Goal: Ask a question: Seek information or help from site administrators or community

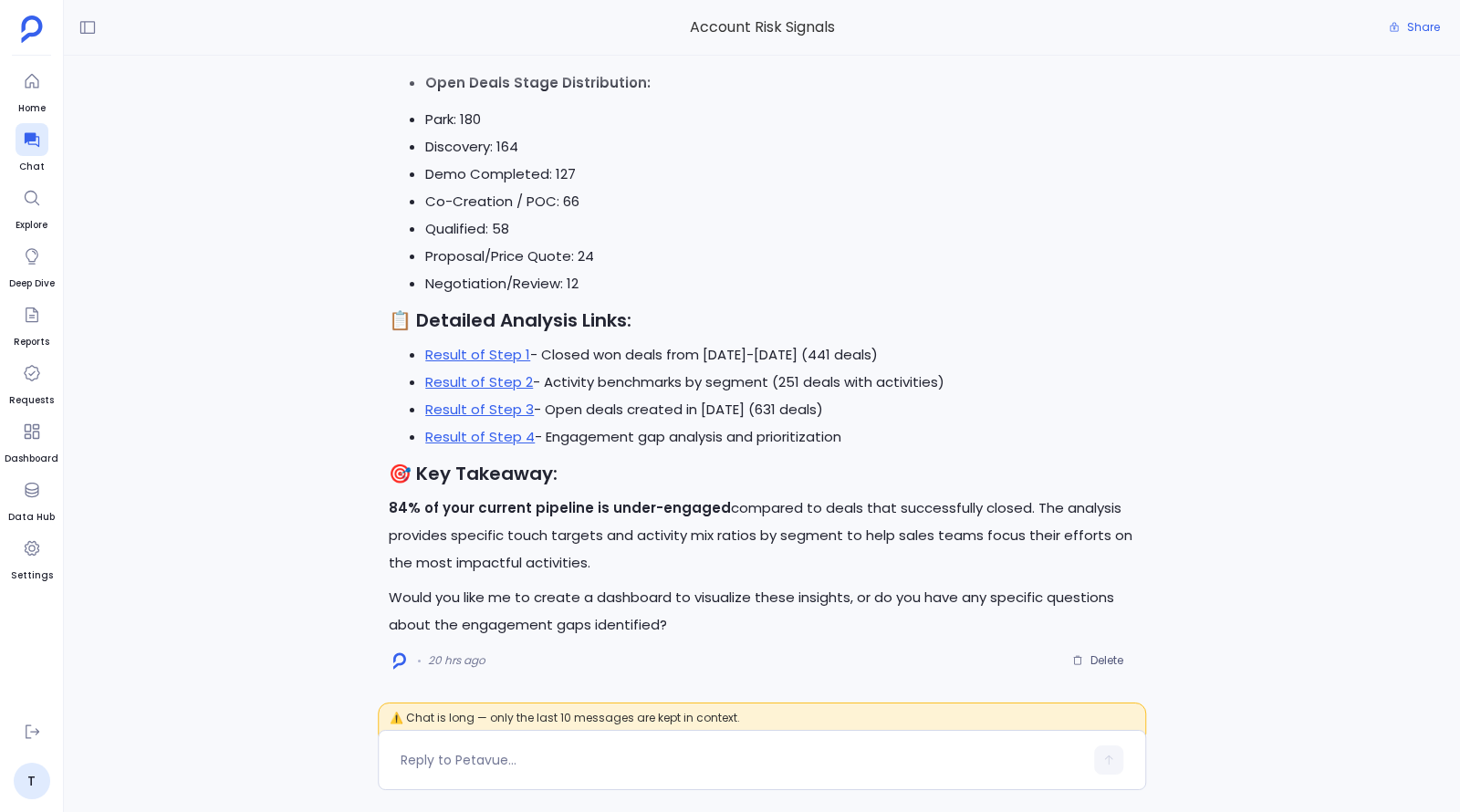
scroll to position [-18, 0]
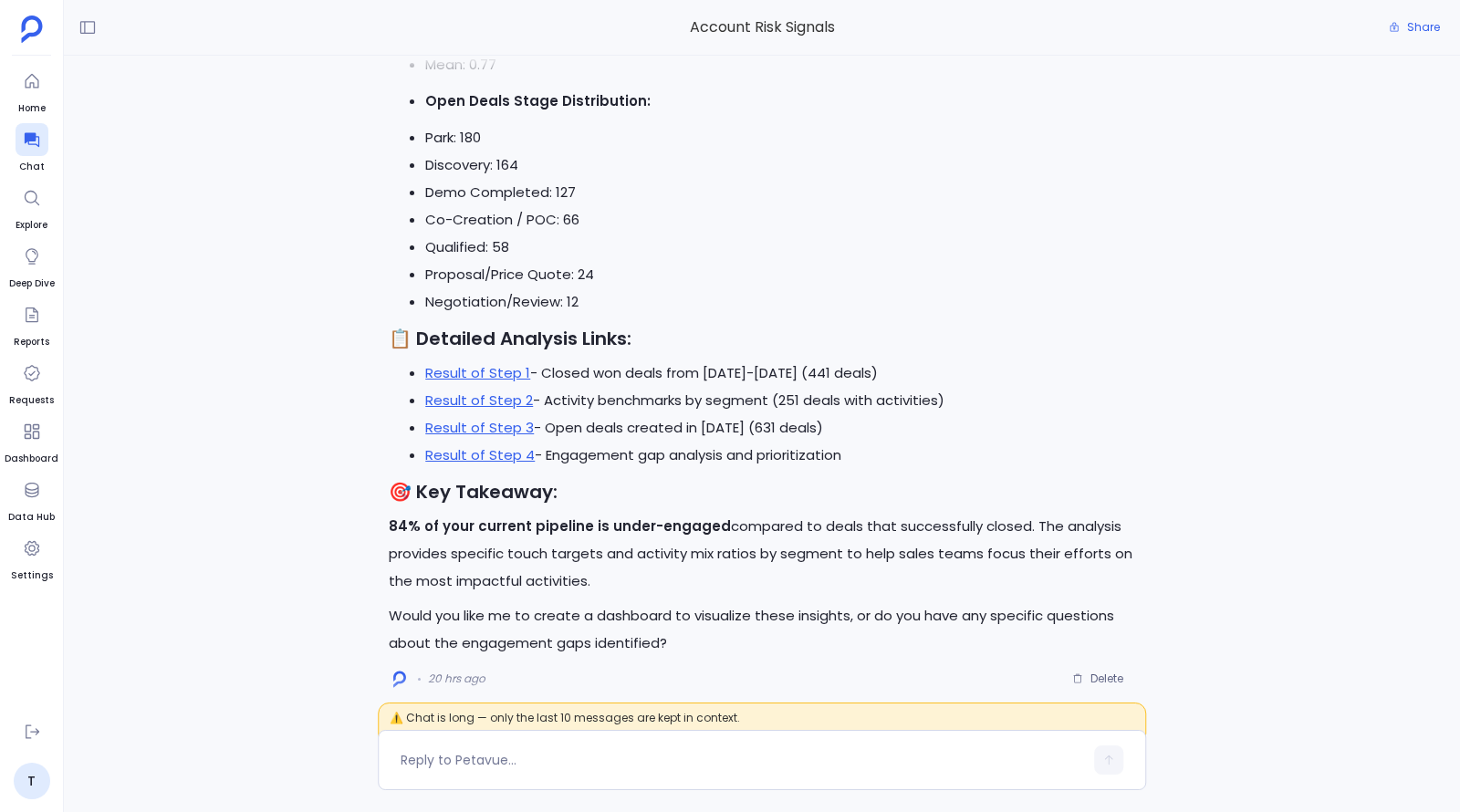
click at [29, 486] on icon at bounding box center [32, 489] width 19 height 19
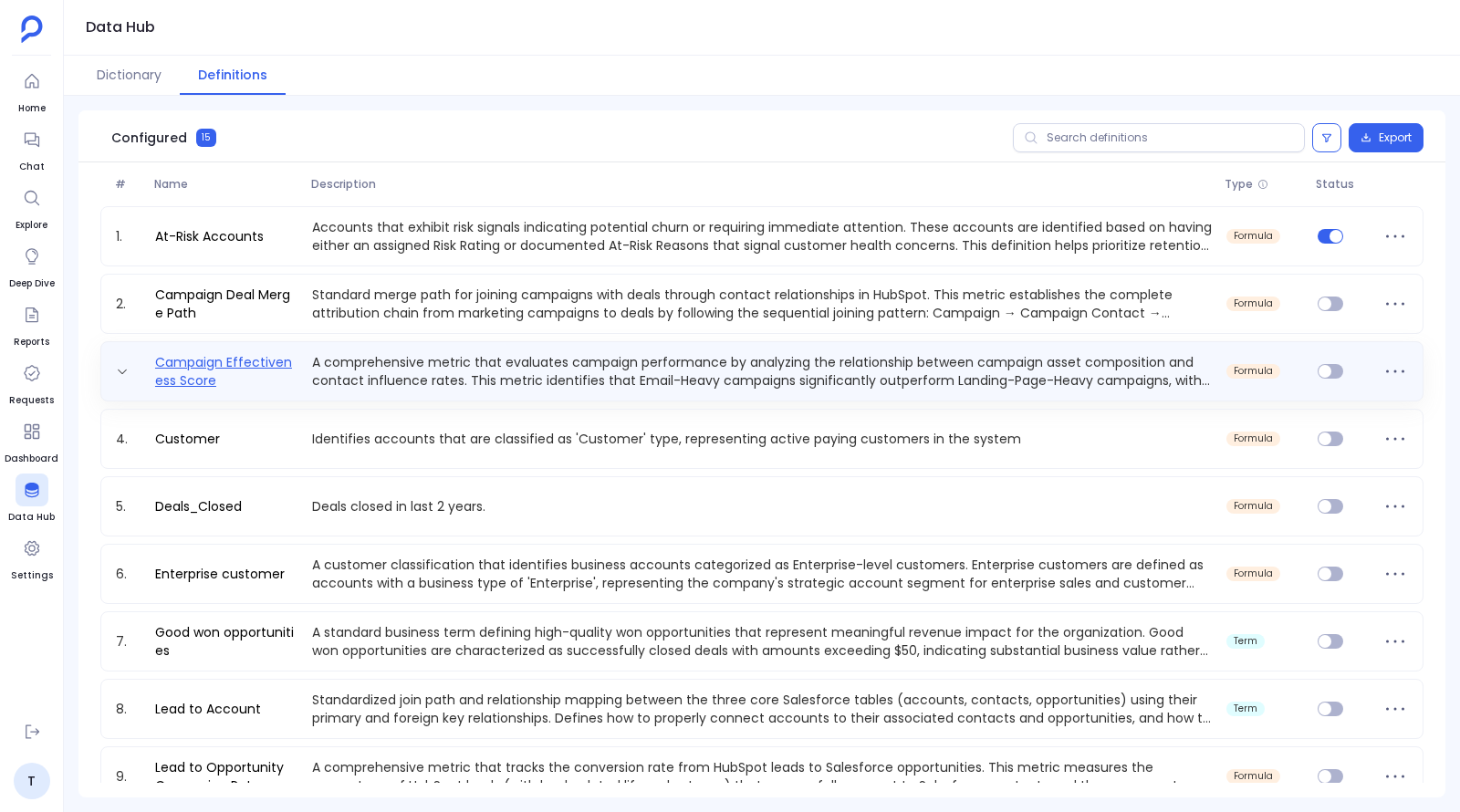
click at [265, 368] on link "Campaign Effectiveness Score" at bounding box center [225, 371] width 157 height 36
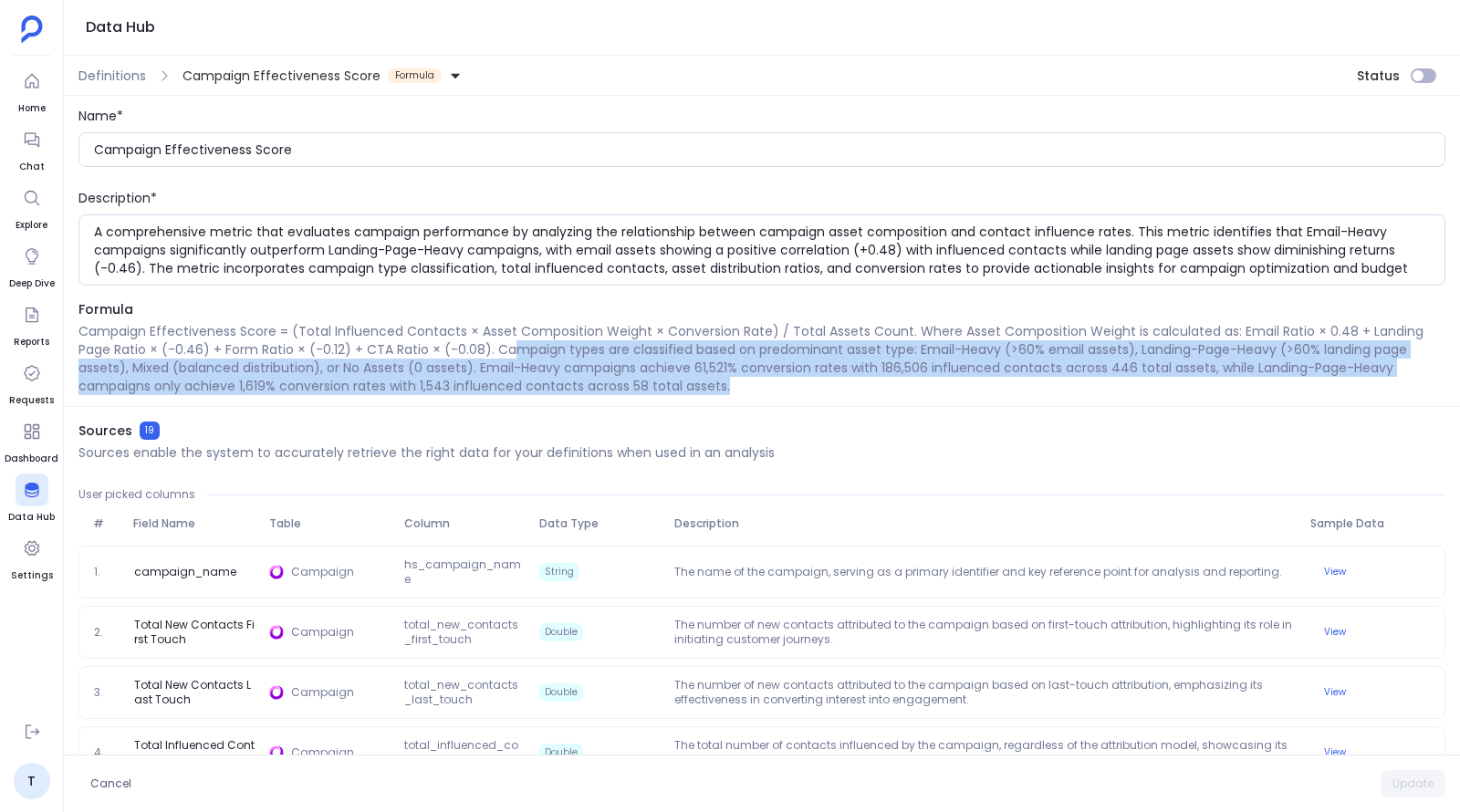
drag, startPoint x: 752, startPoint y: 390, endPoint x: 515, endPoint y: 356, distance: 239.4
click at [515, 356] on p "Campaign Effectiveness Score = (Total Influenced Contacts × Asset Composition W…" at bounding box center [762, 358] width 1367 height 73
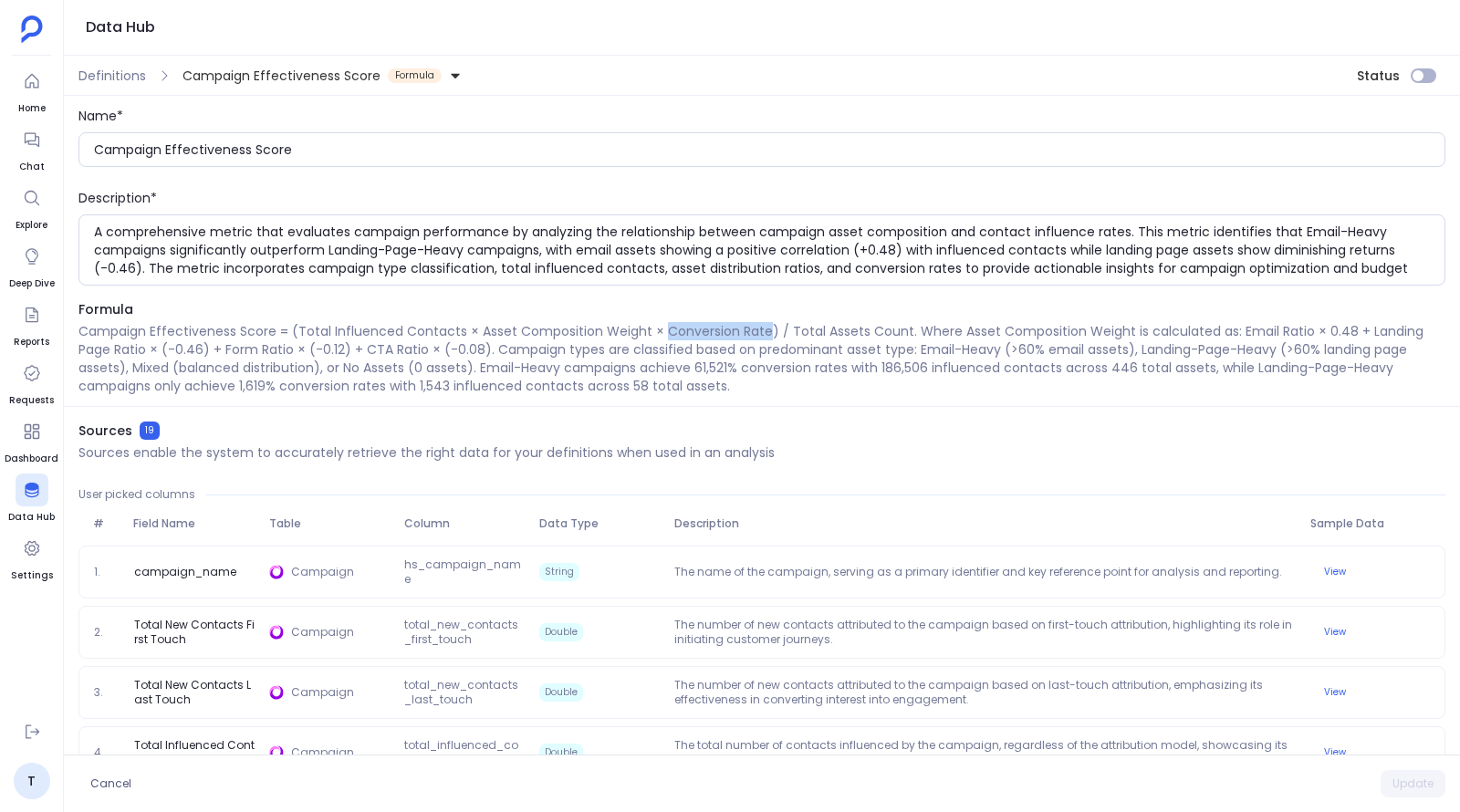
drag, startPoint x: 658, startPoint y: 332, endPoint x: 760, endPoint y: 329, distance: 102.0
click at [760, 329] on p "Campaign Effectiveness Score = (Total Influenced Contacts × Asset Composition W…" at bounding box center [762, 358] width 1367 height 73
click at [664, 329] on p "Campaign Effectiveness Score = (Total Influenced Contacts × Asset Composition W…" at bounding box center [762, 358] width 1367 height 73
drag, startPoint x: 656, startPoint y: 330, endPoint x: 766, endPoint y: 329, distance: 110.0
click at [766, 329] on p "Campaign Effectiveness Score = (Total Influenced Contacts × Asset Composition W…" at bounding box center [762, 358] width 1367 height 73
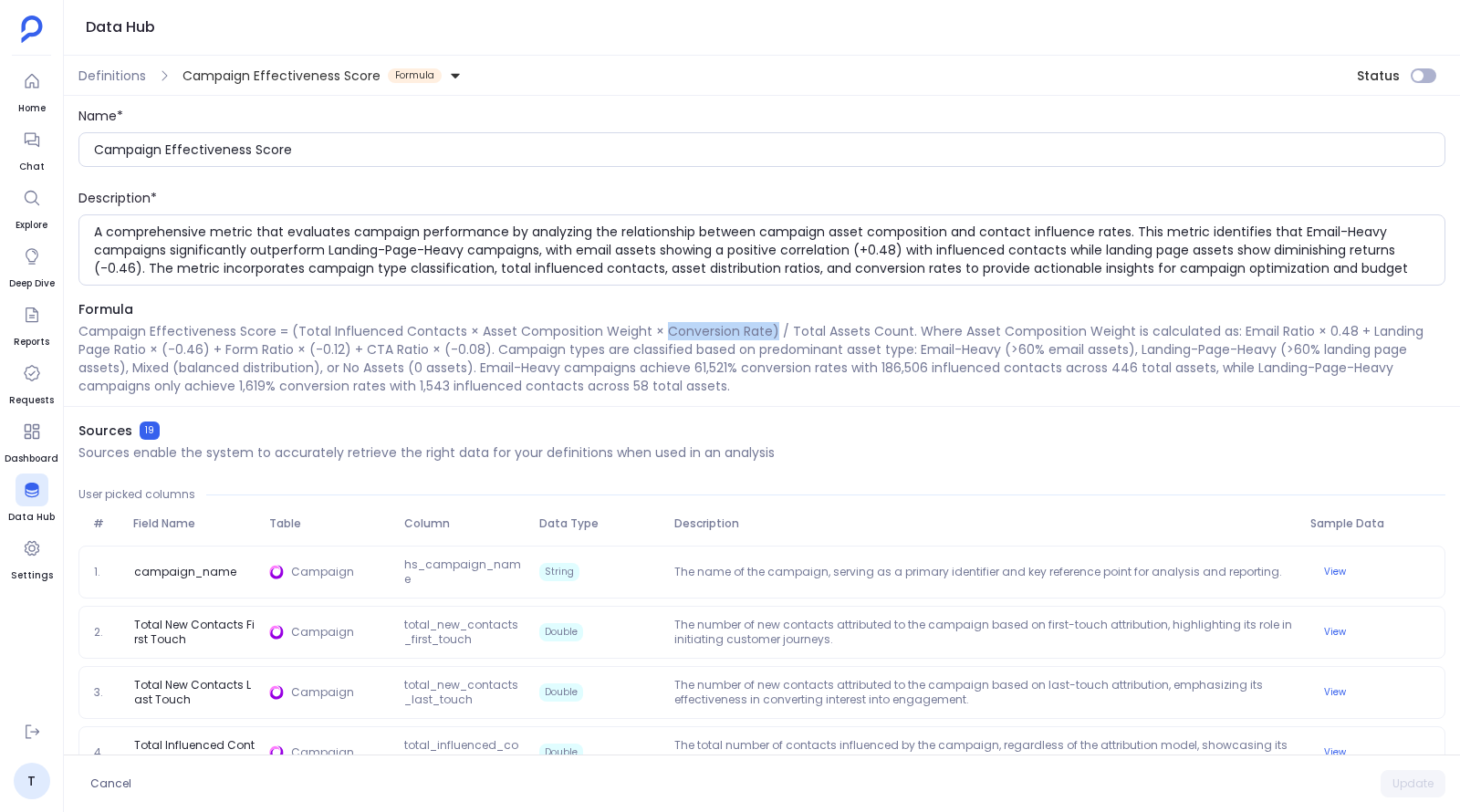
drag, startPoint x: 766, startPoint y: 329, endPoint x: 660, endPoint y: 331, distance: 106.0
click at [660, 331] on p "Campaign Effectiveness Score = (Total Influenced Contacts × Asset Composition W…" at bounding box center [762, 358] width 1367 height 73
click at [666, 332] on p "Campaign Effectiveness Score = (Total Influenced Contacts × Asset Composition W…" at bounding box center [762, 358] width 1367 height 73
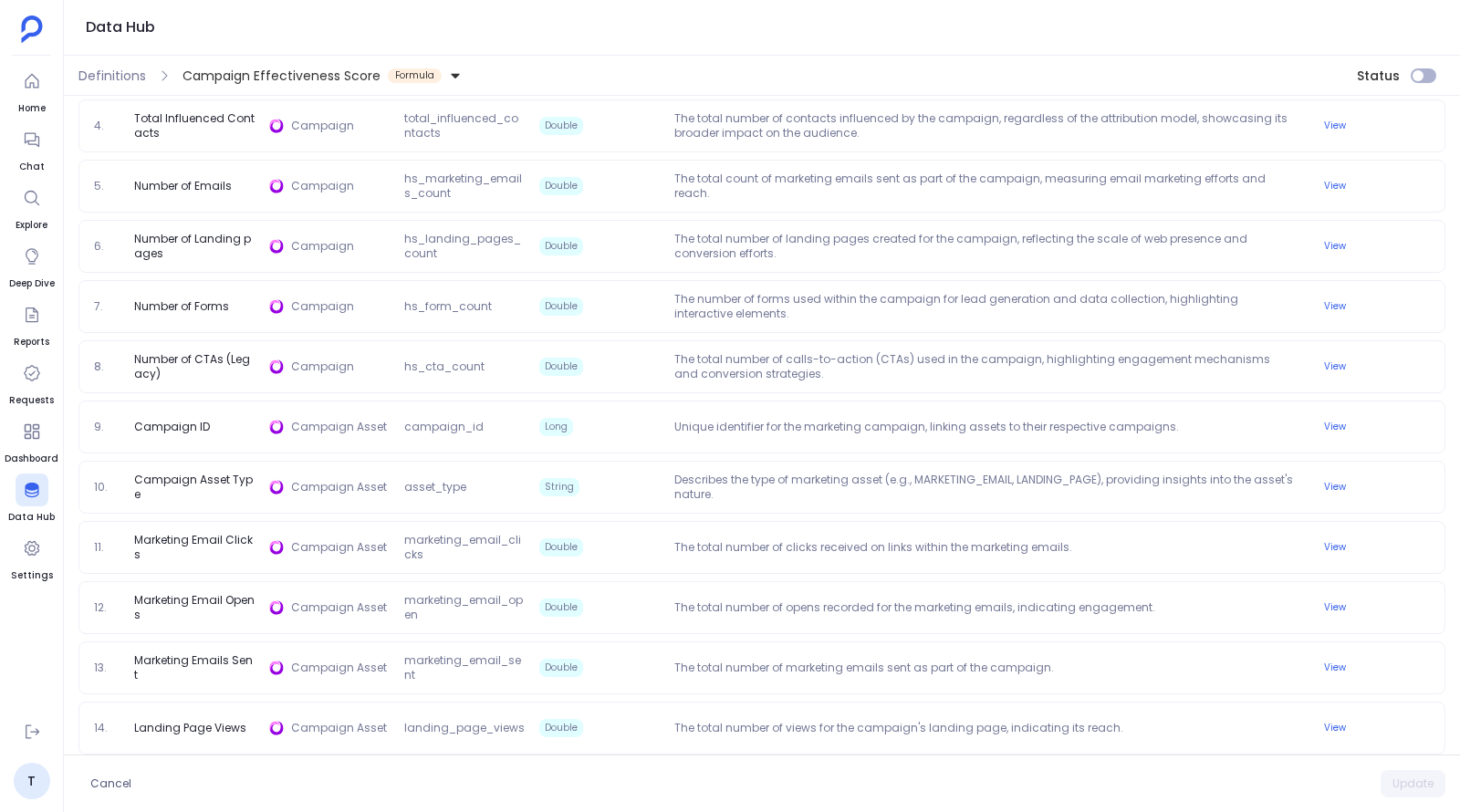
scroll to position [941, 0]
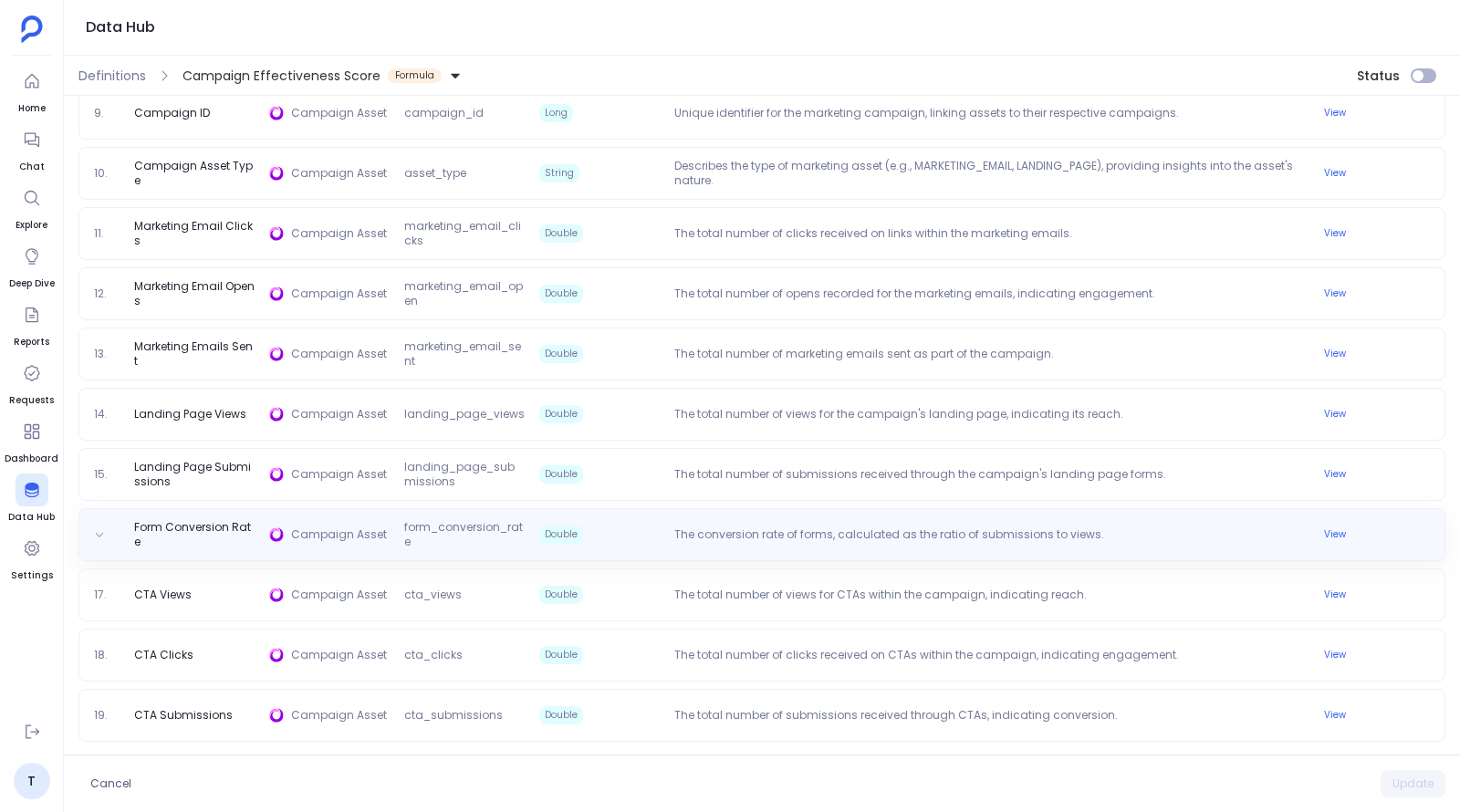
click at [452, 539] on span "form_conversion_rate" at bounding box center [464, 534] width 135 height 30
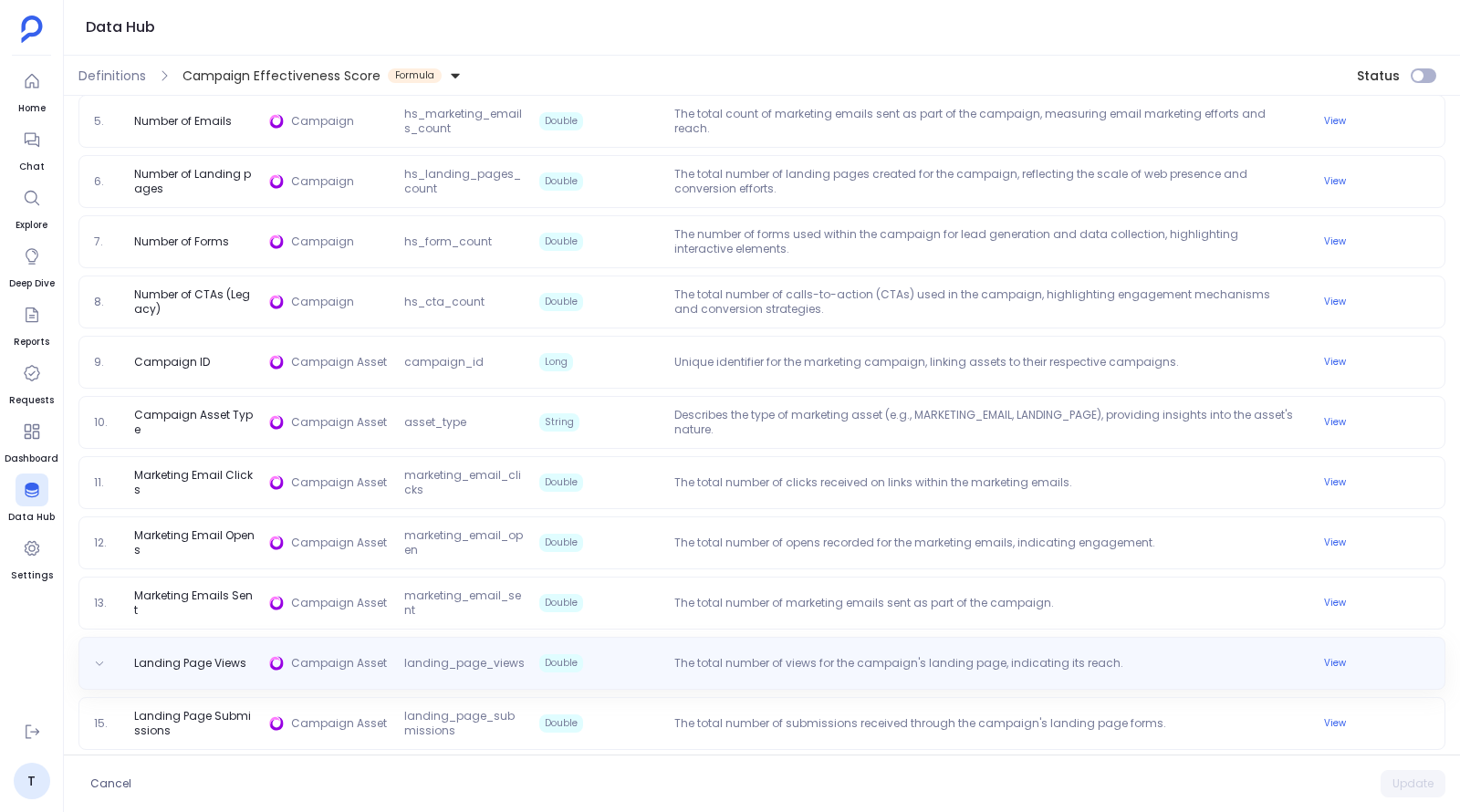
scroll to position [0, 0]
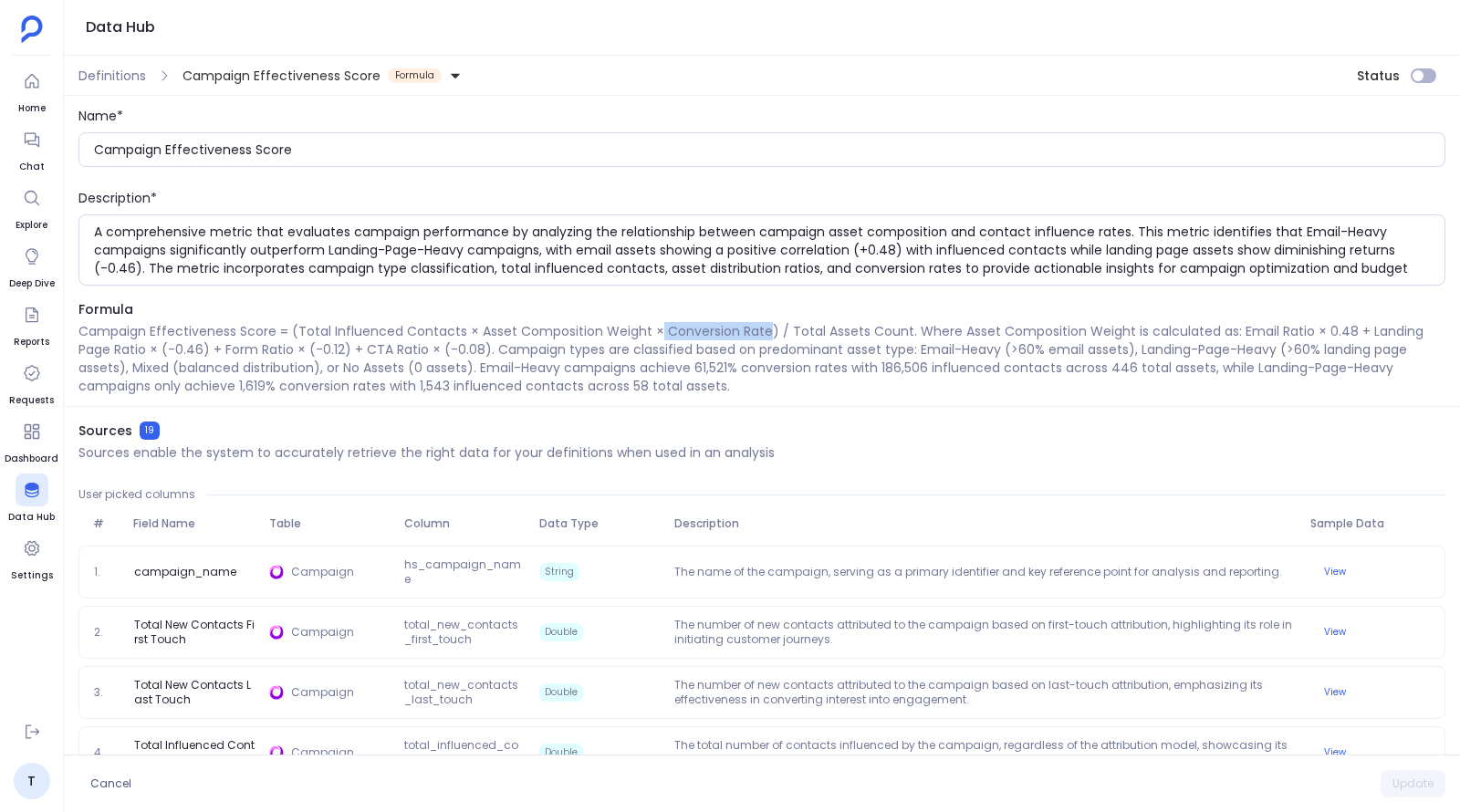
drag, startPoint x: 656, startPoint y: 332, endPoint x: 760, endPoint y: 331, distance: 104.0
click at [760, 331] on p "Campaign Effectiveness Score = (Total Influenced Contacts × Asset Composition W…" at bounding box center [762, 358] width 1367 height 73
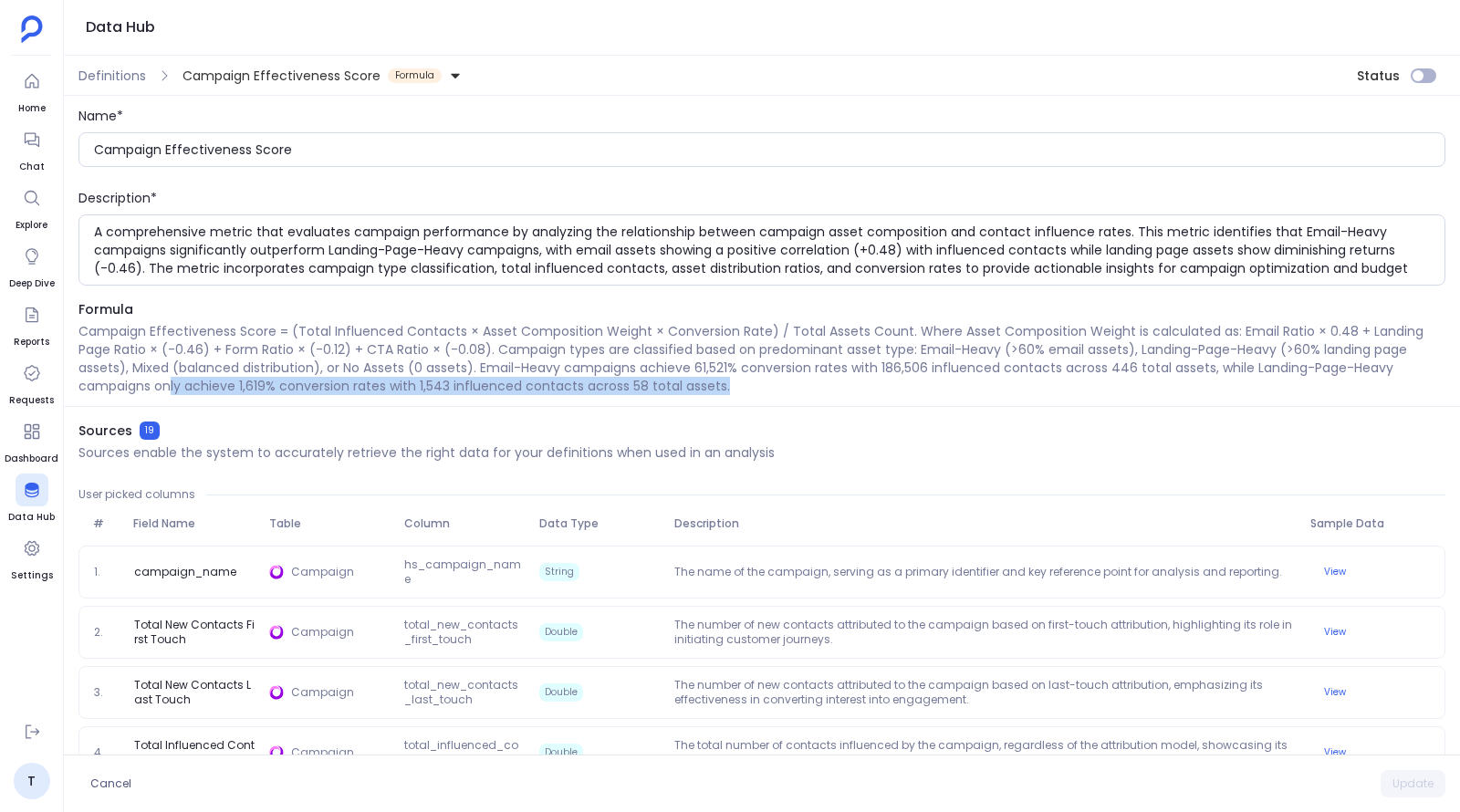
drag, startPoint x: 743, startPoint y: 386, endPoint x: 172, endPoint y: 383, distance: 571.0
click at [172, 383] on p "Campaign Effectiveness Score = (Total Influenced Contacts × Asset Composition W…" at bounding box center [762, 358] width 1367 height 73
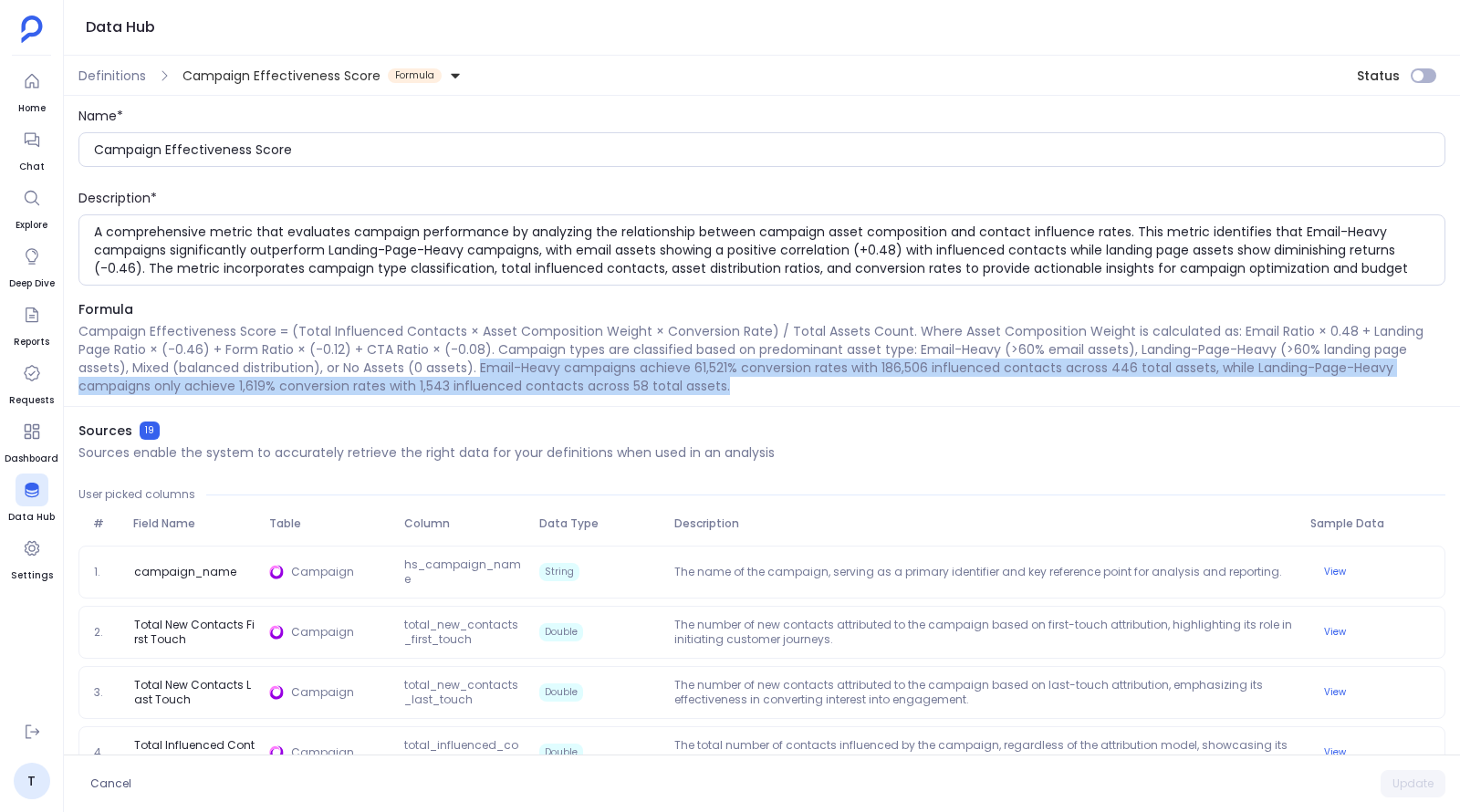
drag, startPoint x: 477, startPoint y: 367, endPoint x: 730, endPoint y: 392, distance: 254.2
click at [730, 392] on p "Campaign Effectiveness Score = (Total Influenced Contacts × Asset Composition W…" at bounding box center [762, 358] width 1367 height 73
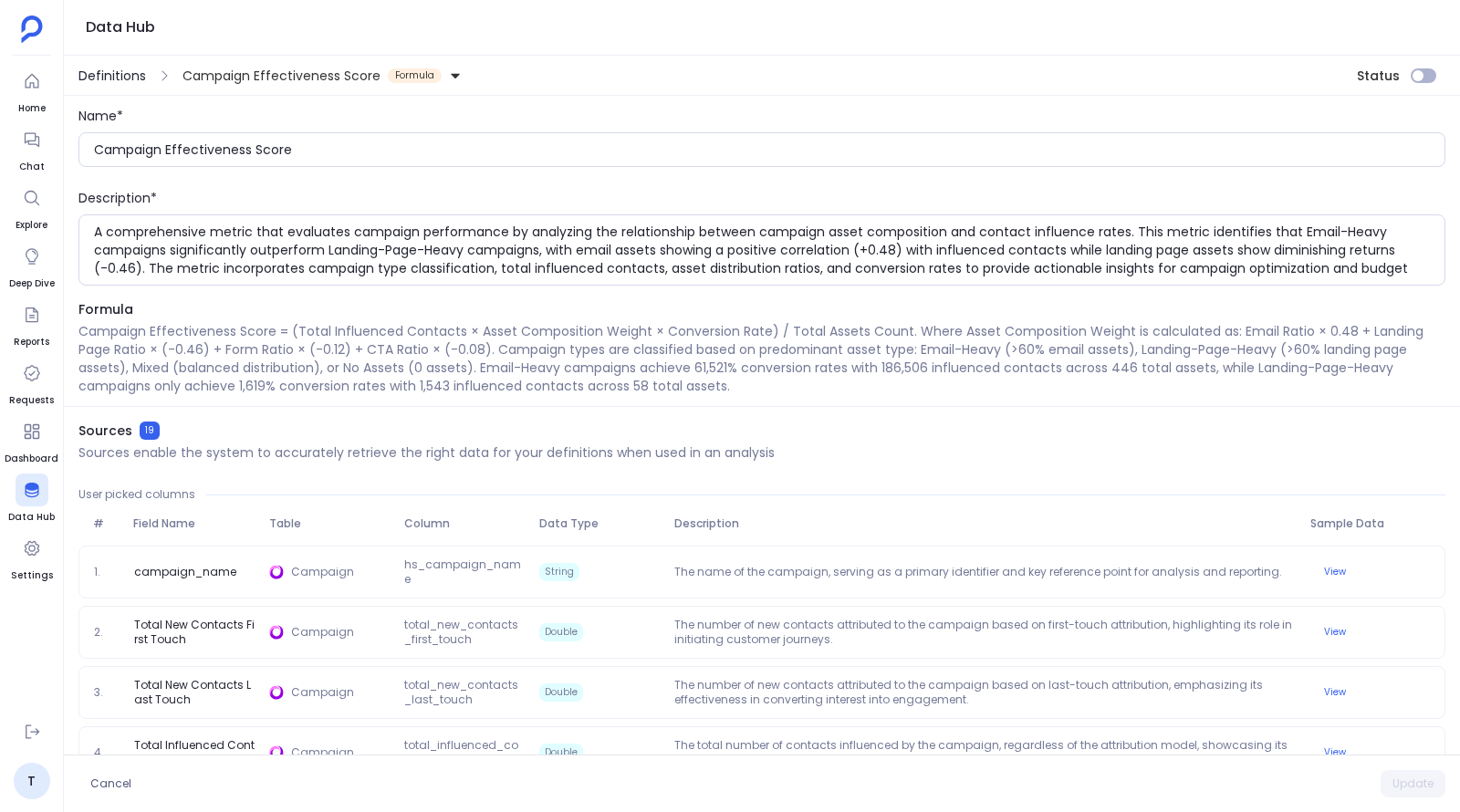
click at [134, 73] on span "Definitions" at bounding box center [112, 76] width 68 height 19
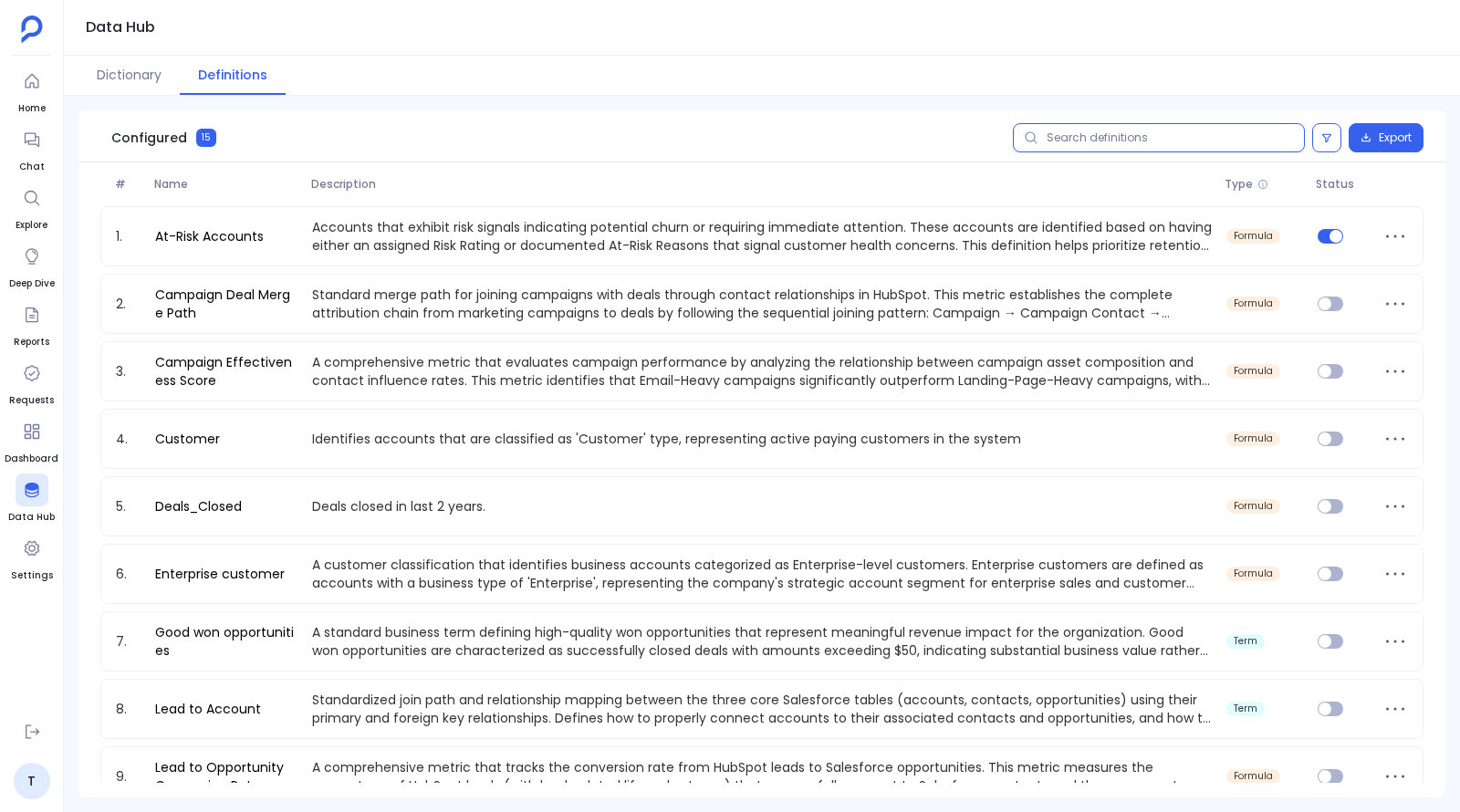
click at [1202, 139] on input "text" at bounding box center [1159, 138] width 292 height 30
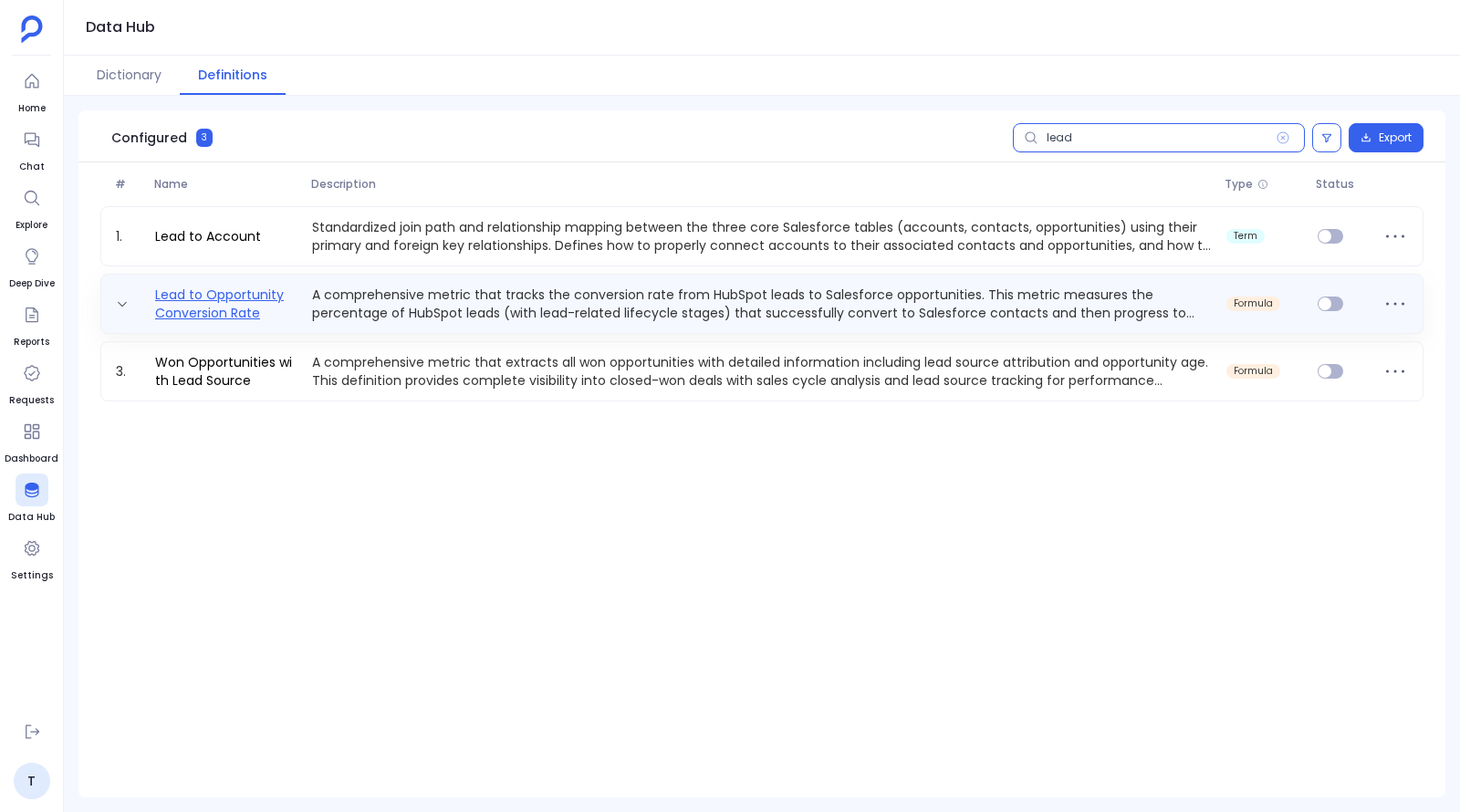
type input "lead"
click at [234, 293] on link "Lead to Opportunity Conversion Rate" at bounding box center [225, 303] width 157 height 36
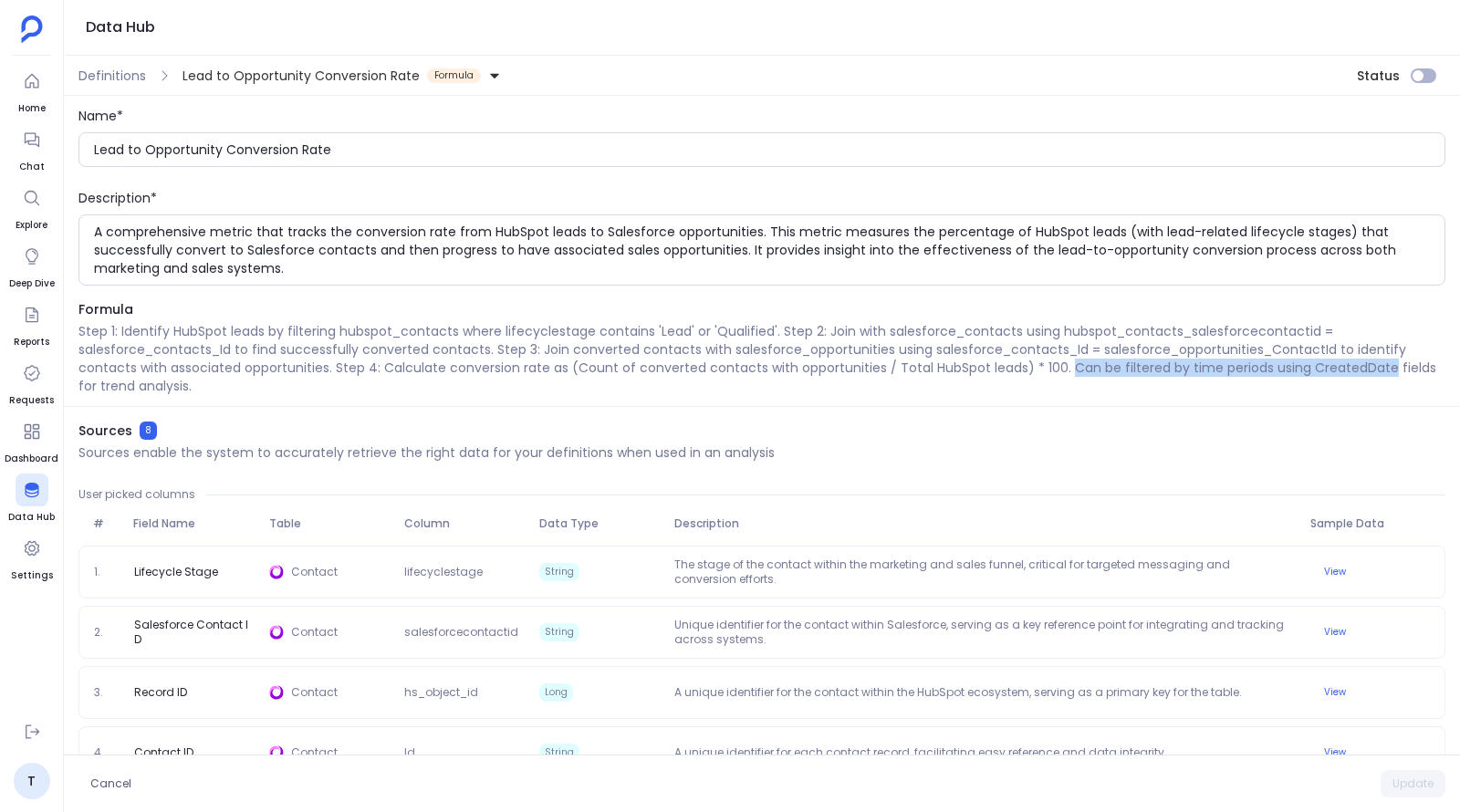
drag, startPoint x: 1060, startPoint y: 368, endPoint x: 1379, endPoint y: 365, distance: 319.0
click at [1379, 365] on p "Step 1: Identify HubSpot leads by filtering hubspot_contacts where lifecyclesta…" at bounding box center [762, 358] width 1367 height 73
drag, startPoint x: 1388, startPoint y: 367, endPoint x: 1427, endPoint y: 380, distance: 41.1
click at [1427, 380] on p "Step 1: Identify HubSpot leads by filtering hubspot_contacts where lifecyclesta…" at bounding box center [762, 358] width 1367 height 73
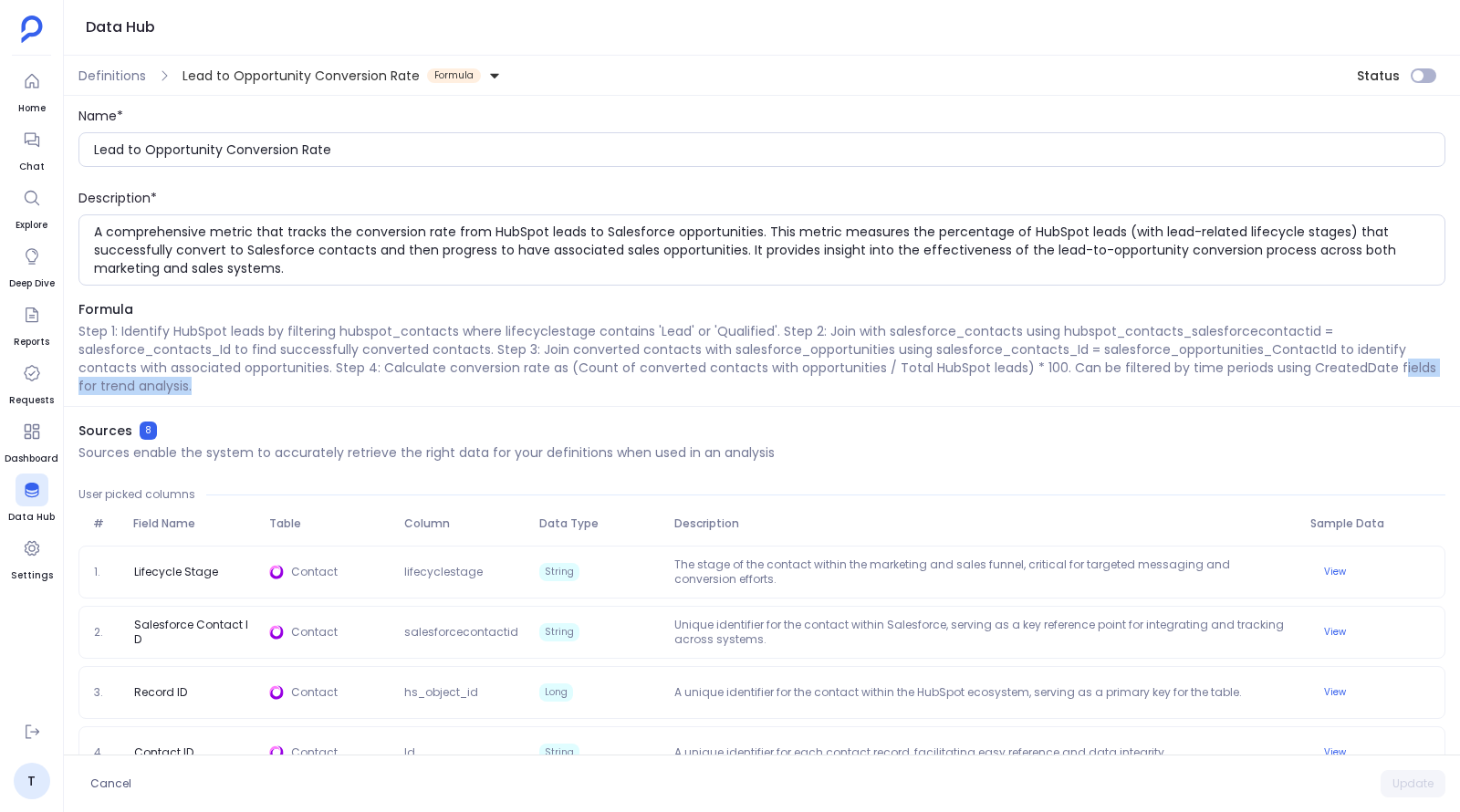
click at [1427, 380] on p "Step 1: Identify HubSpot leads by filtering hubspot_contacts where lifecyclesta…" at bounding box center [762, 358] width 1367 height 73
click at [1310, 371] on p "Step 1: Identify HubSpot leads by filtering hubspot_contacts where lifecyclesta…" at bounding box center [762, 358] width 1367 height 73
click at [1349, 368] on p "Step 1: Identify HubSpot leads by filtering hubspot_contacts where lifecyclesta…" at bounding box center [762, 358] width 1367 height 73
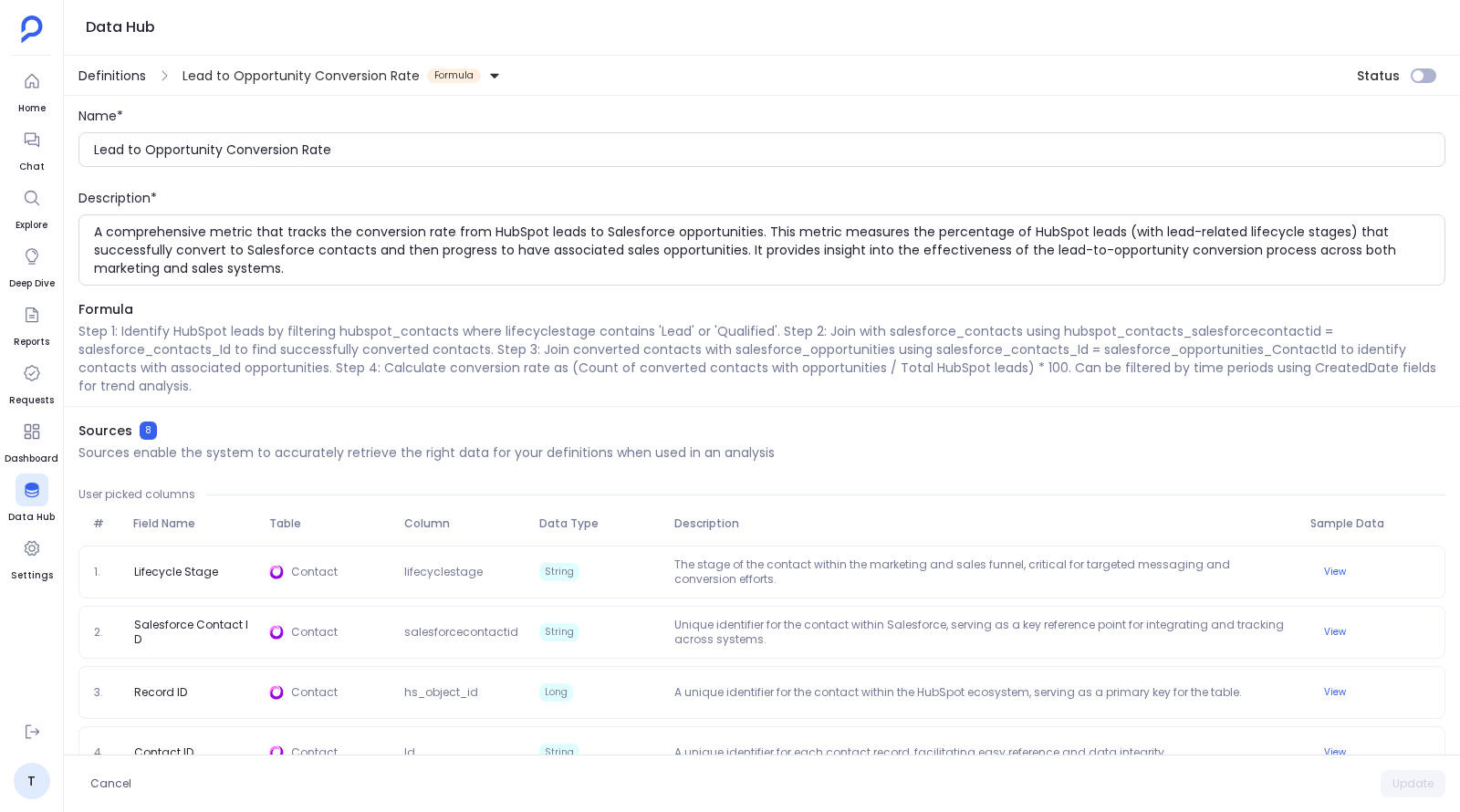
click at [126, 79] on span "Definitions" at bounding box center [112, 76] width 68 height 19
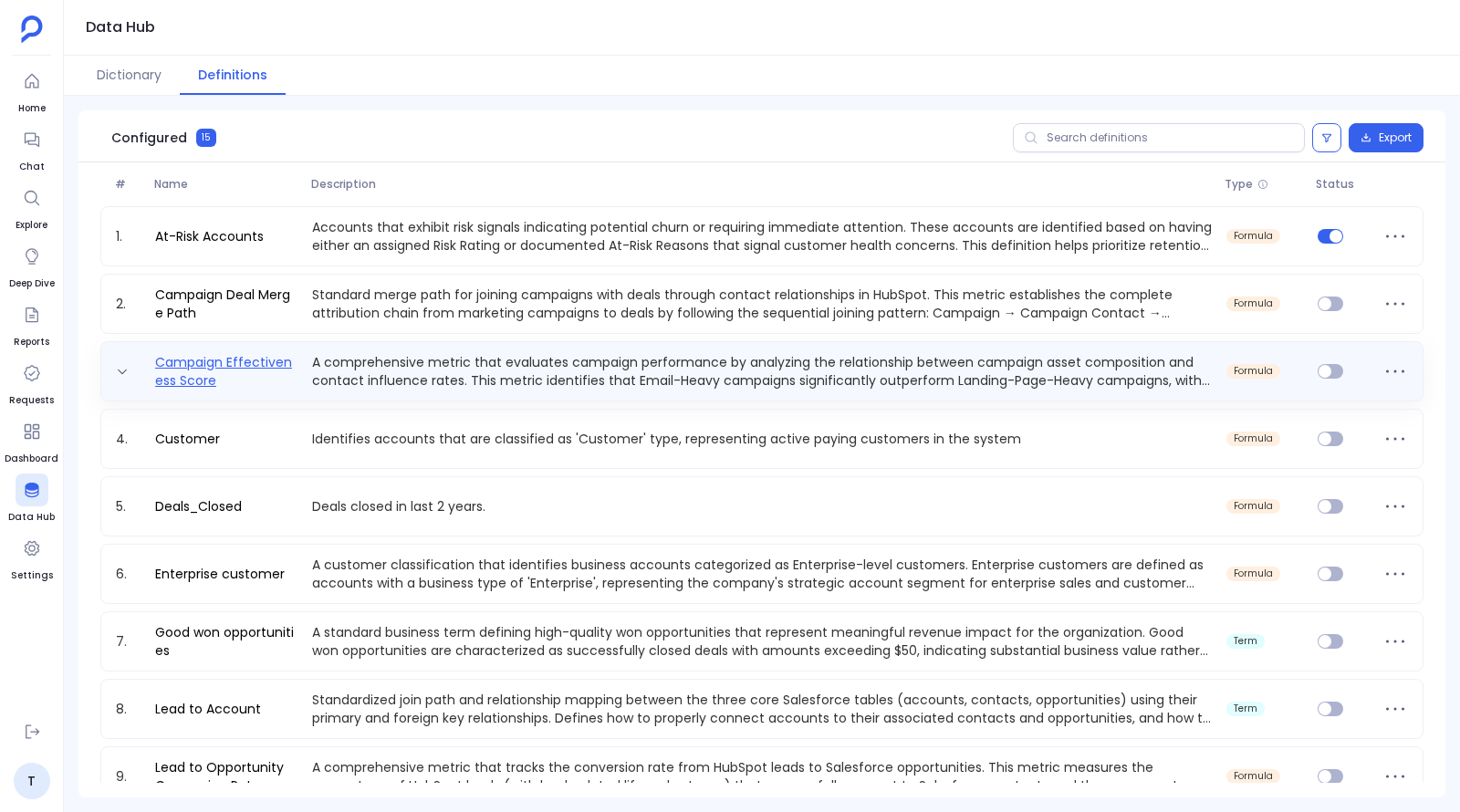
click at [256, 356] on link "Campaign Effectiveness Score" at bounding box center [225, 371] width 157 height 36
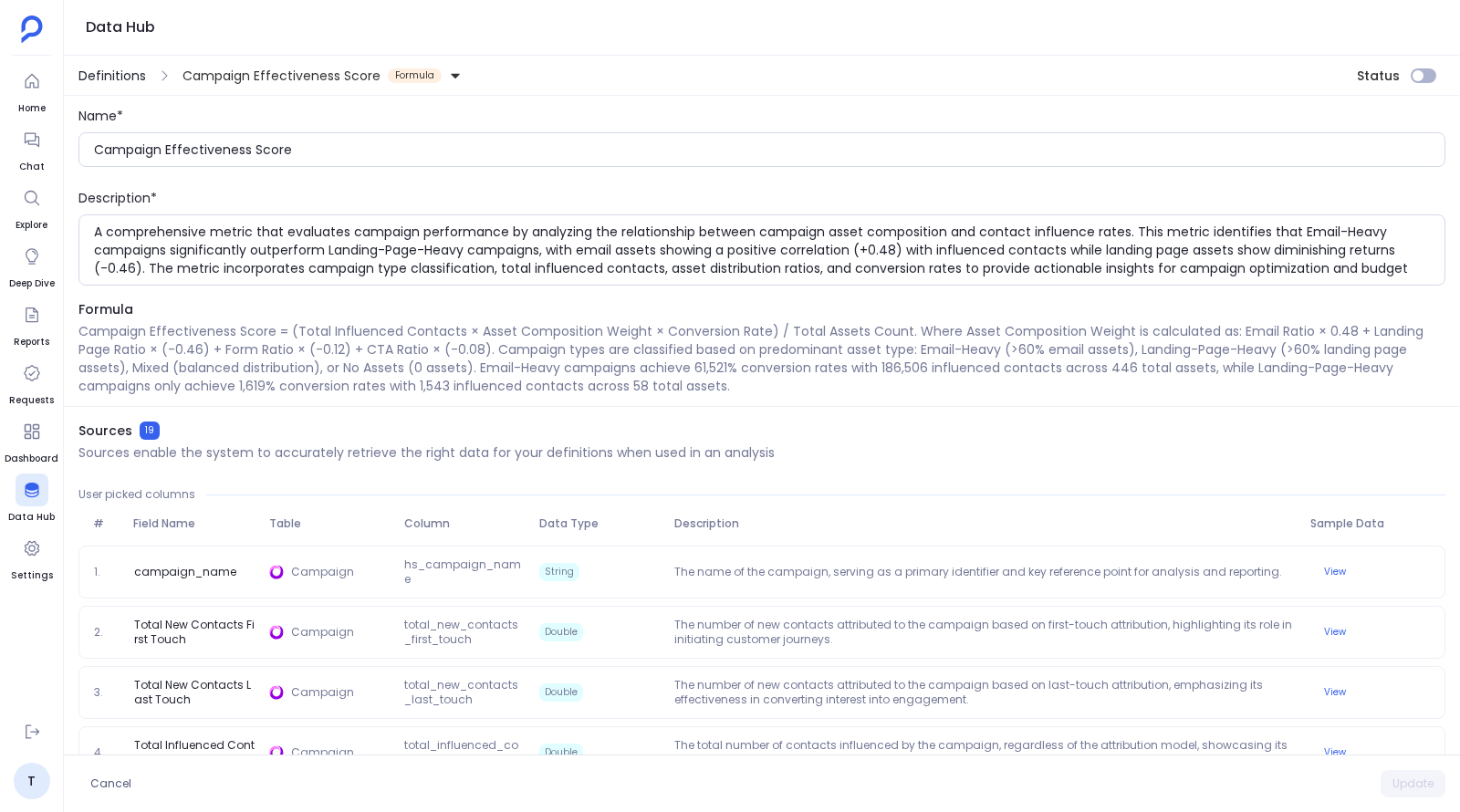
click at [112, 71] on span "Definitions" at bounding box center [112, 76] width 68 height 19
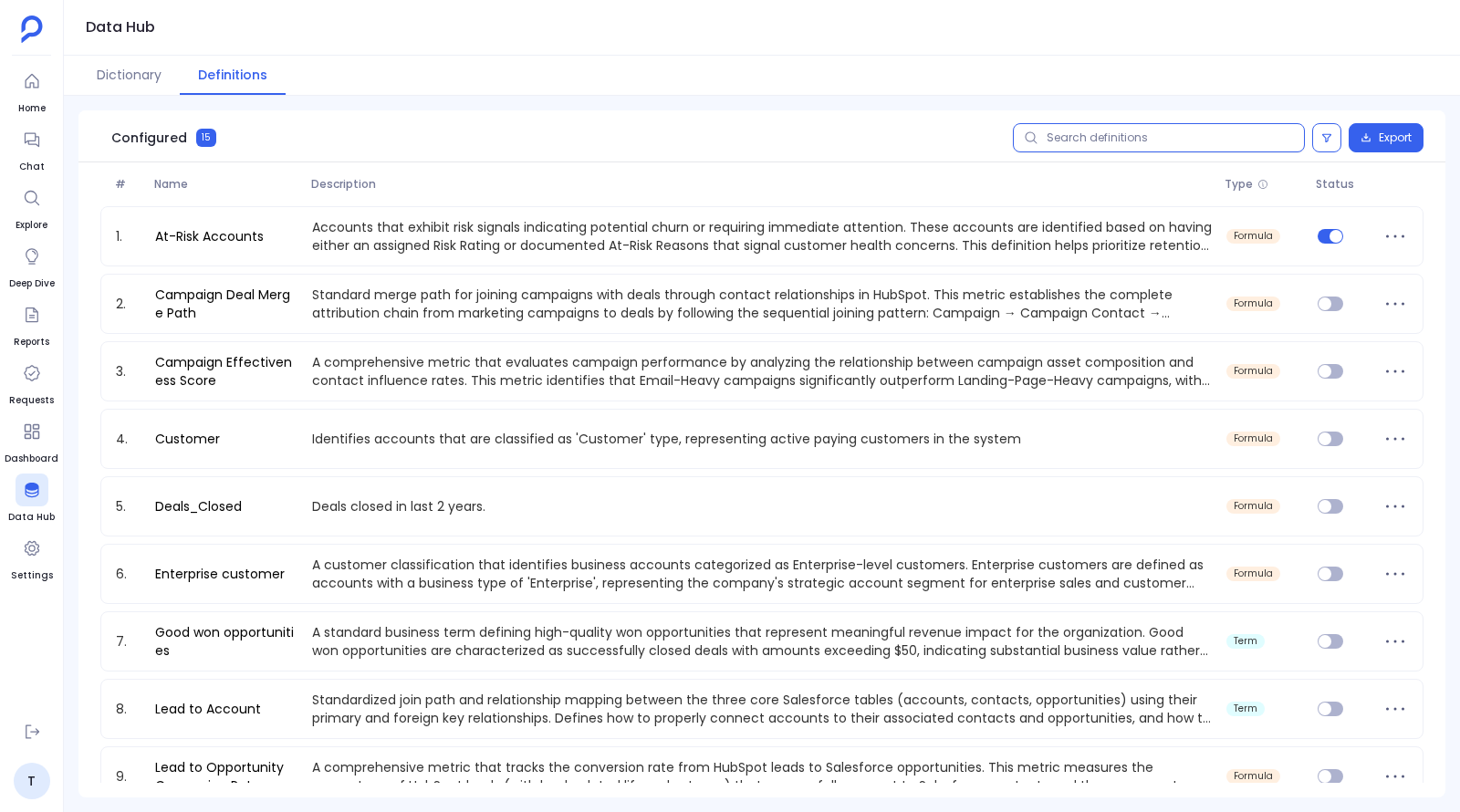
click at [1161, 139] on input "text" at bounding box center [1159, 138] width 292 height 30
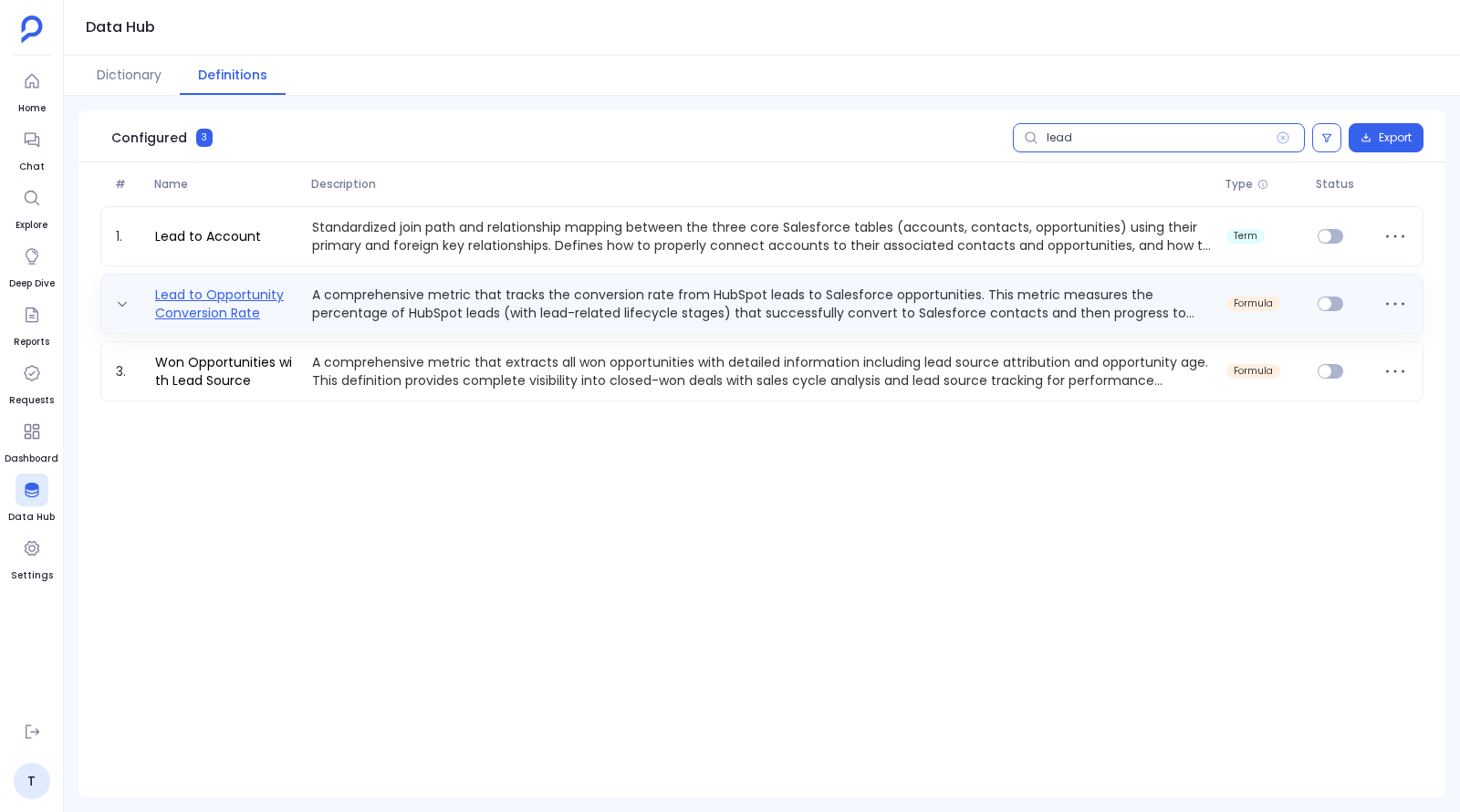
type input "lead"
click at [205, 309] on link "Lead to Opportunity Conversion Rate" at bounding box center [225, 303] width 157 height 36
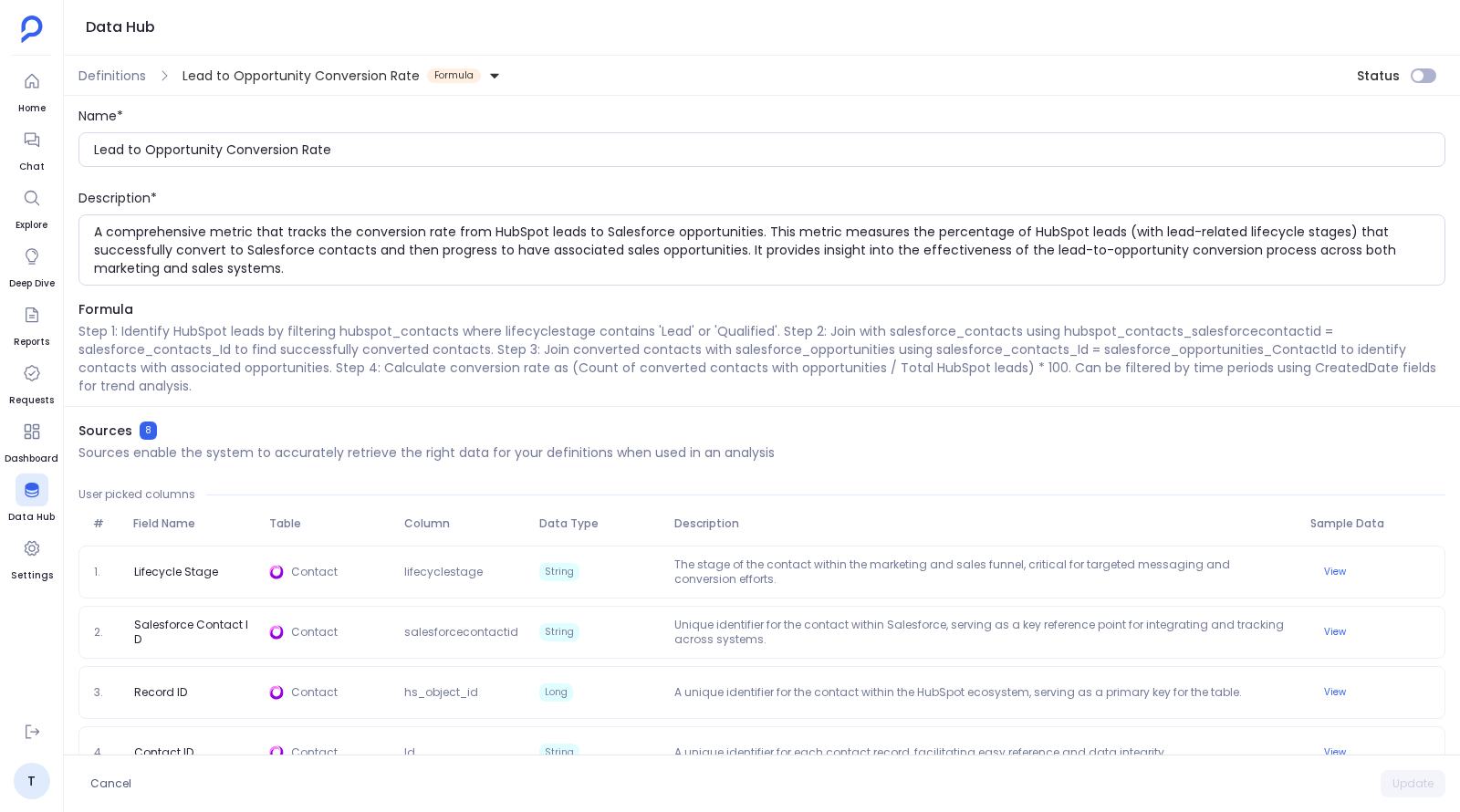
click at [488, 73] on icon at bounding box center [494, 75] width 13 height 13
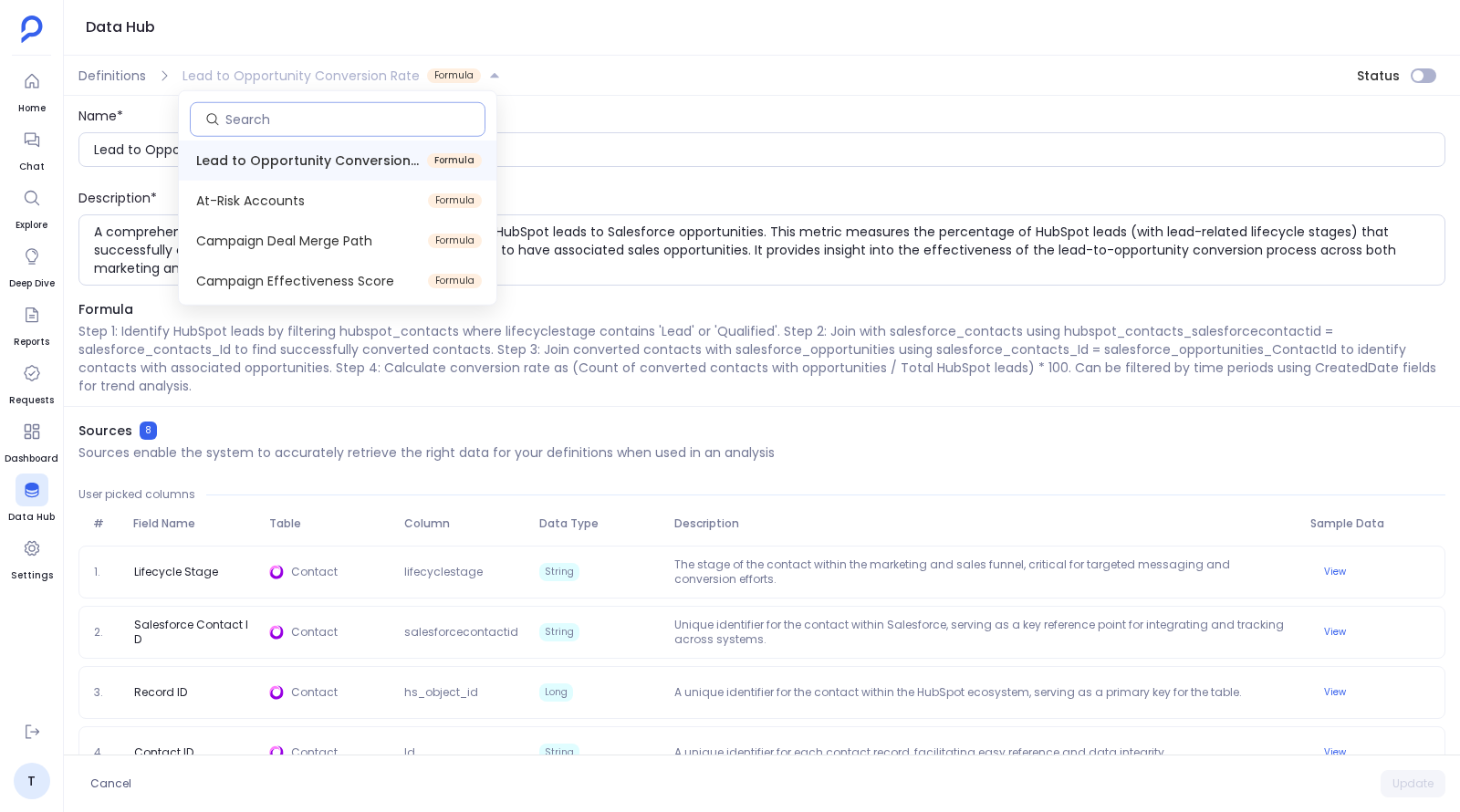
click at [354, 114] on input at bounding box center [354, 119] width 259 height 19
click at [352, 273] on span "Campaign Effectiveness Score" at bounding box center [294, 281] width 198 height 19
type input "Campaign Effectiveness Score"
type textarea "A comprehensive metric that evaluates campaign performance by analyzing the rel…"
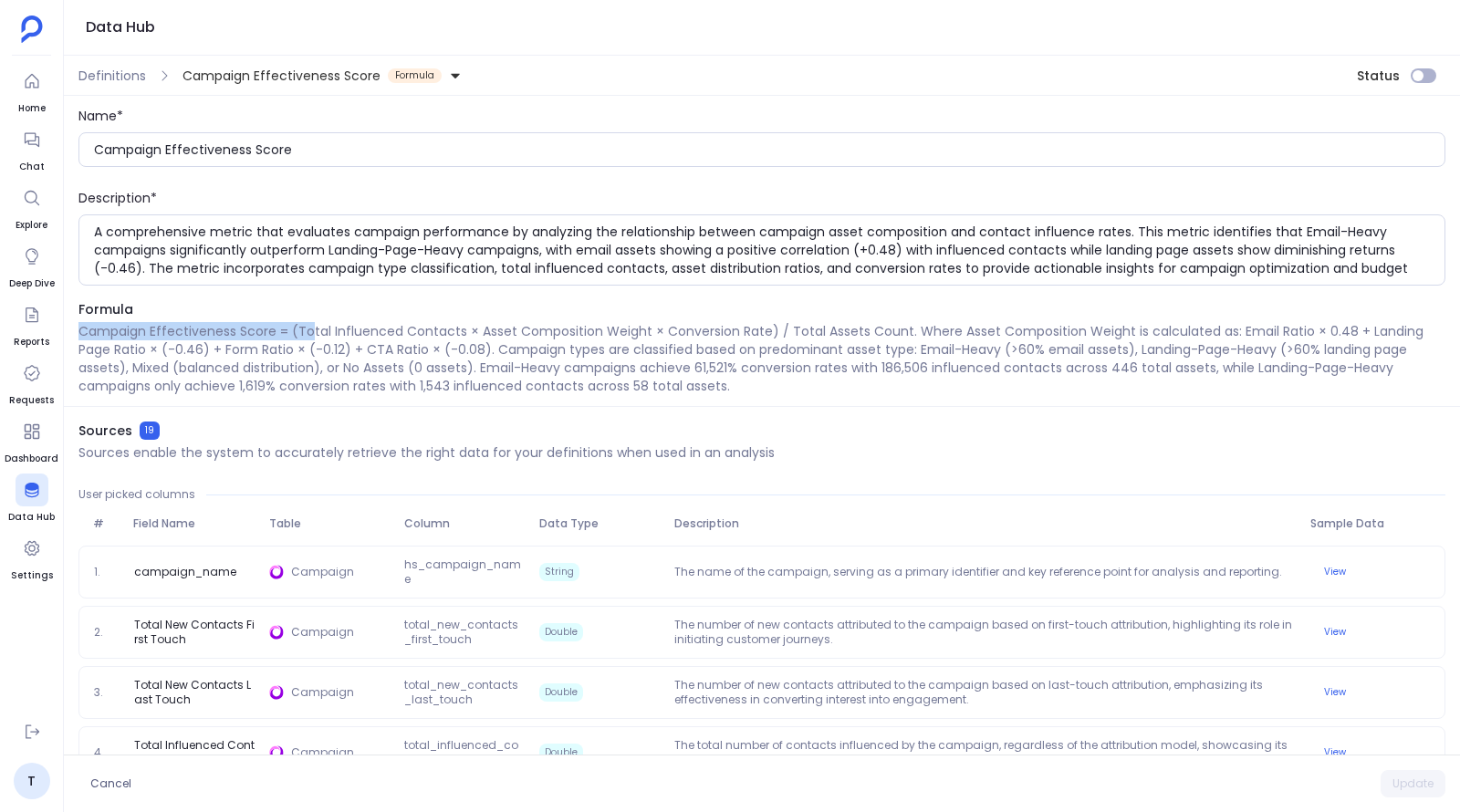
drag, startPoint x: 80, startPoint y: 329, endPoint x: 311, endPoint y: 336, distance: 231.1
click at [311, 336] on p "Campaign Effectiveness Score = (Total Influenced Contacts × Asset Composition W…" at bounding box center [762, 358] width 1367 height 73
drag, startPoint x: 295, startPoint y: 331, endPoint x: 513, endPoint y: 331, distance: 218.0
click at [513, 331] on p "Campaign Effectiveness Score = (Total Influenced Contacts × Asset Composition W…" at bounding box center [762, 358] width 1367 height 73
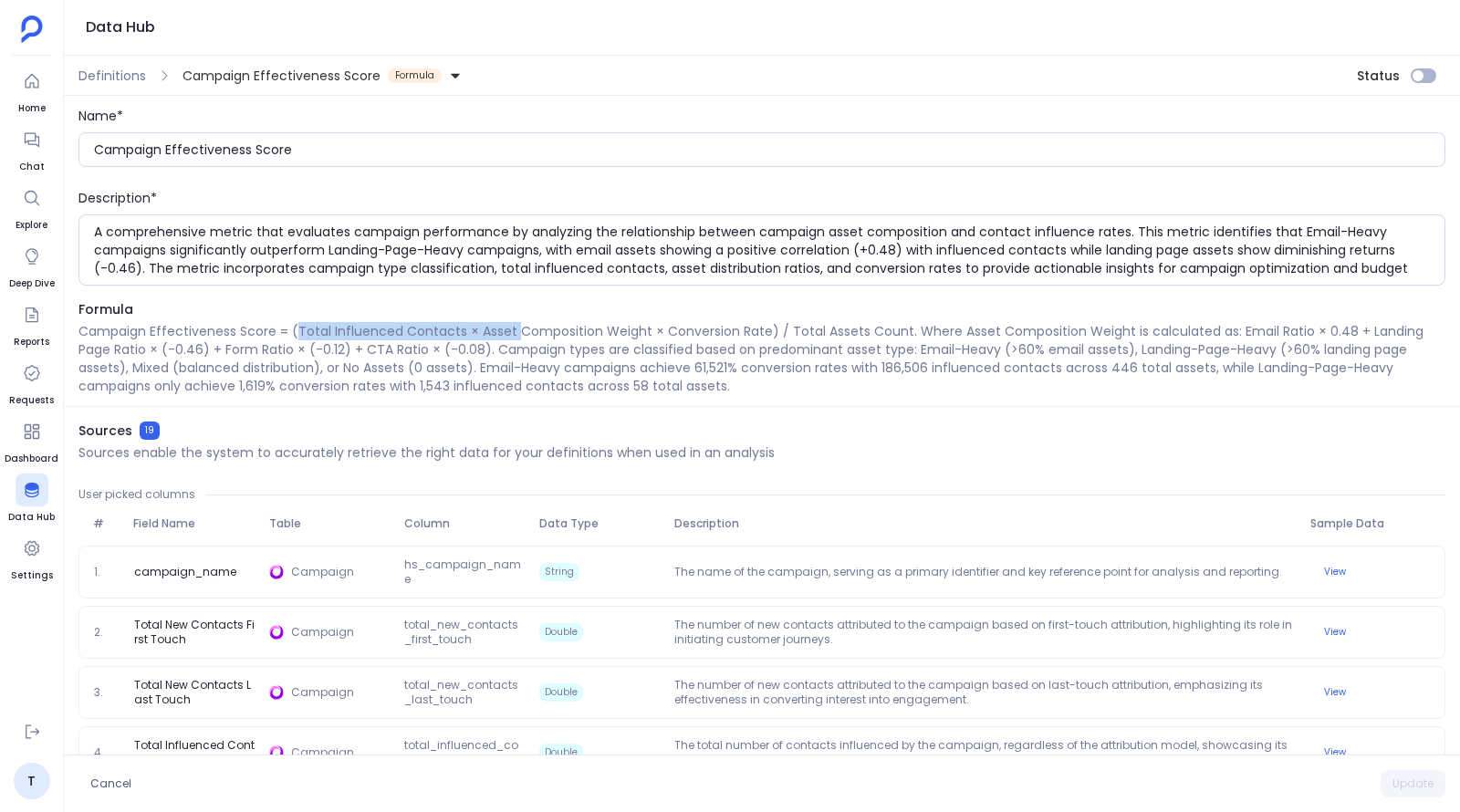
click at [513, 331] on p "Campaign Effectiveness Score = (Total Influenced Contacts × Asset Composition W…" at bounding box center [762, 358] width 1367 height 73
drag, startPoint x: 477, startPoint y: 323, endPoint x: 720, endPoint y: 322, distance: 243.0
click at [720, 322] on p "Campaign Effectiveness Score = (Total Influenced Contacts × Asset Composition W…" at bounding box center [762, 358] width 1367 height 73
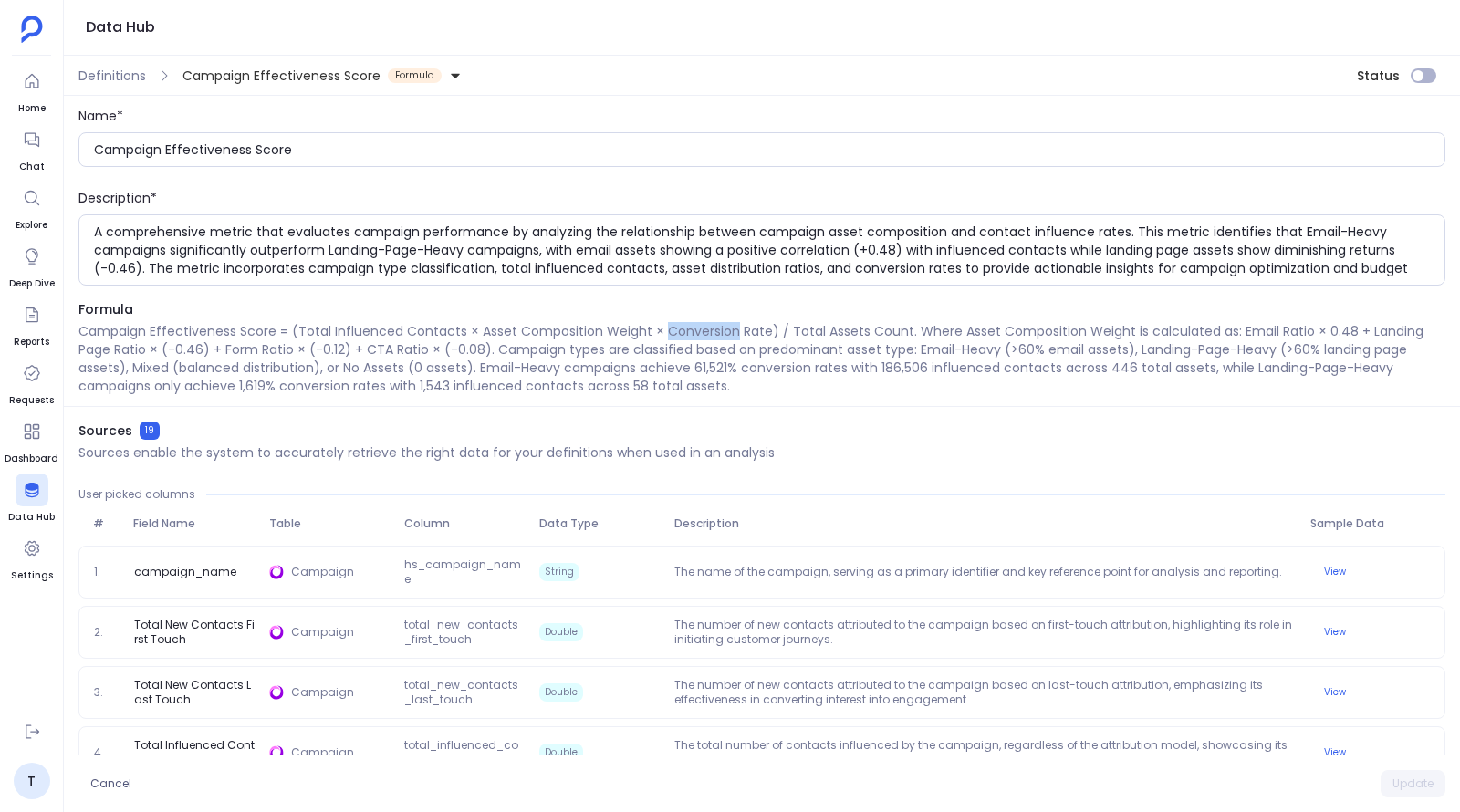
click at [714, 322] on p "Campaign Effectiveness Score = (Total Influenced Contacts × Asset Composition W…" at bounding box center [762, 358] width 1367 height 73
drag, startPoint x: 764, startPoint y: 330, endPoint x: 661, endPoint y: 328, distance: 103.0
click at [661, 328] on p "Campaign Effectiveness Score = (Total Influenced Contacts × Asset Composition W…" at bounding box center [762, 358] width 1367 height 73
drag, startPoint x: 658, startPoint y: 330, endPoint x: 730, endPoint y: 330, distance: 72.0
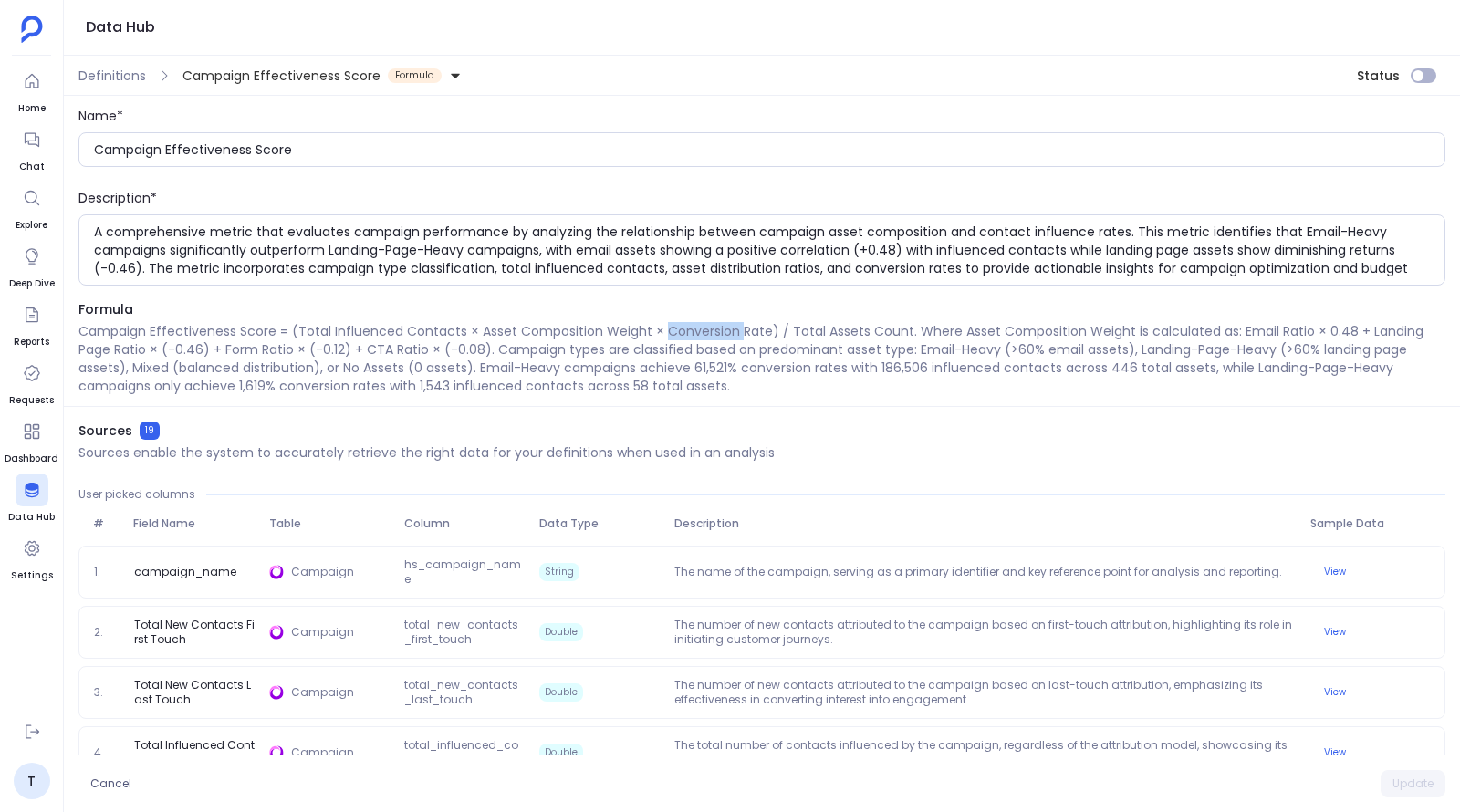
click at [730, 330] on p "Campaign Effectiveness Score = (Total Influenced Contacts × Asset Composition W…" at bounding box center [762, 358] width 1367 height 73
click at [449, 79] on icon at bounding box center [455, 75] width 13 height 13
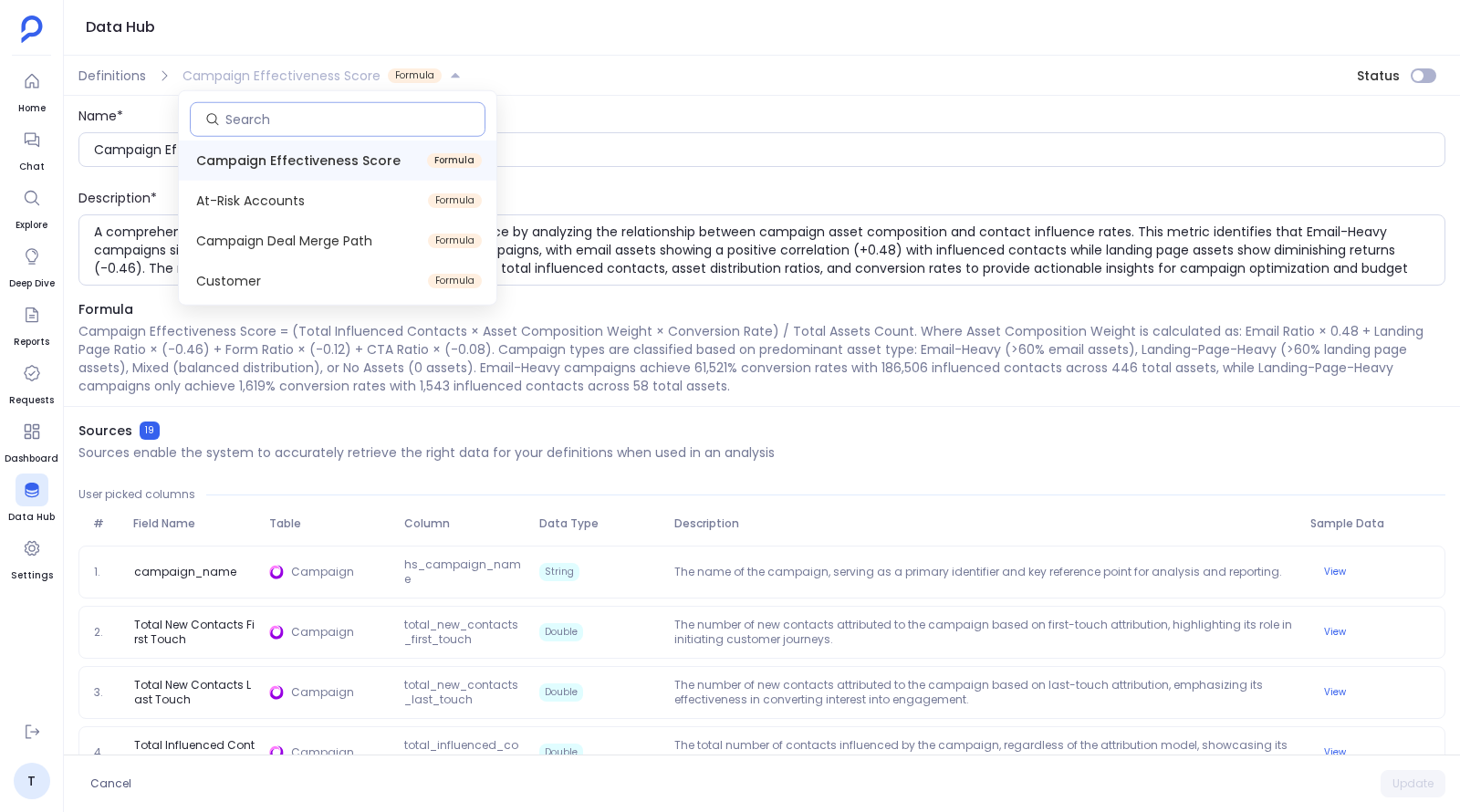
click at [353, 118] on input at bounding box center [354, 119] width 259 height 19
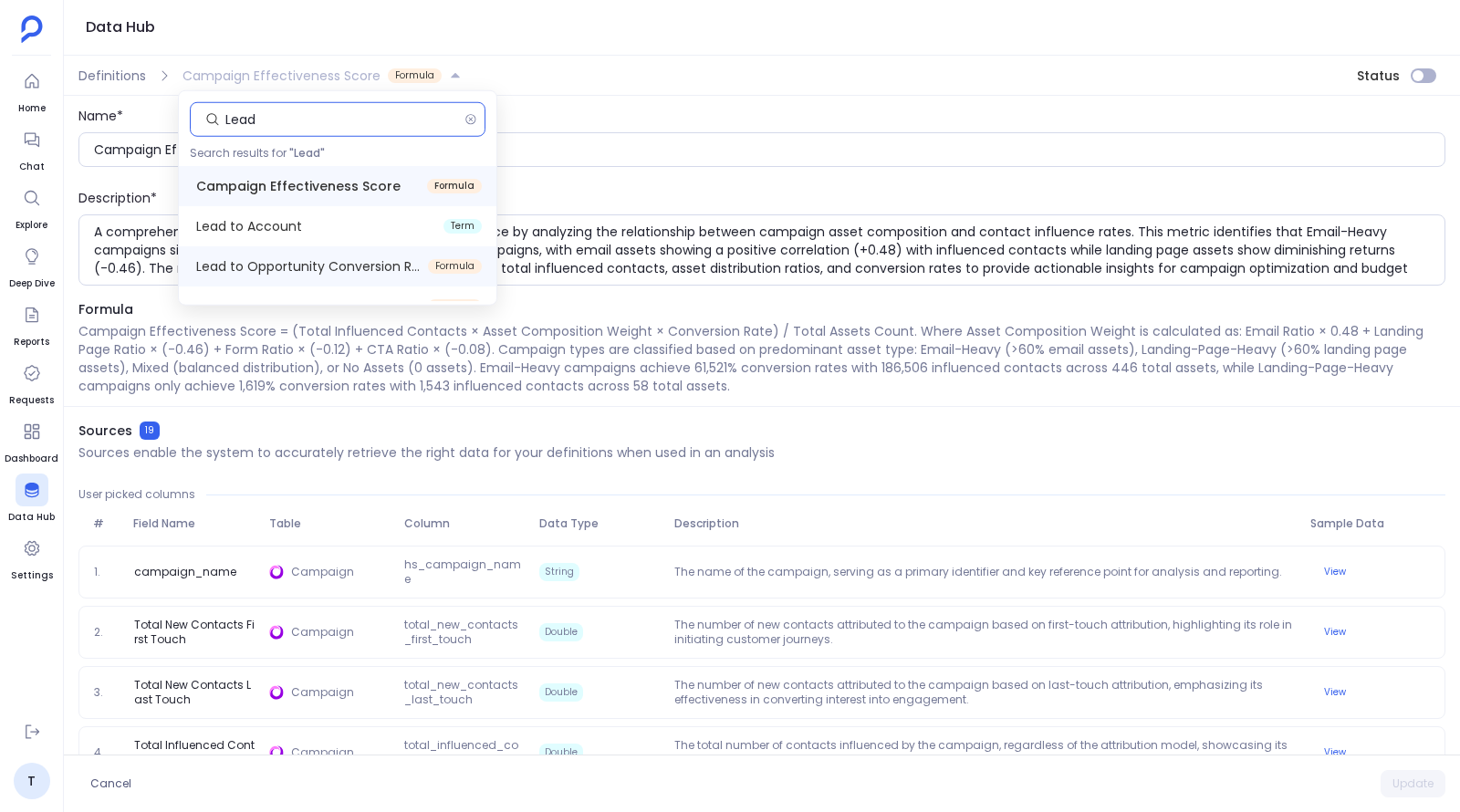
type input "Lead"
click at [354, 265] on span "Lead to Opportunity Conversion Rate" at bounding box center [308, 266] width 224 height 19
type input "Lead to Opportunity Conversion Rate"
type textarea "A comprehensive metric that tracks the conversion rate from HubSpot leads to Sa…"
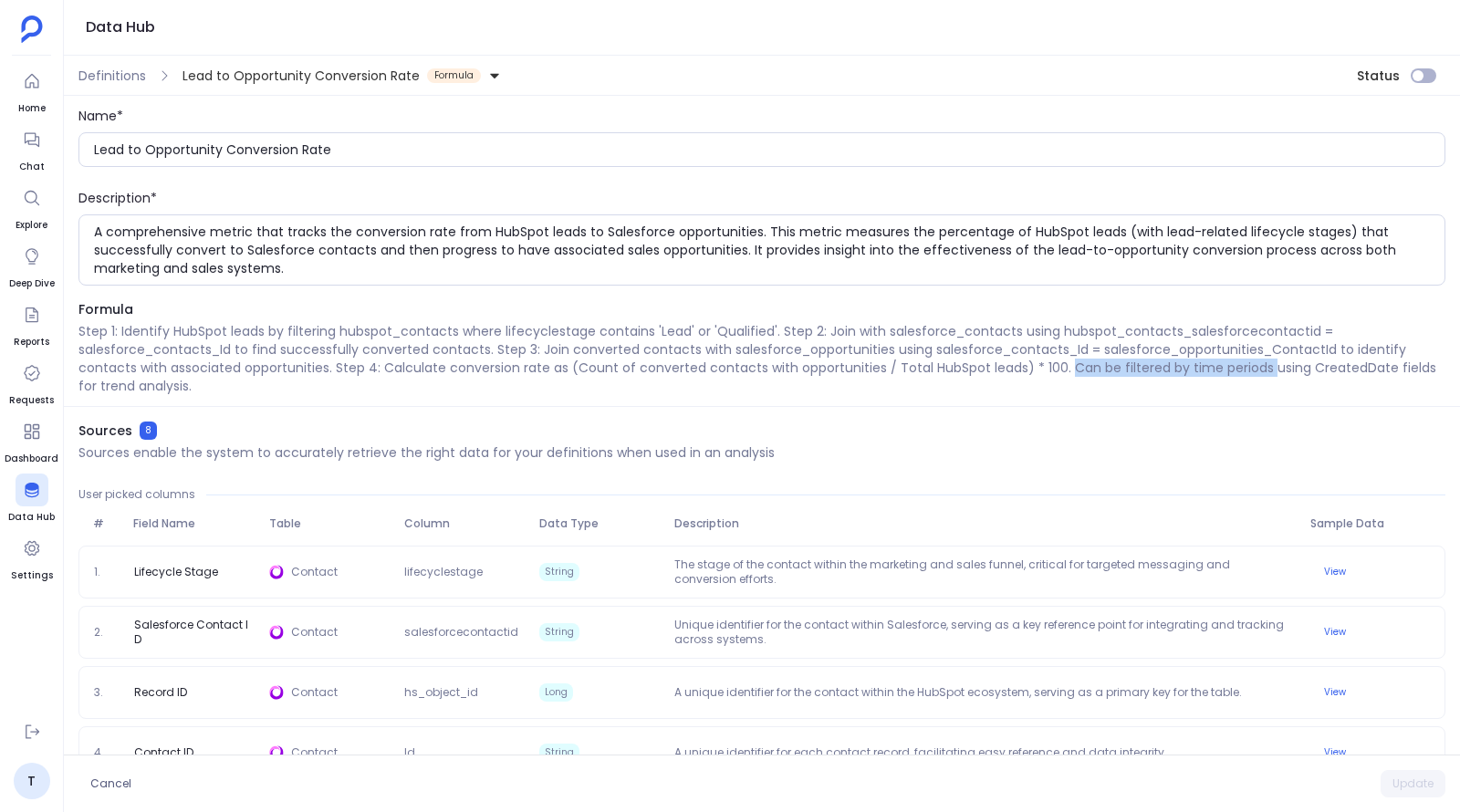
drag, startPoint x: 1060, startPoint y: 363, endPoint x: 1264, endPoint y: 362, distance: 204.0
click at [1264, 362] on p "Step 1: Identify HubSpot leads by filtering hubspot_contacts where lifecyclesta…" at bounding box center [762, 358] width 1367 height 73
drag, startPoint x: 1264, startPoint y: 362, endPoint x: 1411, endPoint y: 379, distance: 148.0
click at [1411, 379] on p "Step 1: Identify HubSpot leads by filtering hubspot_contacts where lifecyclesta…" at bounding box center [762, 358] width 1367 height 73
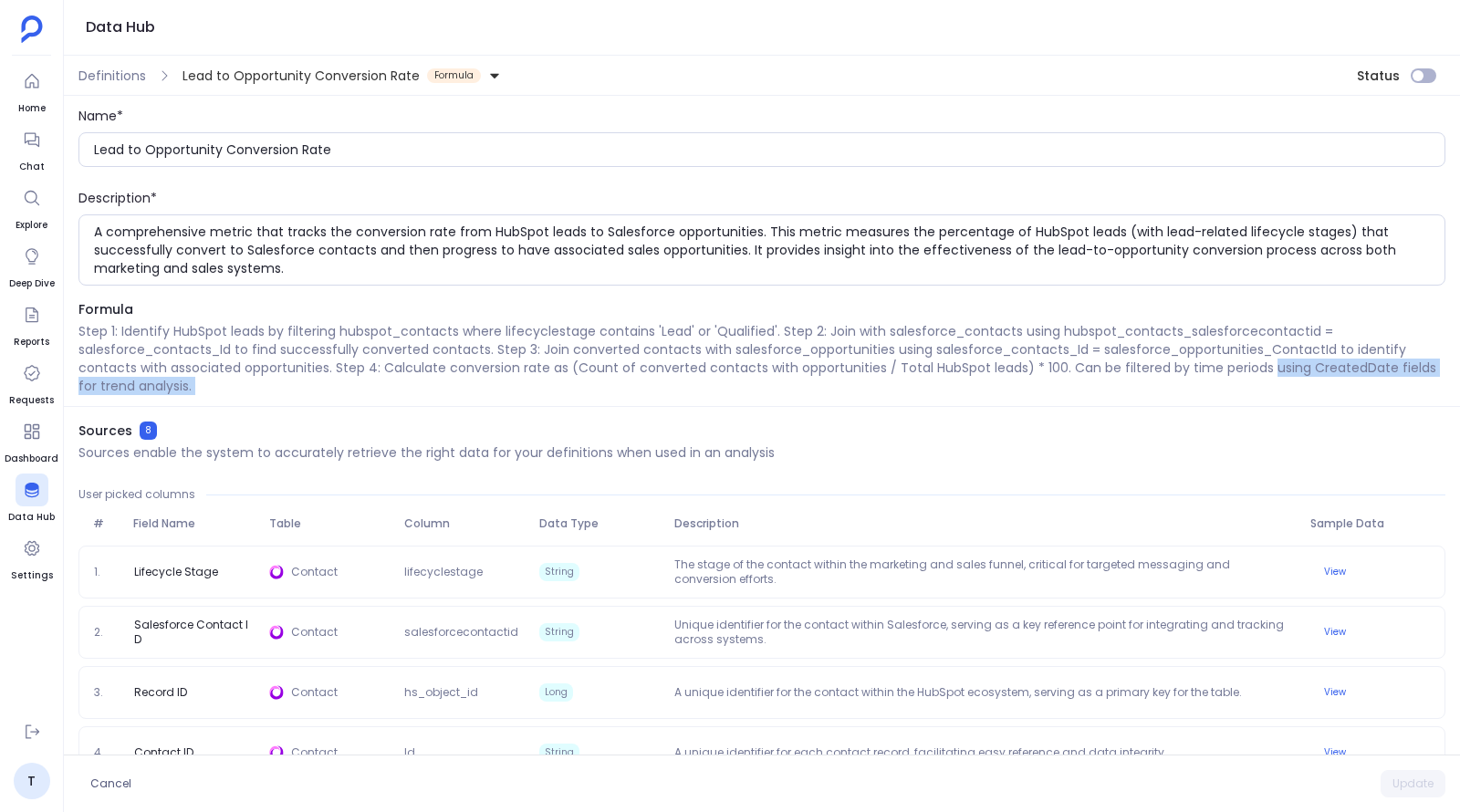
click at [1411, 379] on p "Step 1: Identify HubSpot leads by filtering hubspot_contacts where lifecyclesta…" at bounding box center [762, 358] width 1367 height 73
click at [1301, 368] on p "Step 1: Identify HubSpot leads by filtering hubspot_contacts where lifecyclesta…" at bounding box center [762, 358] width 1367 height 73
click at [1313, 367] on p "Step 1: Identify HubSpot leads by filtering hubspot_contacts where lifecyclesta…" at bounding box center [762, 358] width 1367 height 73
drag, startPoint x: 697, startPoint y: 367, endPoint x: 723, endPoint y: 381, distance: 29.5
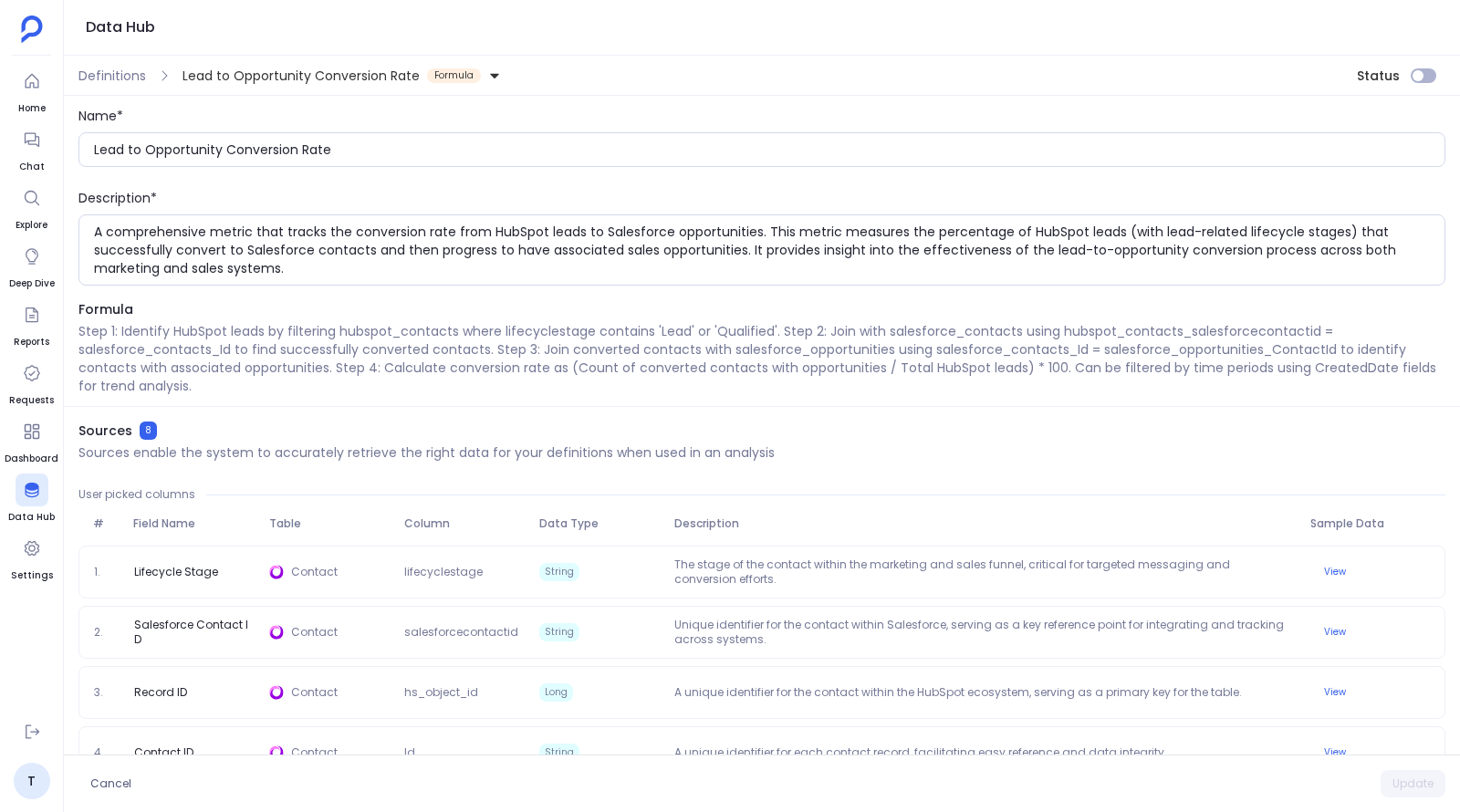
click at [723, 381] on p "Step 1: Identify HubSpot leads by filtering hubspot_contacts where lifecyclesta…" at bounding box center [762, 358] width 1367 height 73
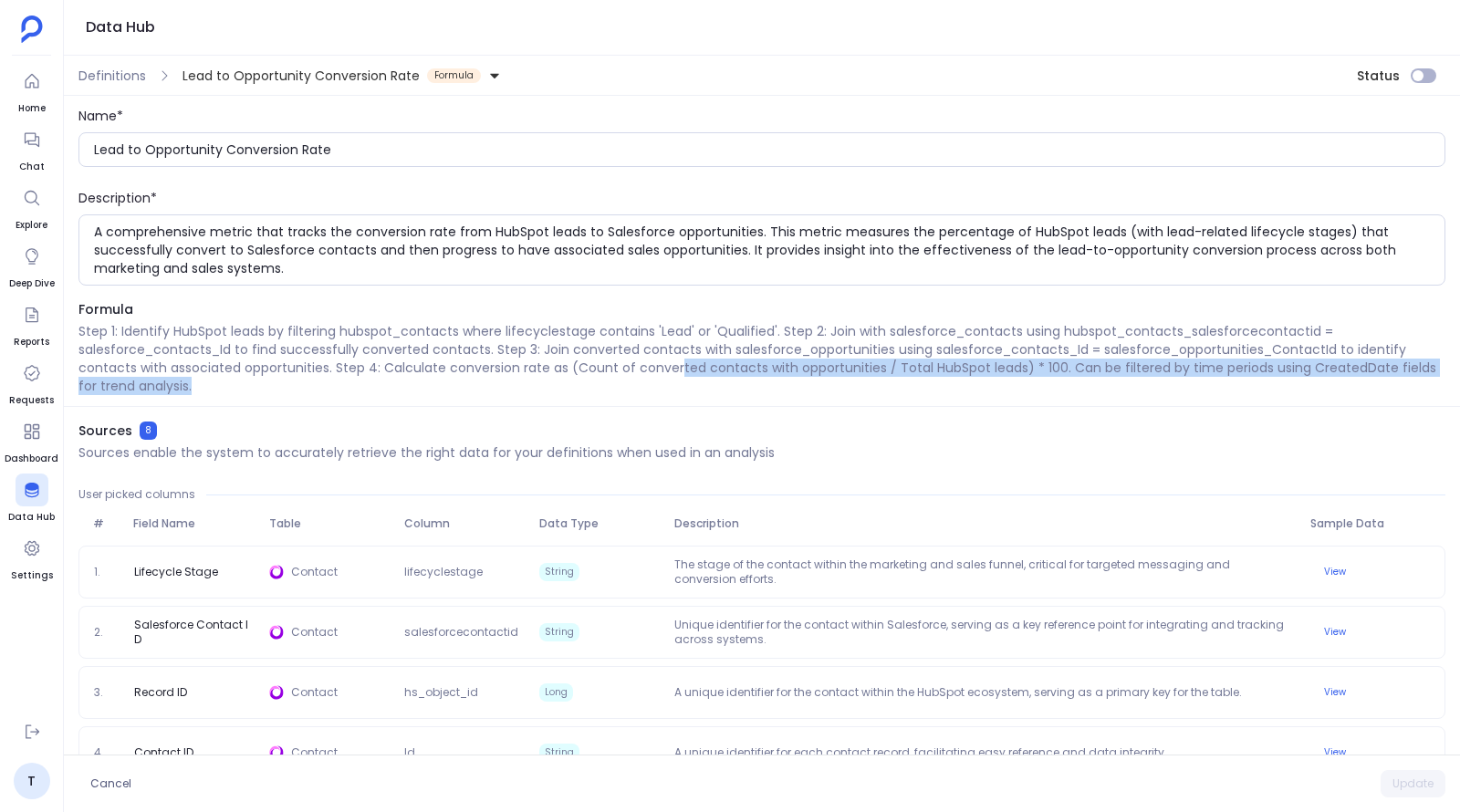
drag, startPoint x: 723, startPoint y: 381, endPoint x: 676, endPoint y: 359, distance: 51.9
click at [676, 359] on p "Step 1: Identify HubSpot leads by filtering hubspot_contacts where lifecyclesta…" at bounding box center [762, 358] width 1367 height 73
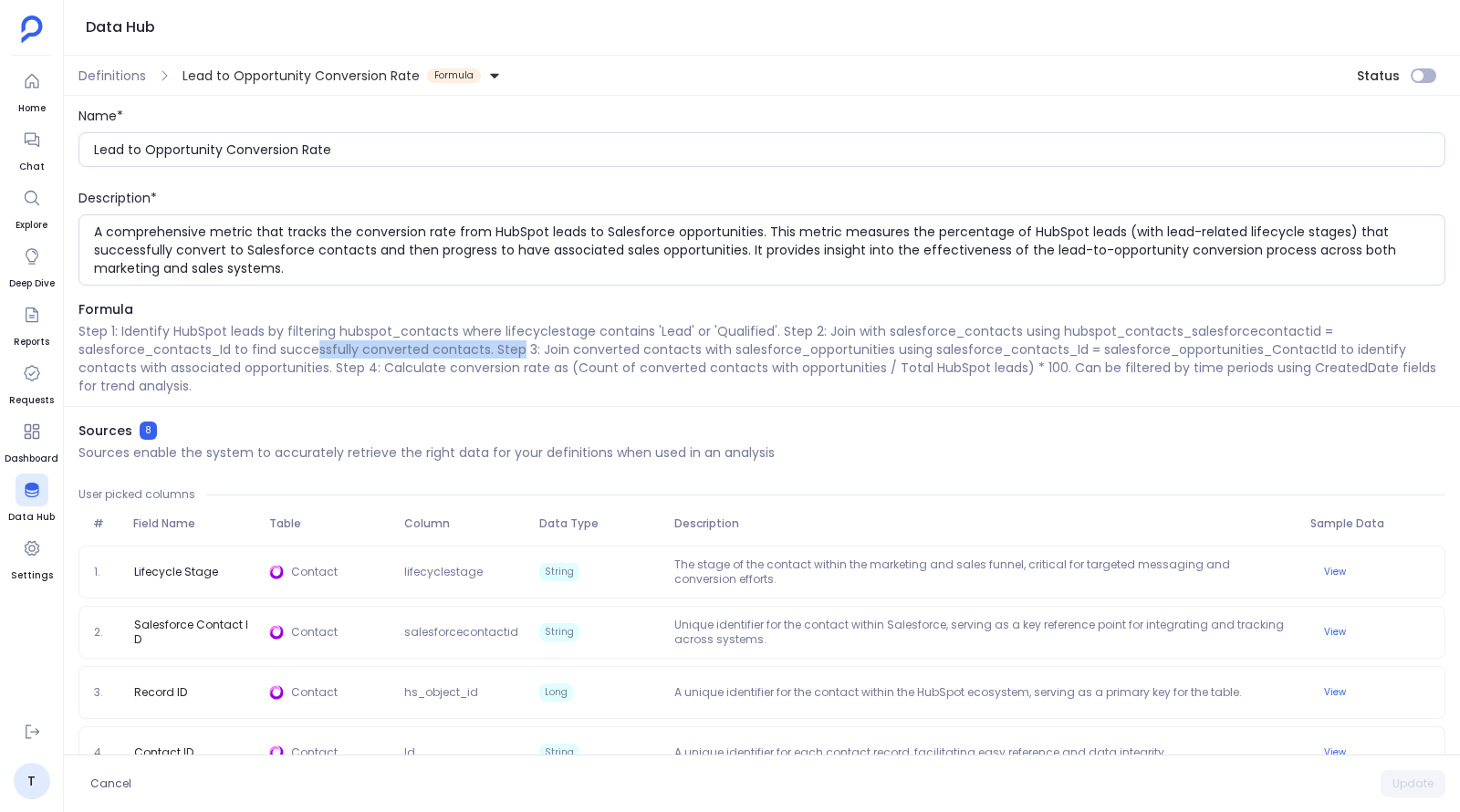
drag, startPoint x: 319, startPoint y: 344, endPoint x: 518, endPoint y: 344, distance: 199.0
click at [518, 344] on p "Step 1: Identify HubSpot leads by filtering hubspot_contacts where lifecyclesta…" at bounding box center [762, 358] width 1367 height 73
drag, startPoint x: 537, startPoint y: 349, endPoint x: 768, endPoint y: 349, distance: 231.0
click at [768, 349] on p "Step 1: Identify HubSpot leads by filtering hubspot_contacts where lifecyclesta…" at bounding box center [762, 358] width 1367 height 73
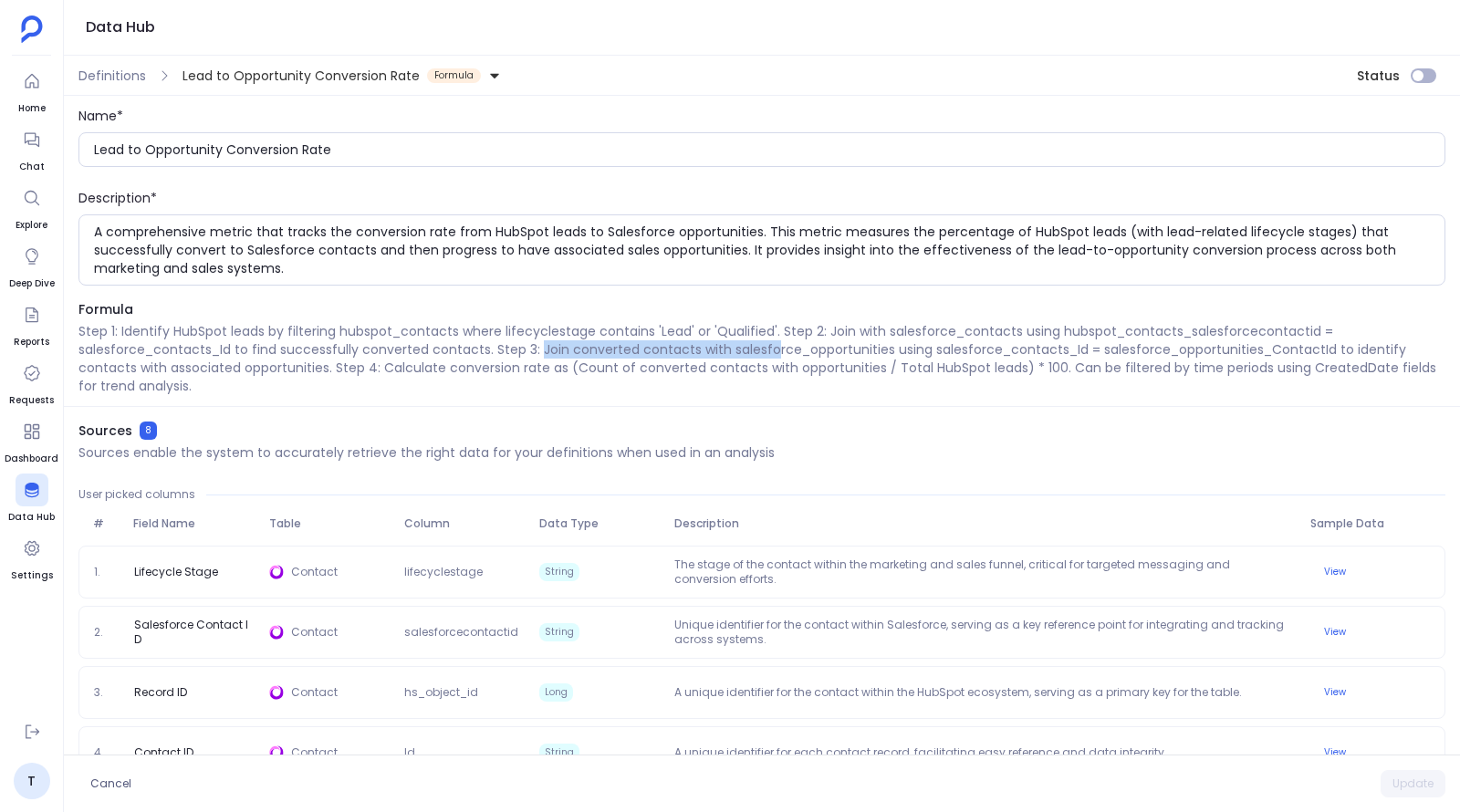
click at [768, 349] on p "Step 1: Identify HubSpot leads by filtering hubspot_contacts where lifecyclesta…" at bounding box center [762, 358] width 1367 height 73
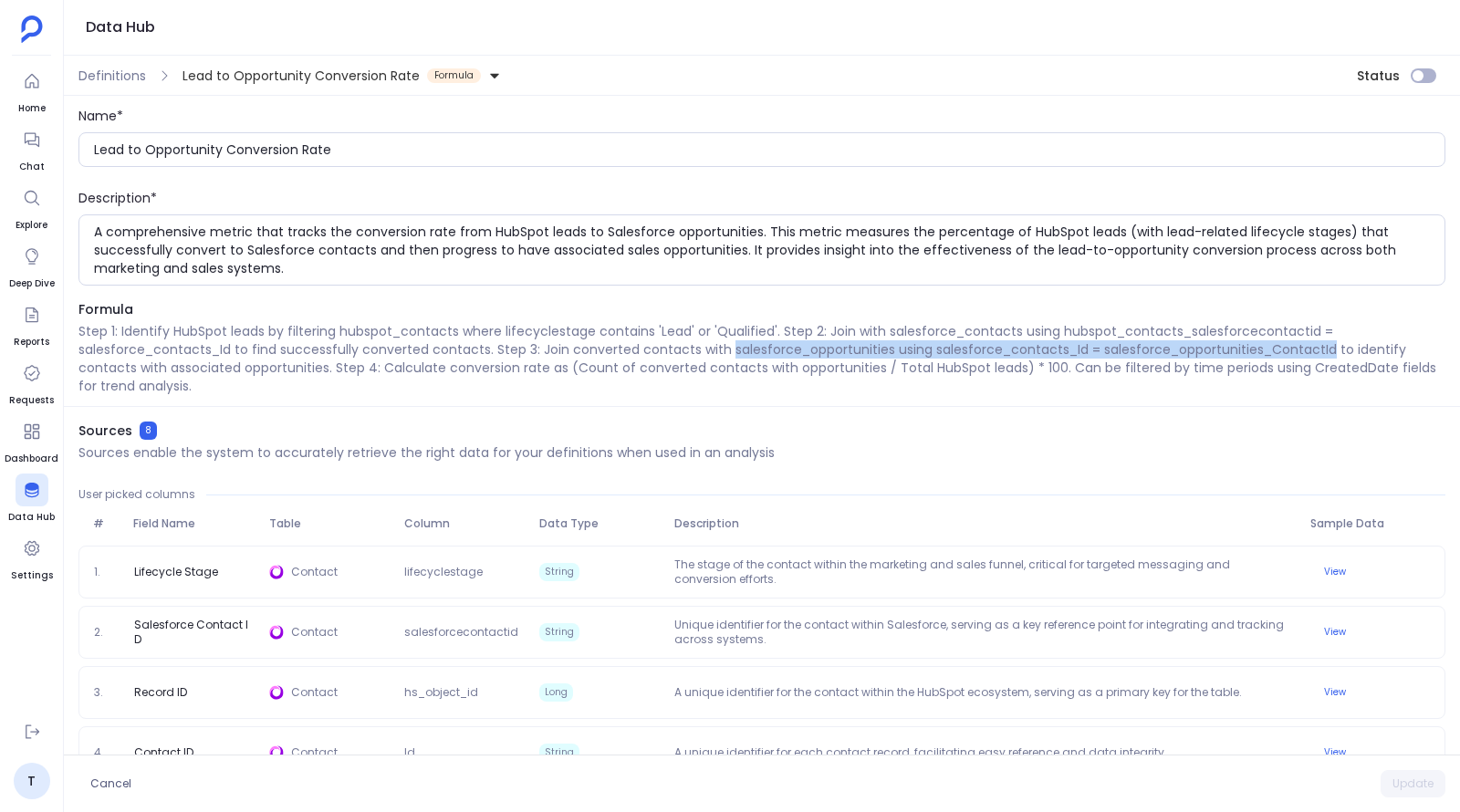
drag, startPoint x: 768, startPoint y: 349, endPoint x: 1130, endPoint y: 352, distance: 362.0
click at [1130, 352] on p "Step 1: Identify HubSpot leads by filtering hubspot_contacts where lifecyclesta…" at bounding box center [762, 358] width 1367 height 73
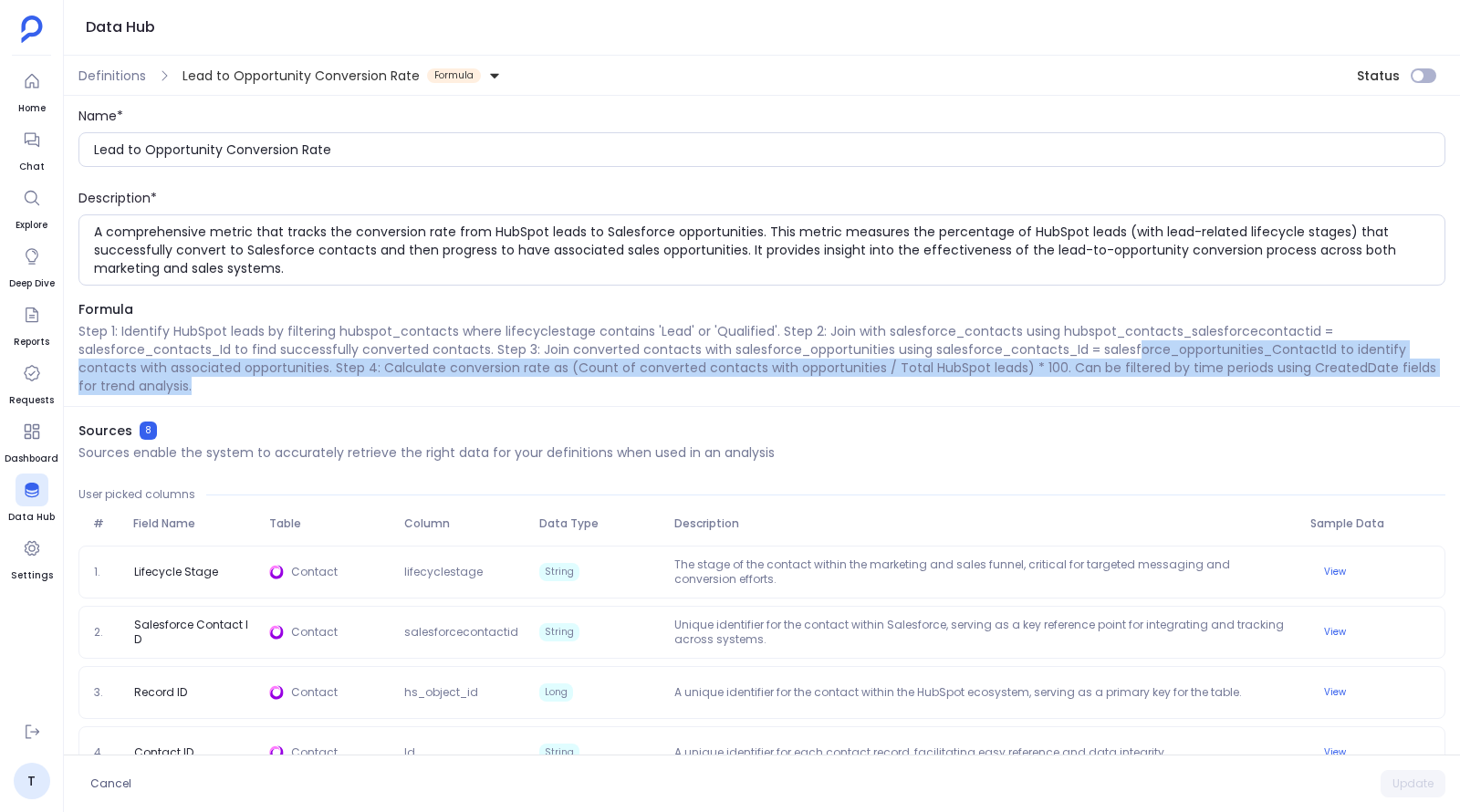
drag, startPoint x: 1130, startPoint y: 352, endPoint x: 1162, endPoint y: 395, distance: 53.6
click at [1162, 395] on div "Formula Step 1: Identify HubSpot leads by filtering hubspot_contacts where life…" at bounding box center [762, 353] width 1396 height 106
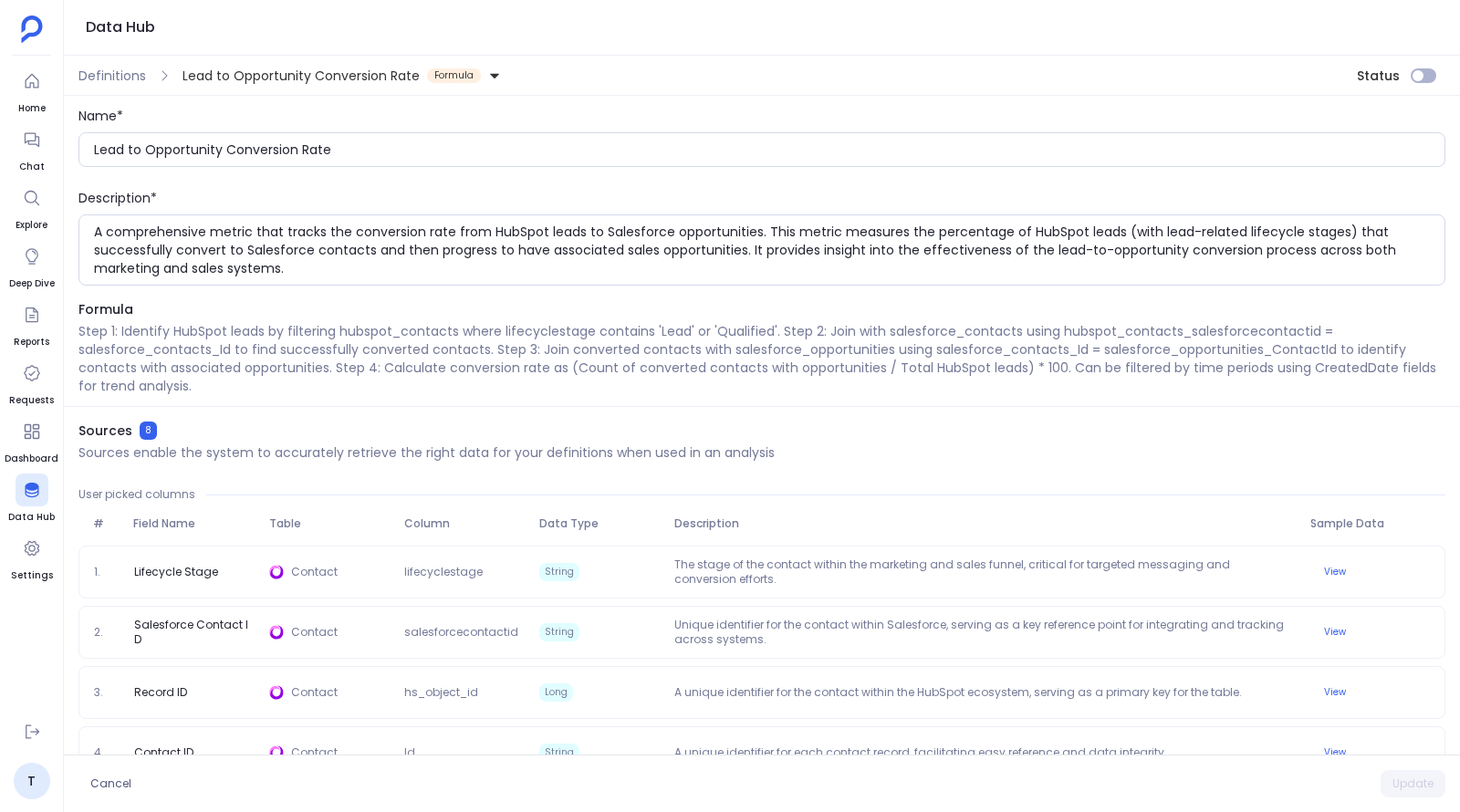
click at [493, 76] on icon at bounding box center [494, 75] width 13 height 13
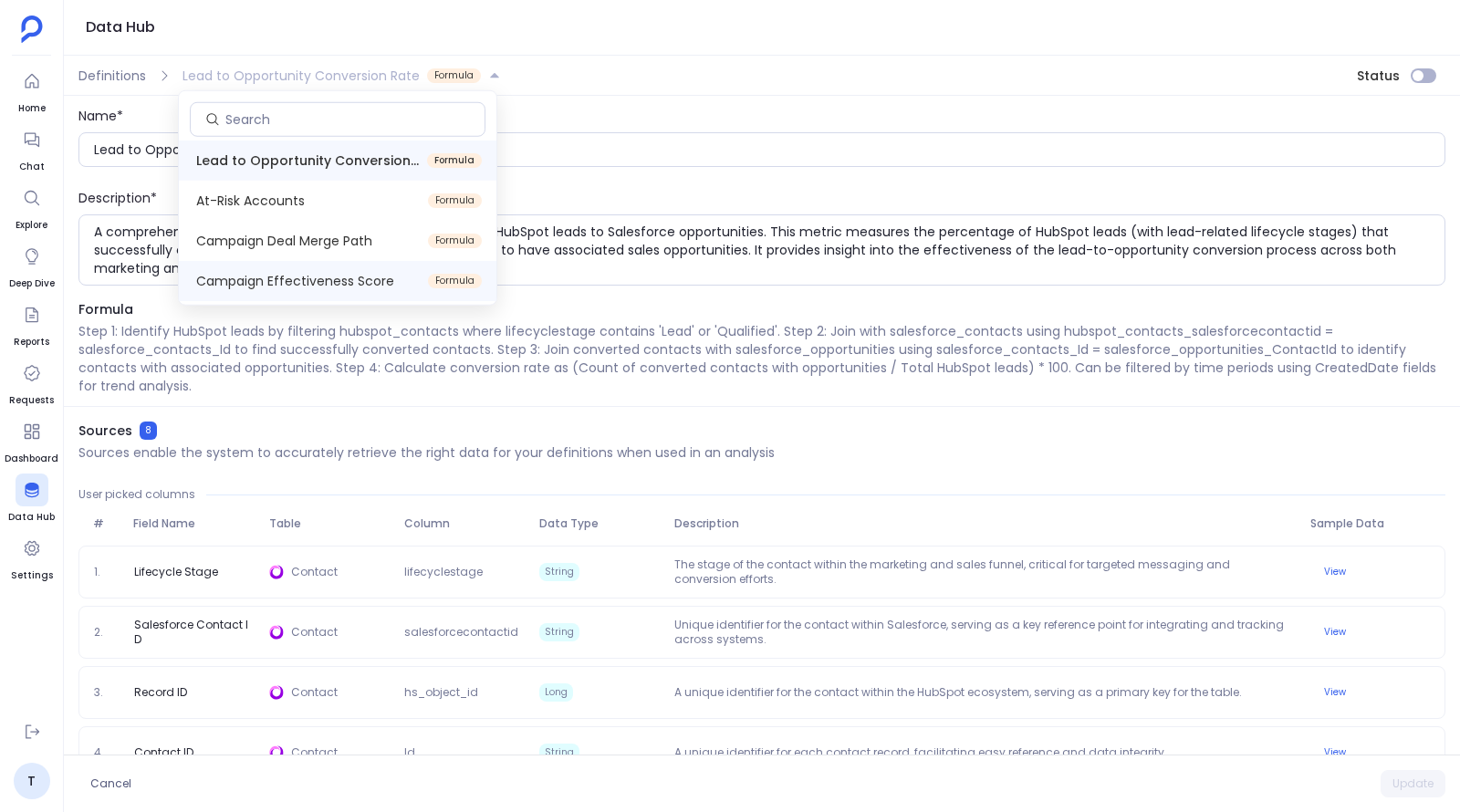
click at [328, 291] on span "Campaign Effectiveness Score Formula" at bounding box center [338, 281] width 318 height 40
type input "Campaign Effectiveness Score"
type textarea "A comprehensive metric that evaluates campaign performance by analyzing the rel…"
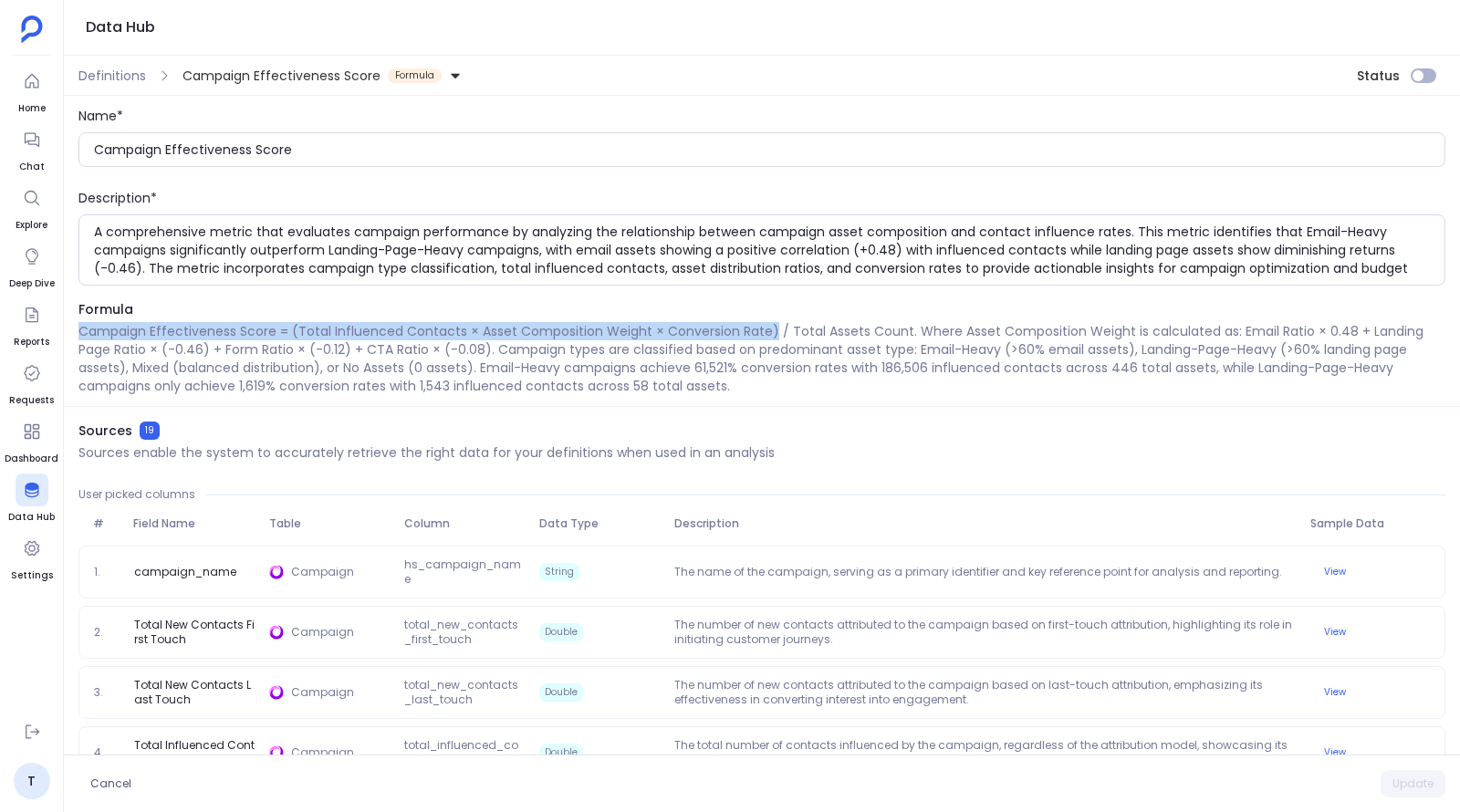
drag, startPoint x: 80, startPoint y: 328, endPoint x: 768, endPoint y: 331, distance: 688.0
click at [768, 331] on p "Campaign Effectiveness Score = (Total Influenced Contacts × Asset Composition W…" at bounding box center [762, 358] width 1367 height 73
copy p "Campaign Effectiveness Score = (Total Influenced Contacts × Asset Composition W…"
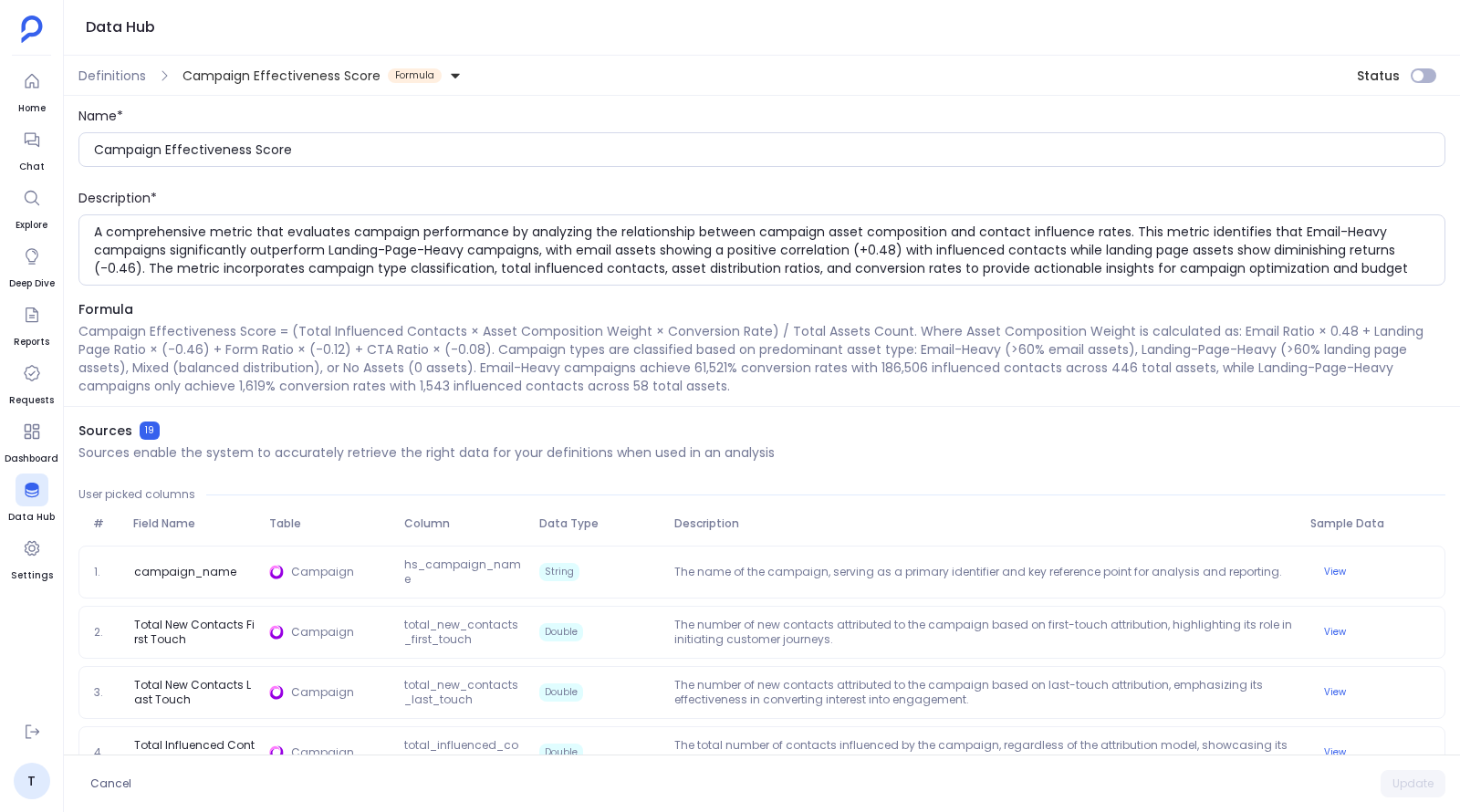
click at [767, 349] on p "Campaign Effectiveness Score = (Total Influenced Contacts × Asset Composition W…" at bounding box center [762, 358] width 1367 height 73
drag, startPoint x: 908, startPoint y: 329, endPoint x: 1220, endPoint y: 329, distance: 312.0
click at [1220, 329] on p "Campaign Effectiveness Score = (Total Influenced Contacts × Asset Composition W…" at bounding box center [762, 358] width 1367 height 73
drag, startPoint x: 1220, startPoint y: 329, endPoint x: 1263, endPoint y: 330, distance: 43.0
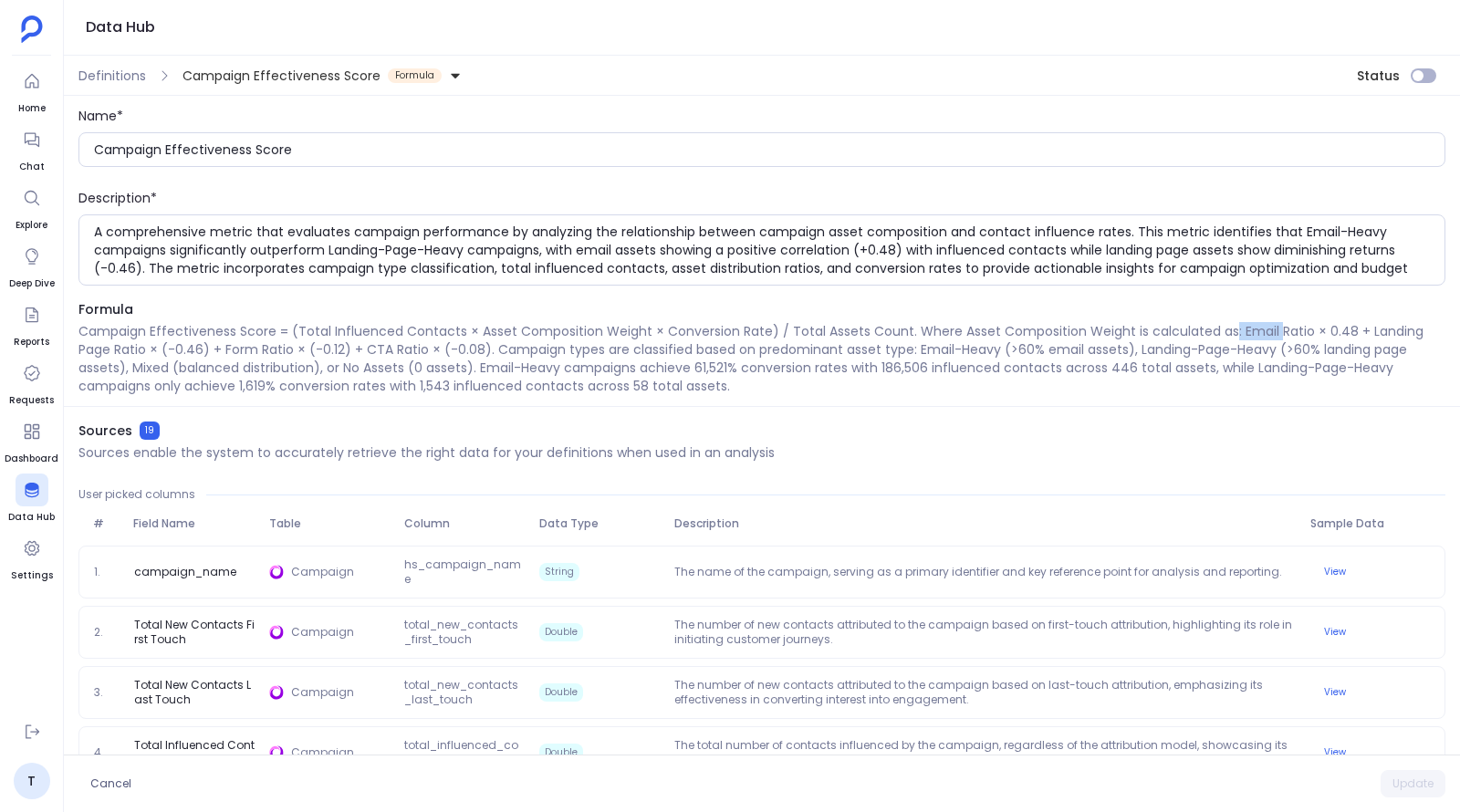
click at [1263, 330] on p "Campaign Effectiveness Score = (Total Influenced Contacts × Asset Composition W…" at bounding box center [762, 358] width 1367 height 73
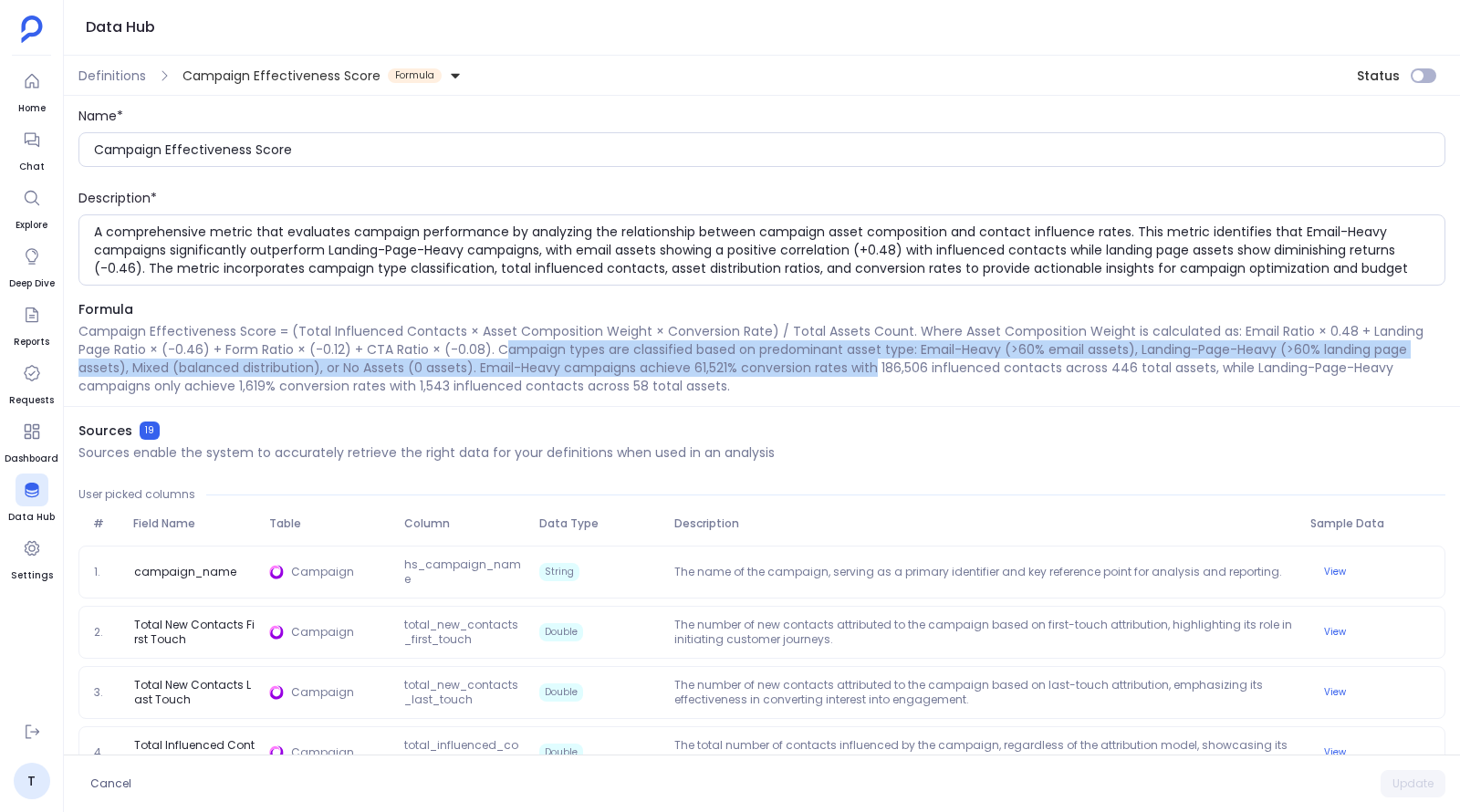
drag, startPoint x: 500, startPoint y: 346, endPoint x: 874, endPoint y: 363, distance: 374.4
click at [874, 363] on p "Campaign Effectiveness Score = (Total Influenced Contacts × Asset Composition W…" at bounding box center [762, 358] width 1367 height 73
click at [874, 351] on p "Campaign Effectiveness Score = (Total Influenced Contacts × Asset Composition W…" at bounding box center [762, 358] width 1367 height 73
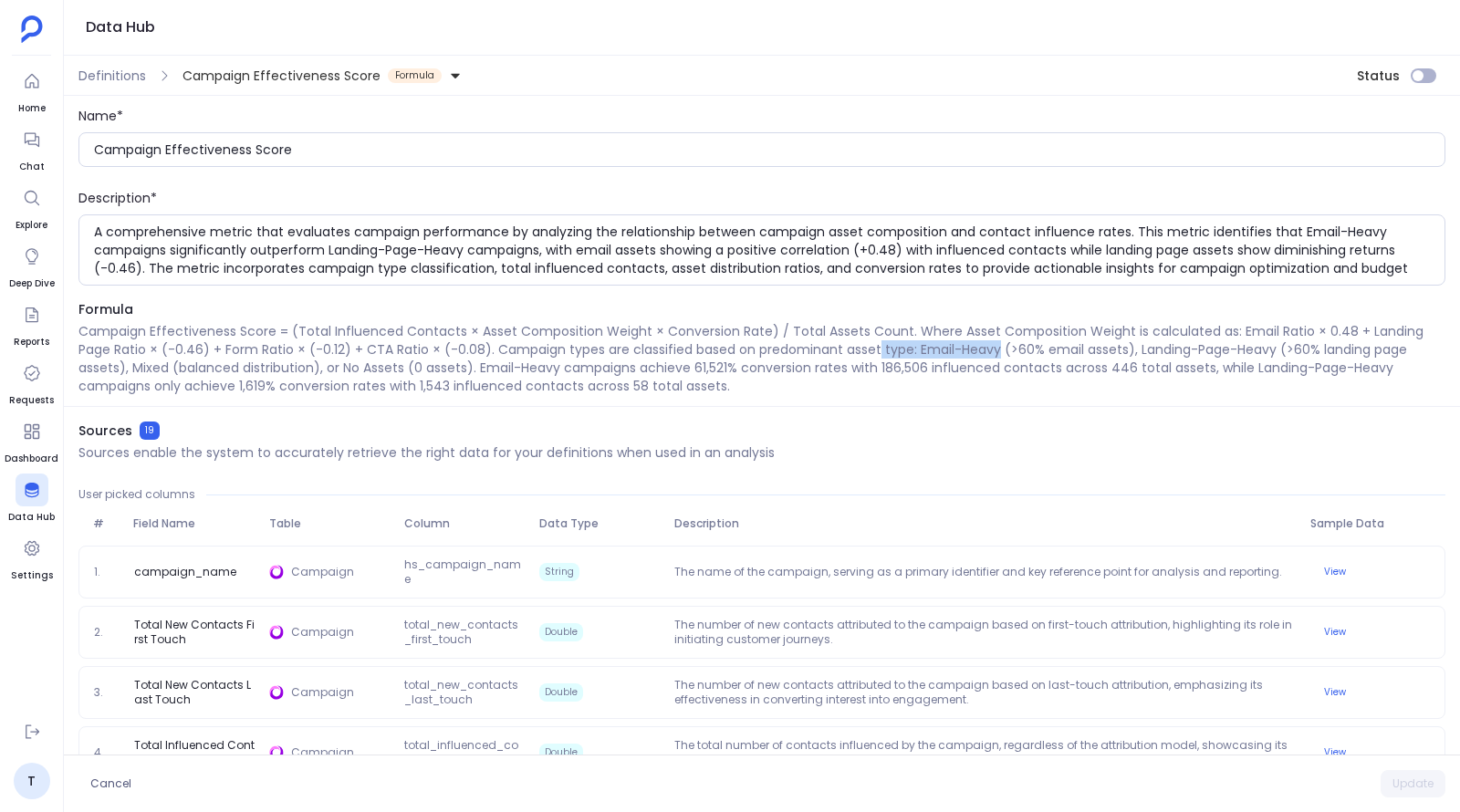
drag, startPoint x: 874, startPoint y: 351, endPoint x: 981, endPoint y: 351, distance: 107.0
click at [981, 351] on p "Campaign Effectiveness Score = (Total Influenced Contacts × Asset Composition W…" at bounding box center [762, 358] width 1367 height 73
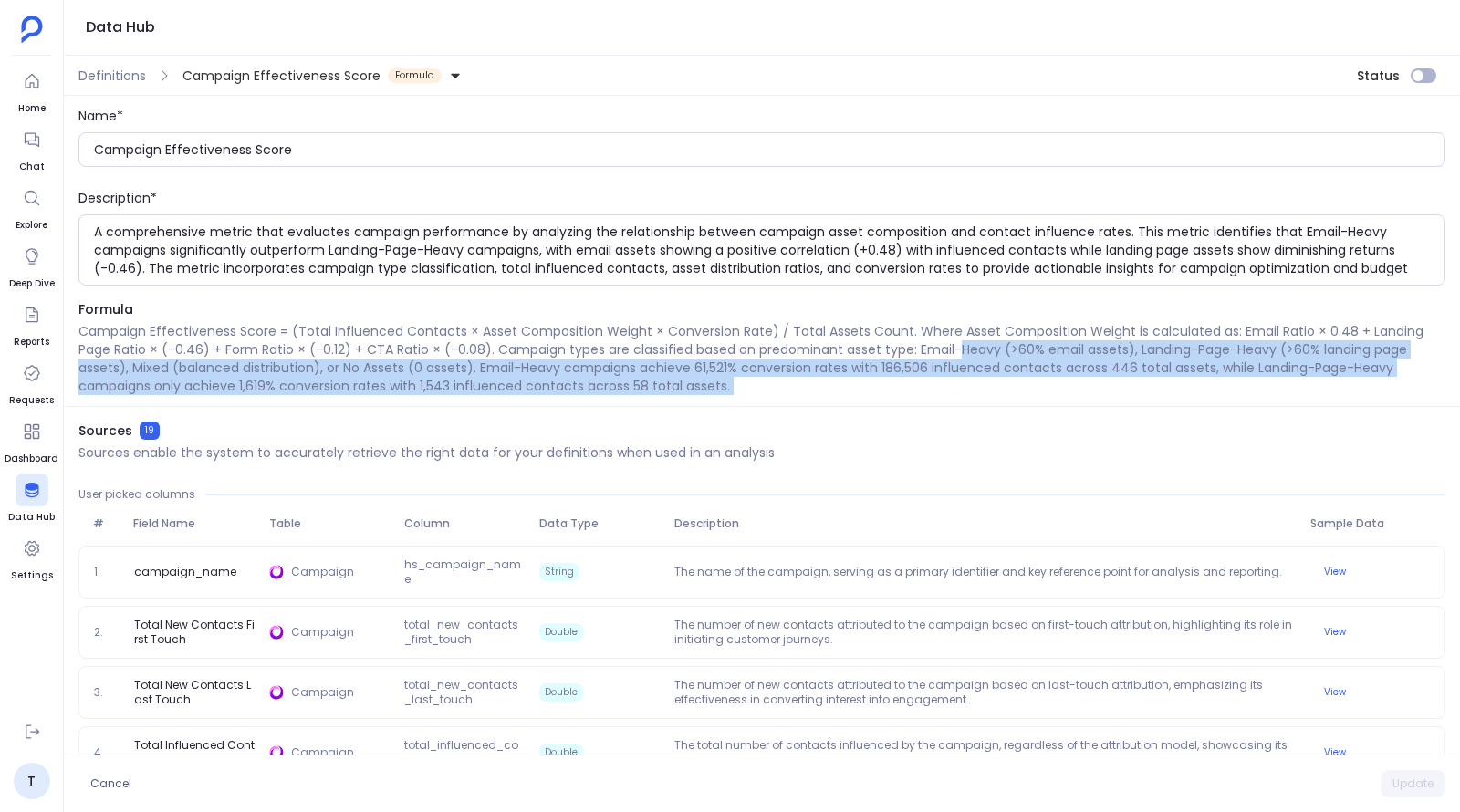
drag, startPoint x: 981, startPoint y: 351, endPoint x: 1211, endPoint y: 391, distance: 233.5
click at [1211, 391] on p "Campaign Effectiveness Score = (Total Influenced Contacts × Asset Composition W…" at bounding box center [762, 358] width 1367 height 73
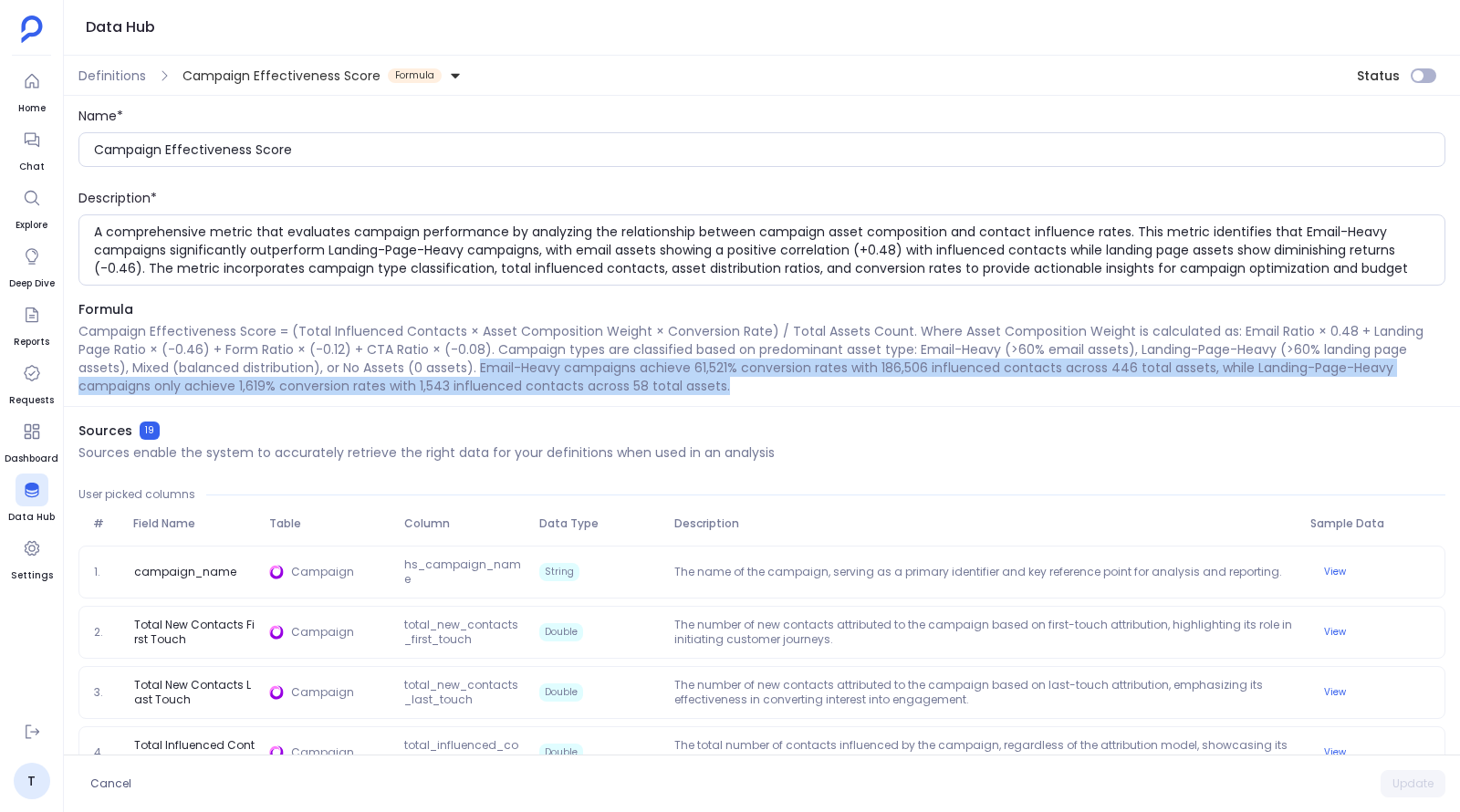
drag, startPoint x: 753, startPoint y: 381, endPoint x: 477, endPoint y: 362, distance: 276.7
click at [477, 362] on p "Campaign Effectiveness Score = (Total Influenced Contacts × Asset Composition W…" at bounding box center [762, 358] width 1367 height 73
click at [731, 388] on p "Campaign Effectiveness Score = (Total Influenced Contacts × Asset Composition W…" at bounding box center [762, 358] width 1367 height 73
drag, startPoint x: 731, startPoint y: 383, endPoint x: 474, endPoint y: 365, distance: 257.6
click at [474, 365] on p "Campaign Effectiveness Score = (Total Influenced Contacts × Asset Composition W…" at bounding box center [762, 358] width 1367 height 73
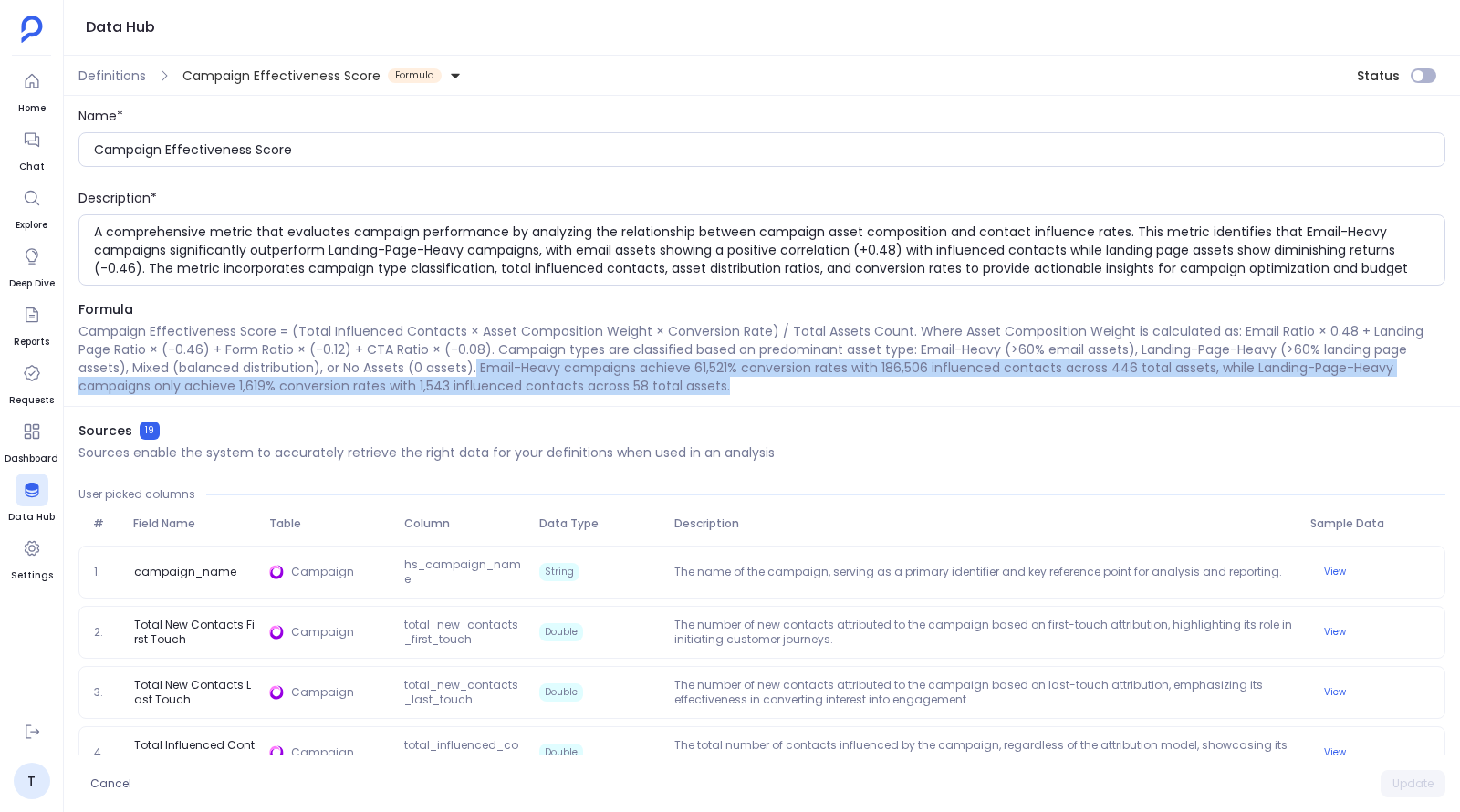
click at [486, 365] on p "Campaign Effectiveness Score = (Total Influenced Contacts × Asset Composition W…" at bounding box center [762, 358] width 1367 height 73
drag, startPoint x: 479, startPoint y: 364, endPoint x: 774, endPoint y: 387, distance: 295.9
click at [774, 387] on p "Campaign Effectiveness Score = (Total Influenced Contacts × Asset Composition W…" at bounding box center [762, 358] width 1367 height 73
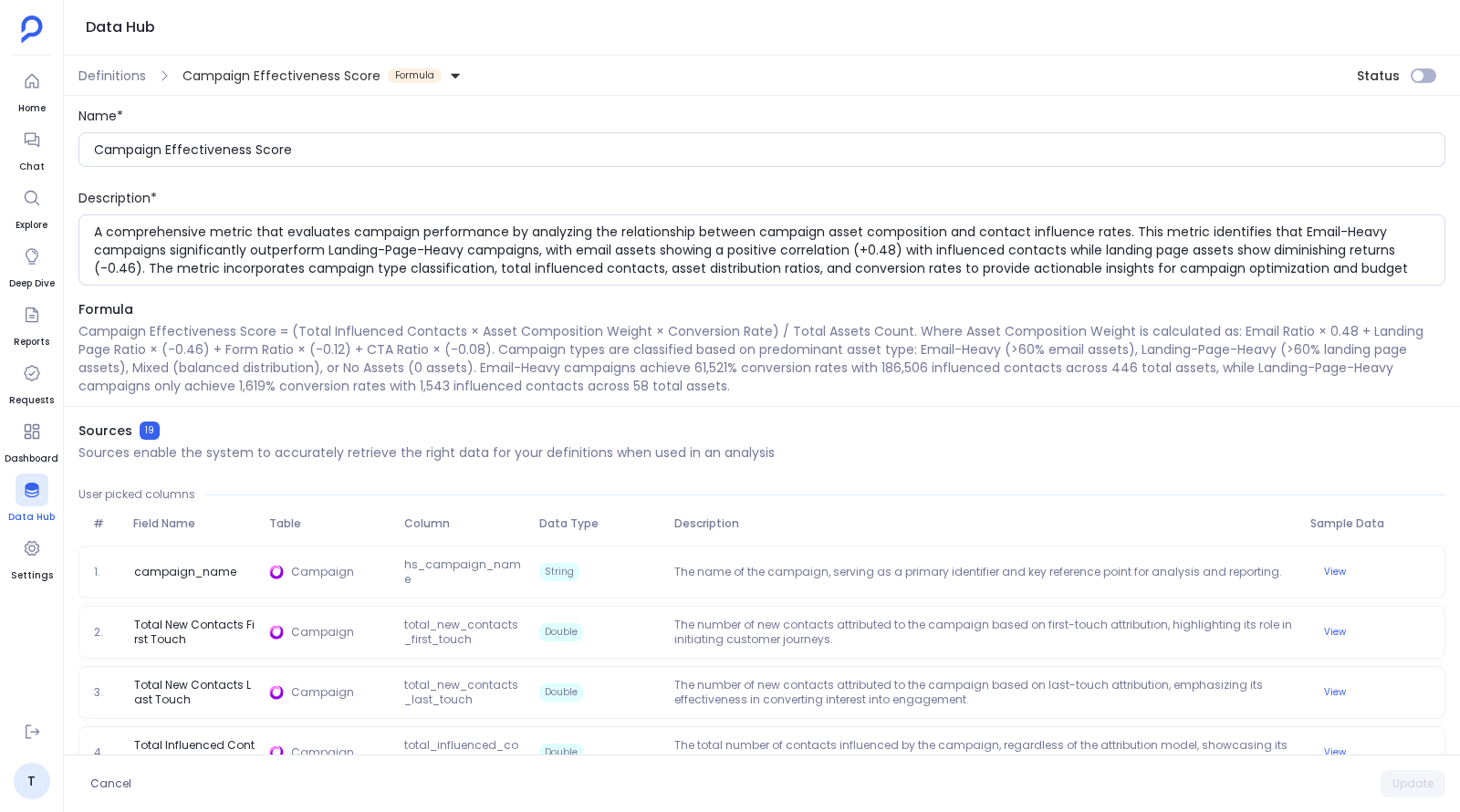
click at [36, 495] on icon at bounding box center [32, 489] width 19 height 19
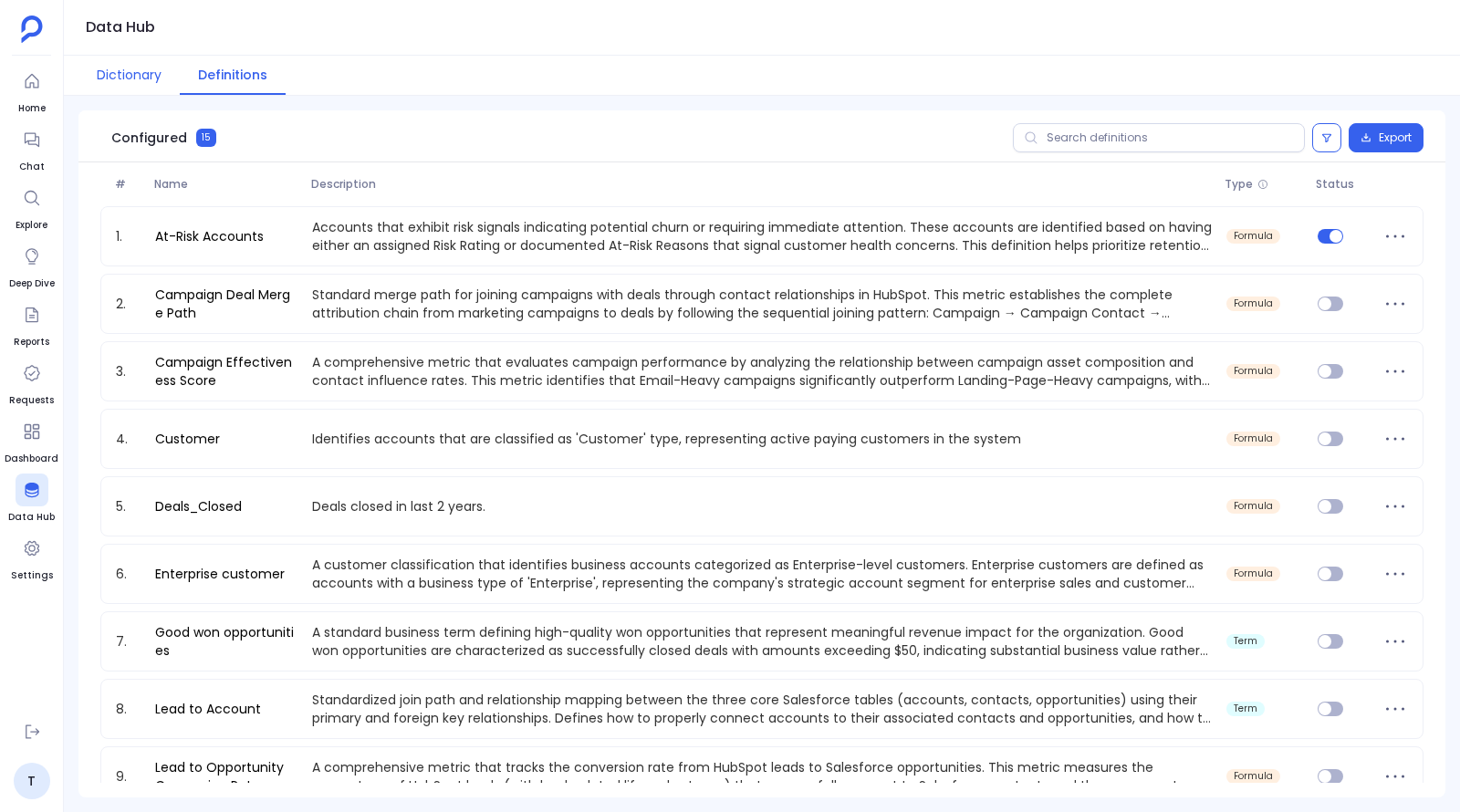
click at [137, 73] on button "Dictionary" at bounding box center [129, 76] width 101 height 39
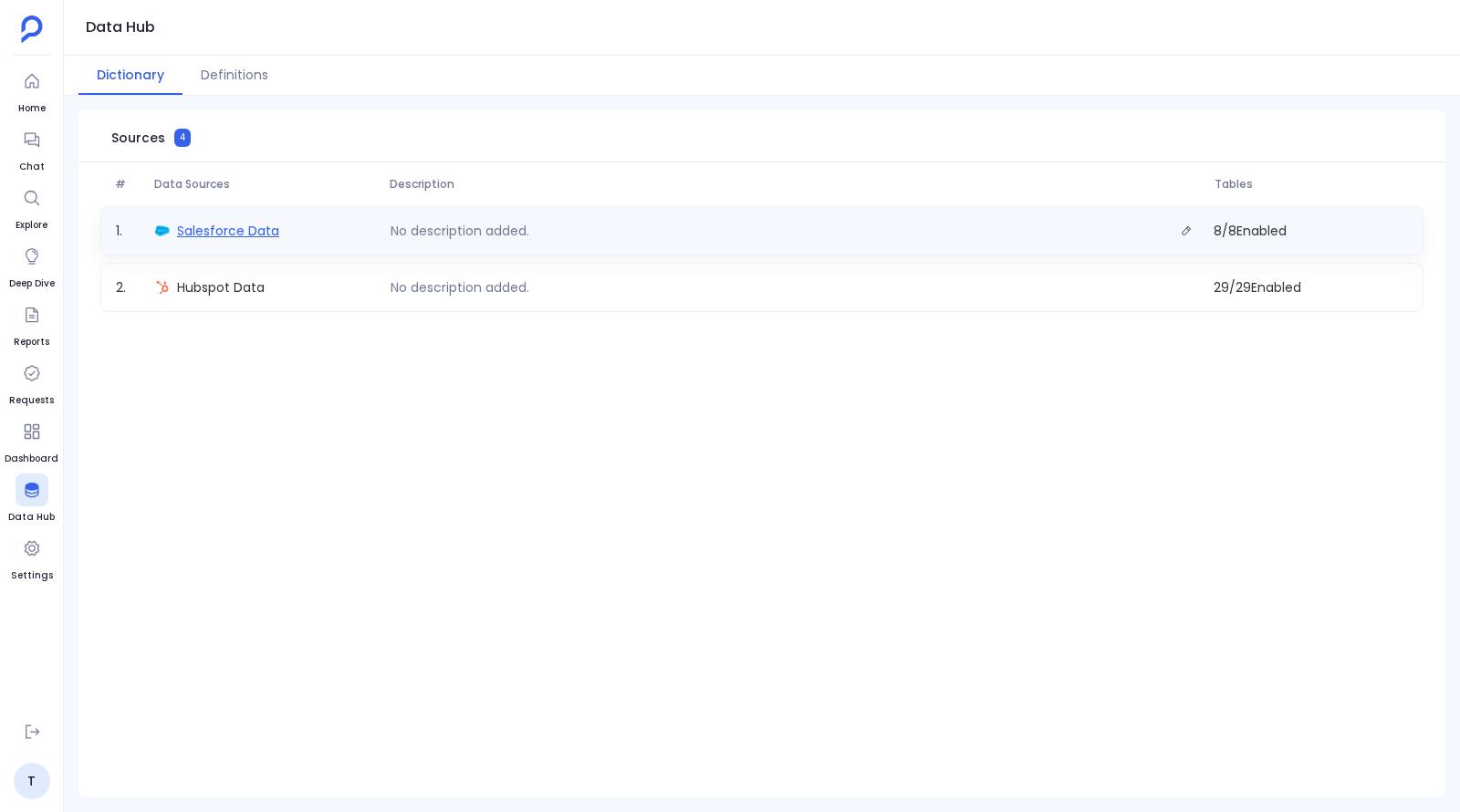
click at [247, 235] on span "Salesforce Data" at bounding box center [228, 230] width 102 height 19
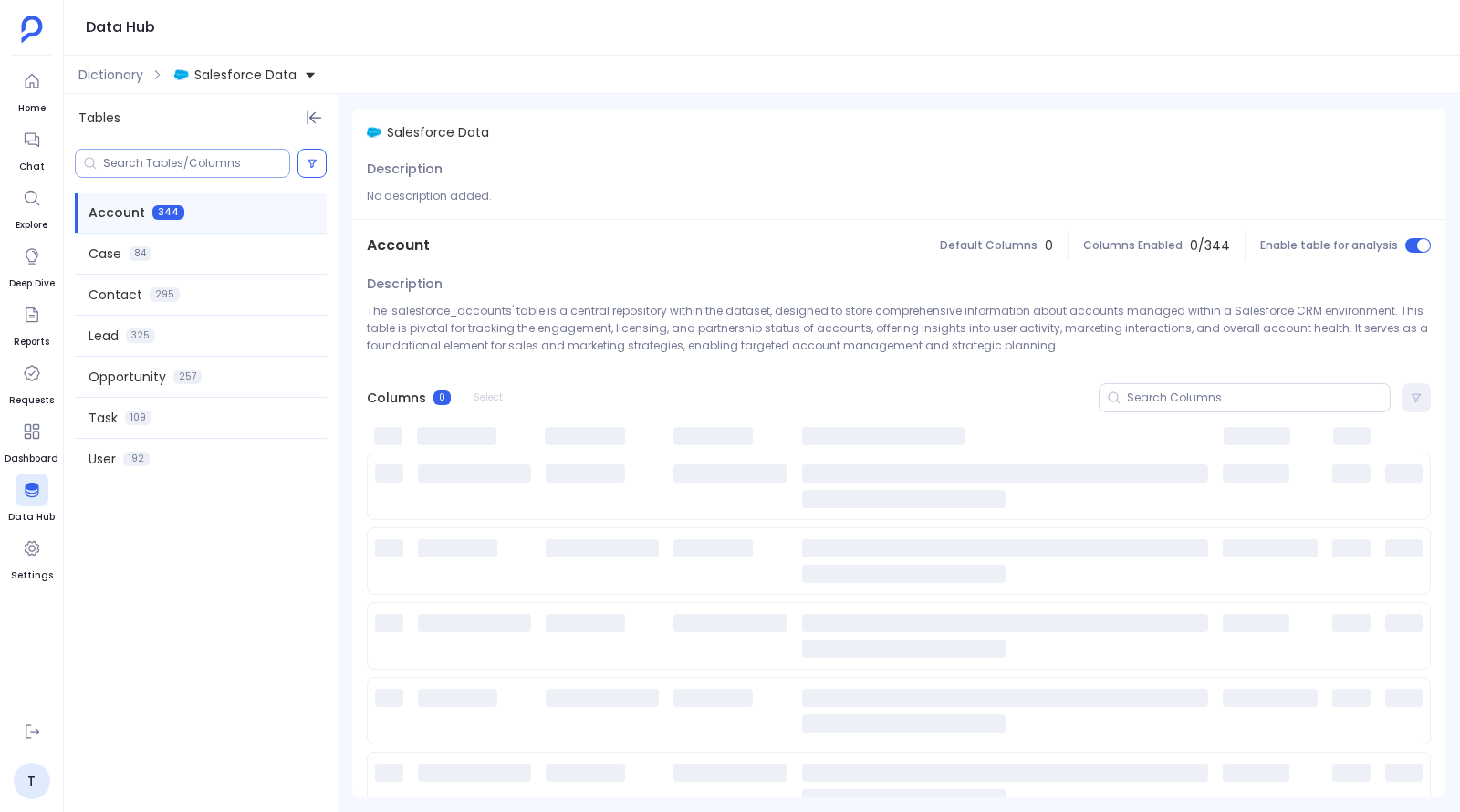
click at [207, 163] on input at bounding box center [196, 163] width 186 height 15
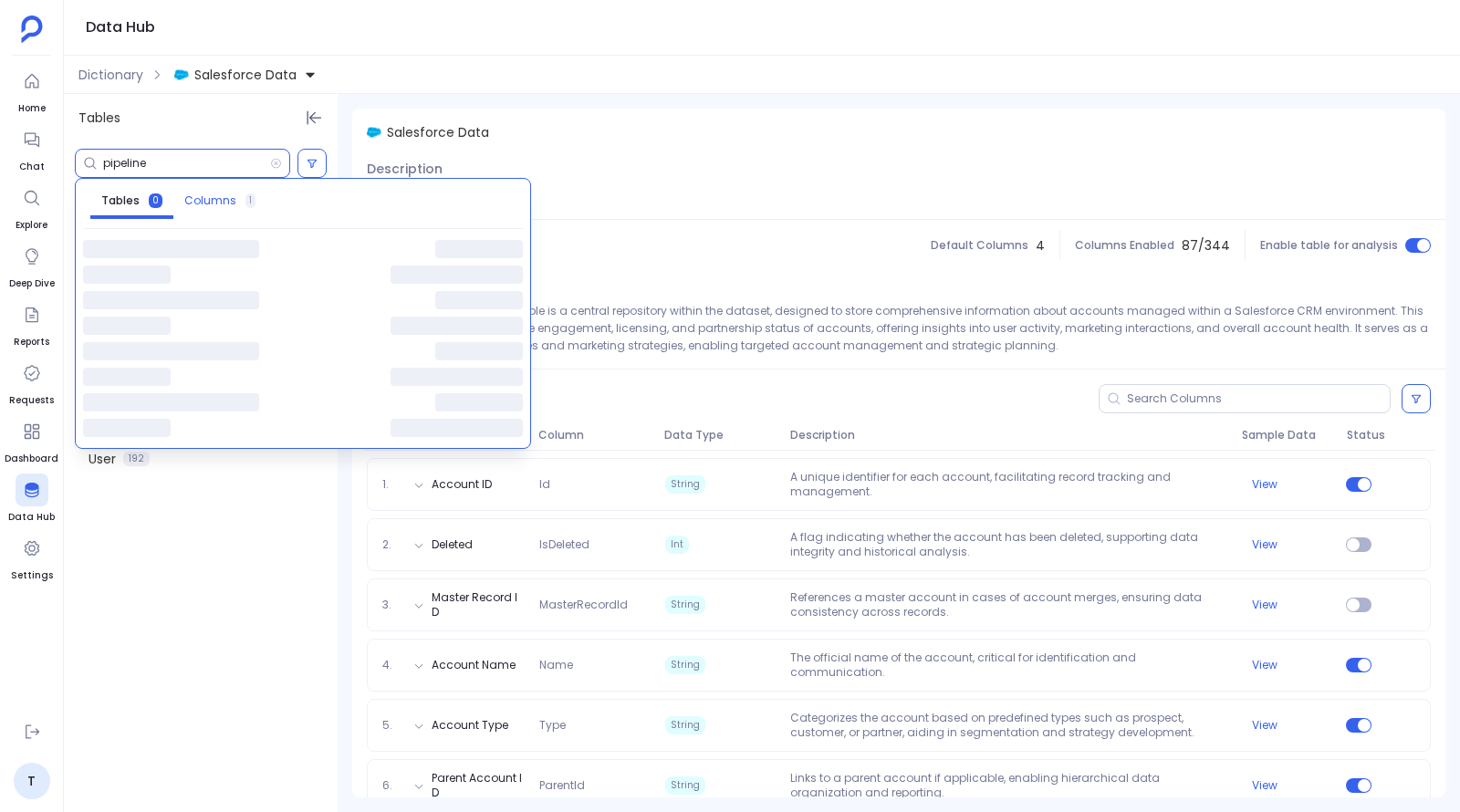
type input "pipeline"
click at [203, 204] on span "Columns" at bounding box center [210, 201] width 52 height 15
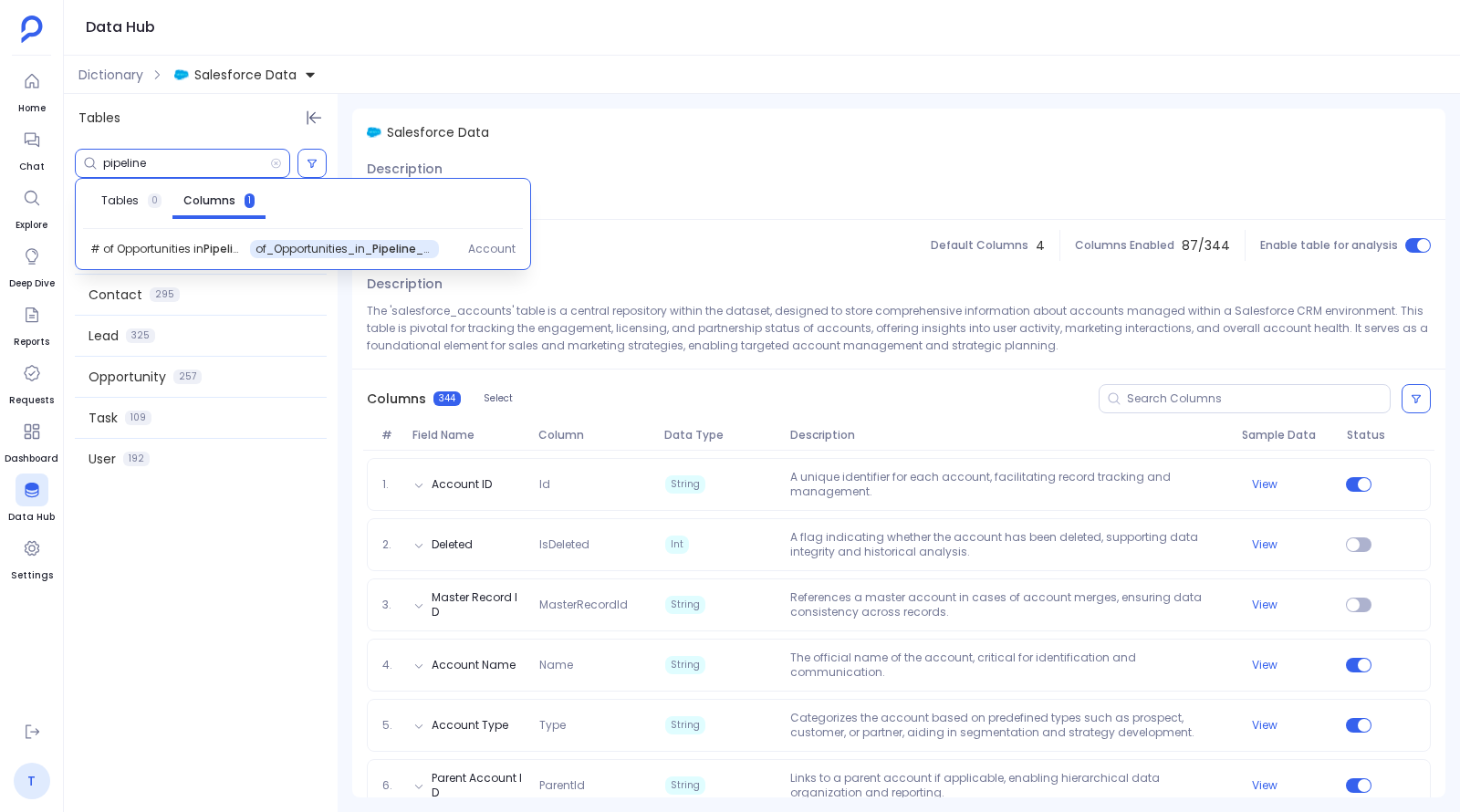
click at [34, 792] on link "T" at bounding box center [32, 781] width 36 height 36
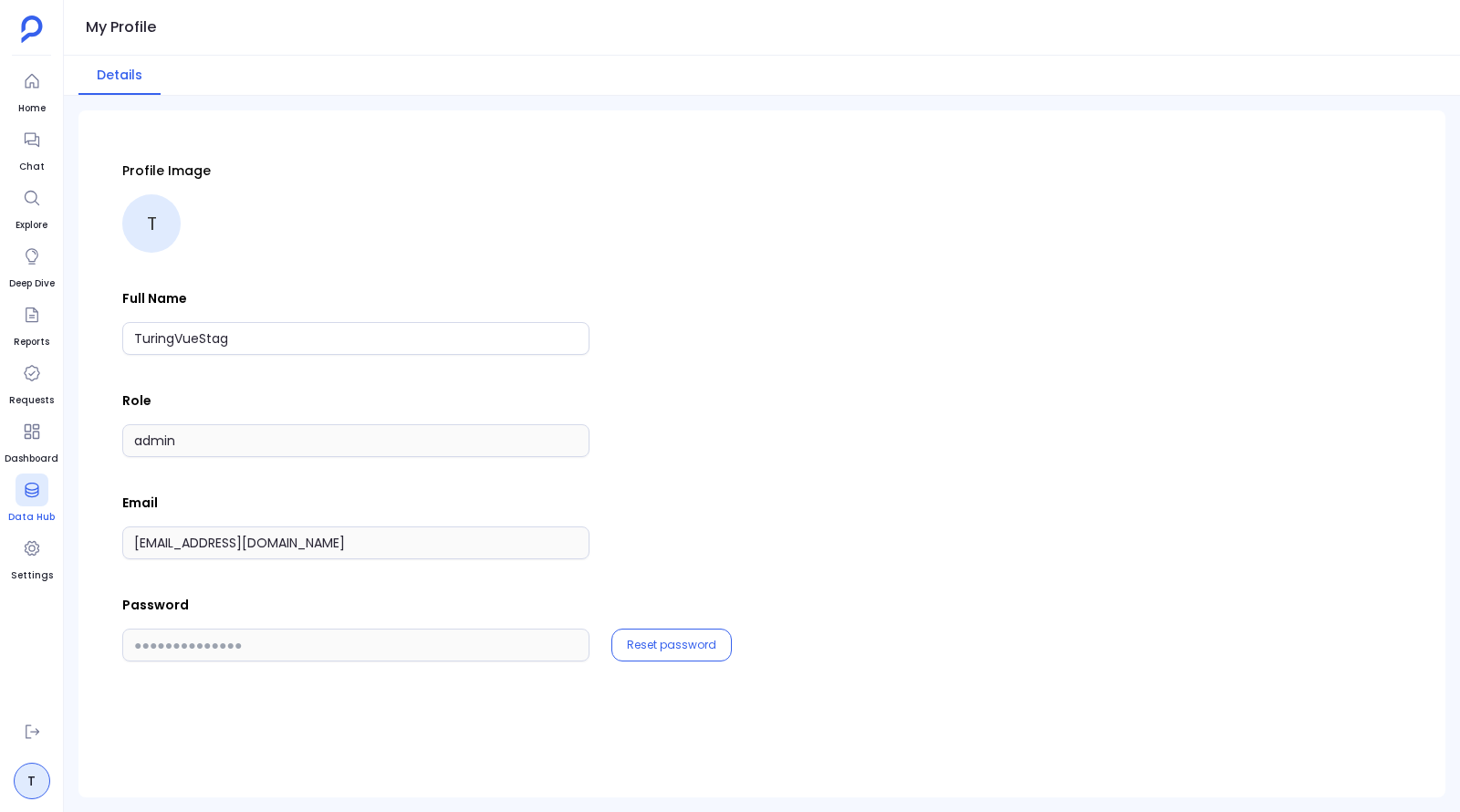
click at [32, 490] on icon at bounding box center [32, 489] width 19 height 19
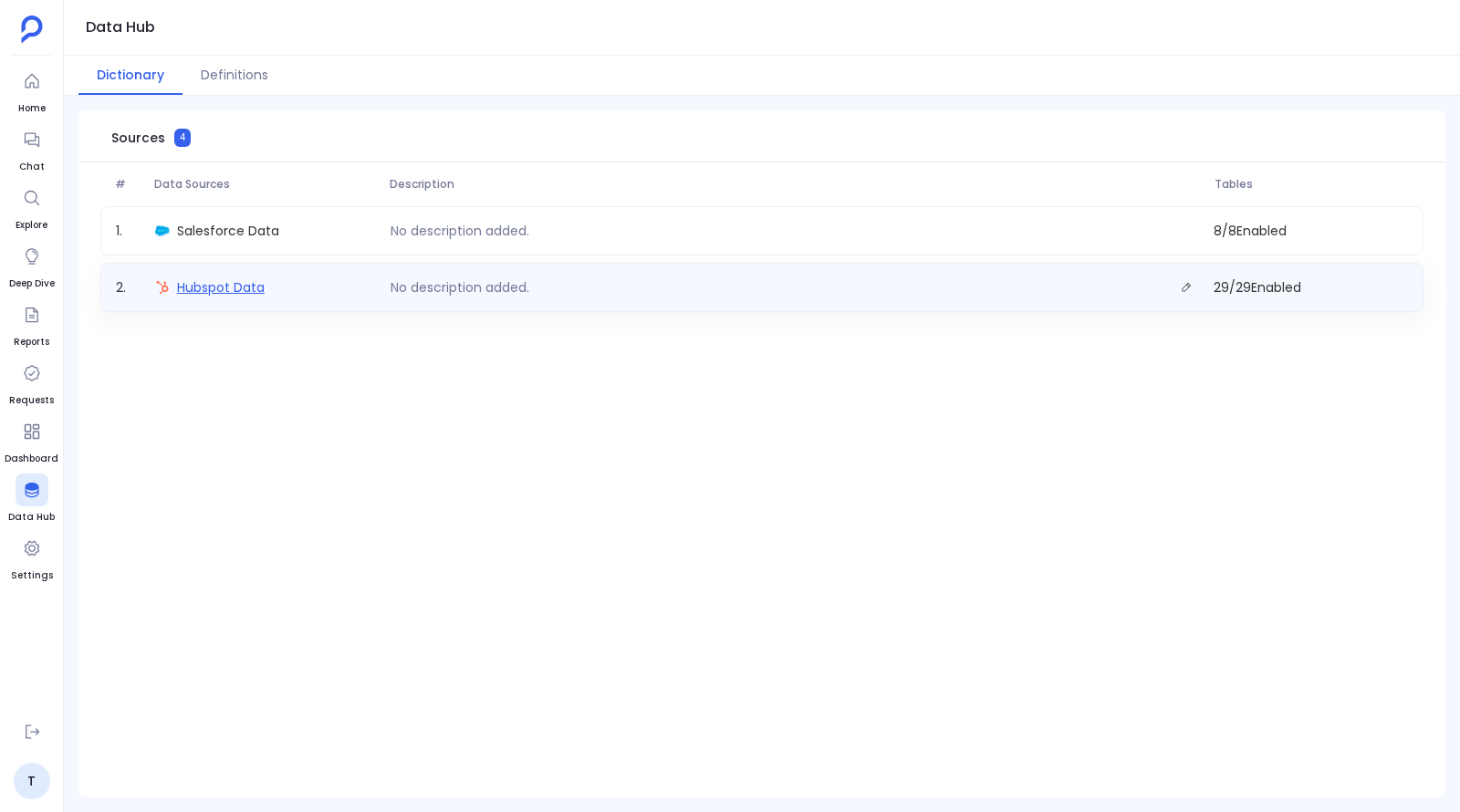
click at [219, 280] on span "Hubspot Data" at bounding box center [221, 287] width 88 height 19
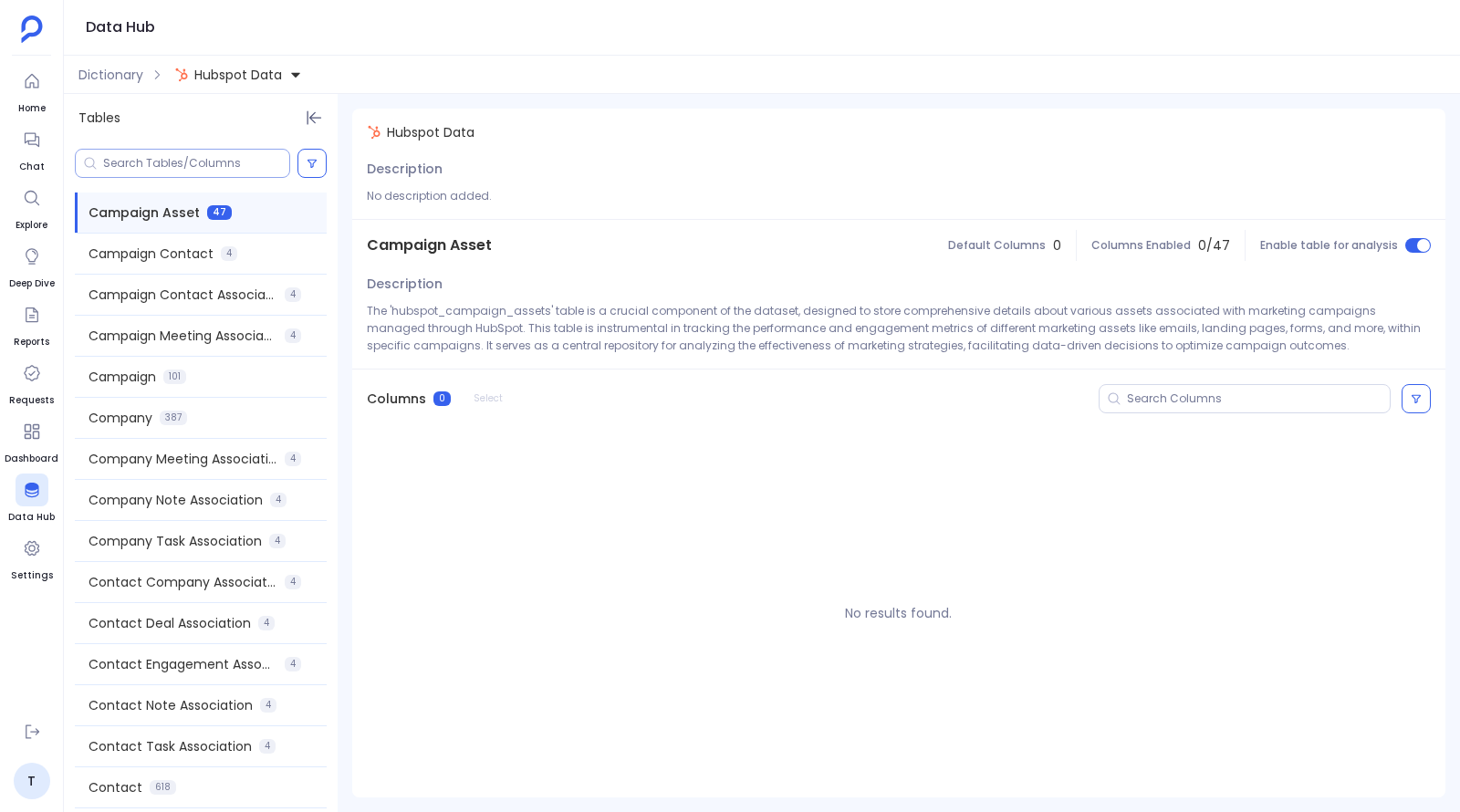
click at [179, 161] on div at bounding box center [182, 163] width 216 height 30
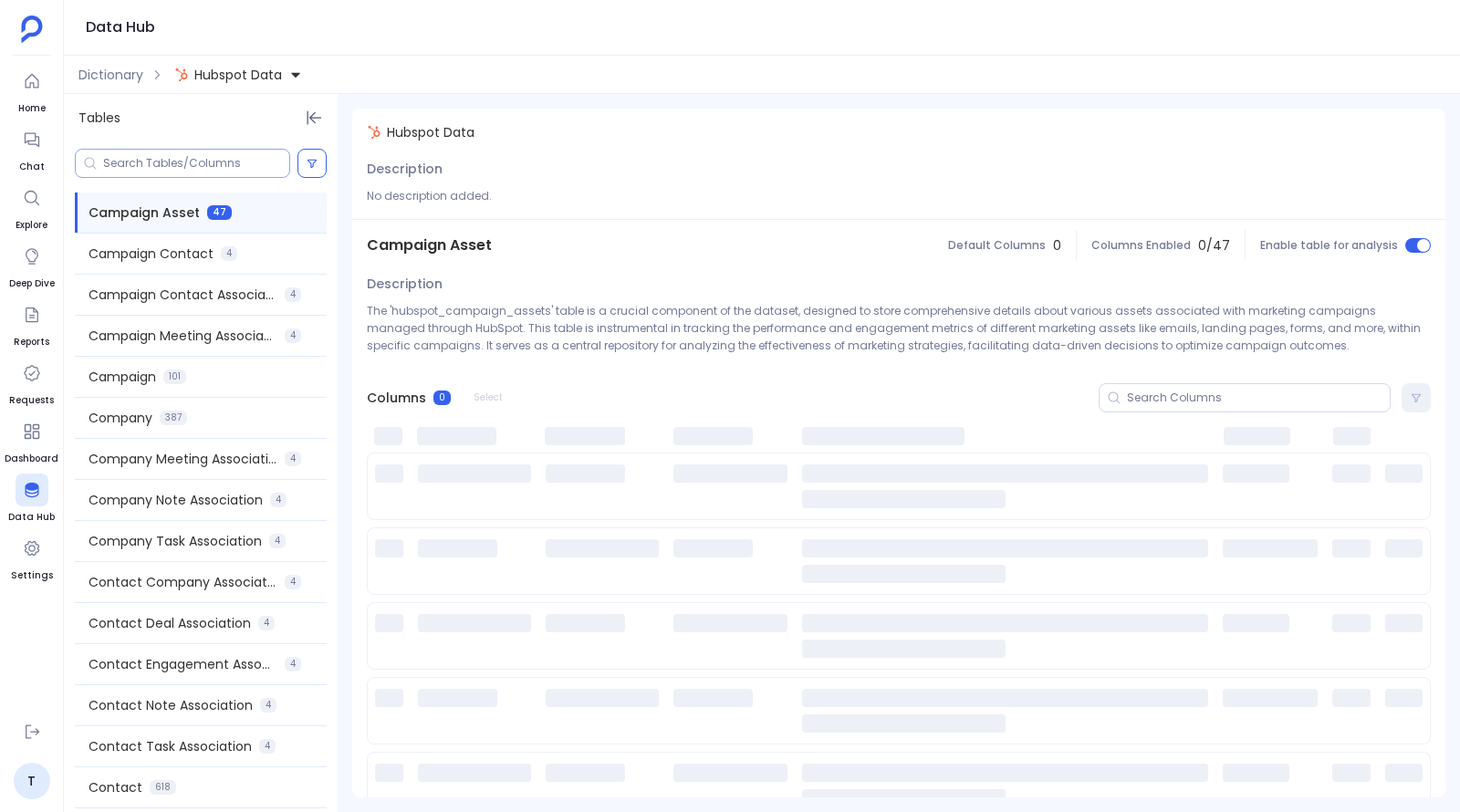
click at [179, 161] on input at bounding box center [196, 163] width 186 height 15
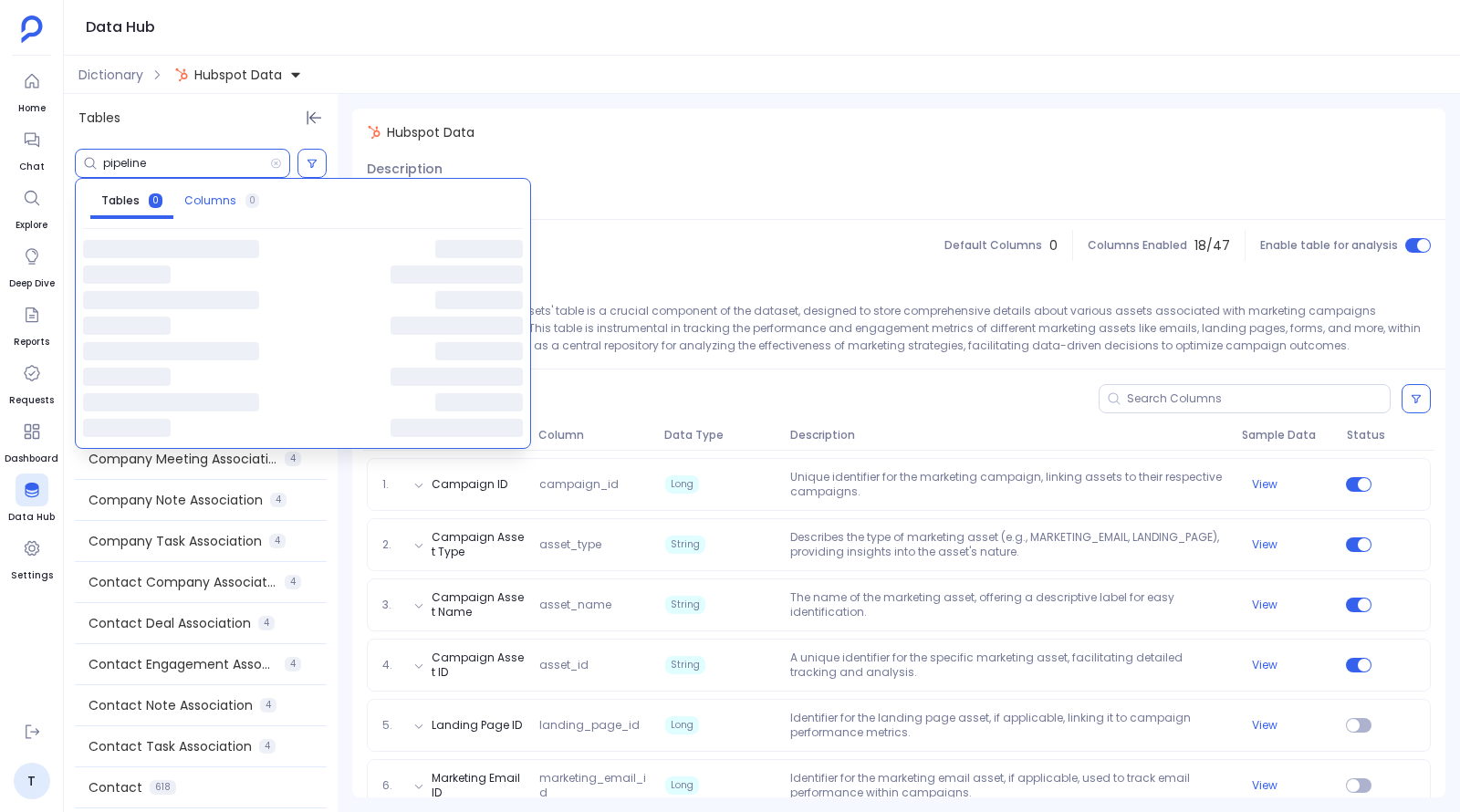
type input "pipeline"
click at [218, 204] on span "Columns" at bounding box center [210, 201] width 52 height 15
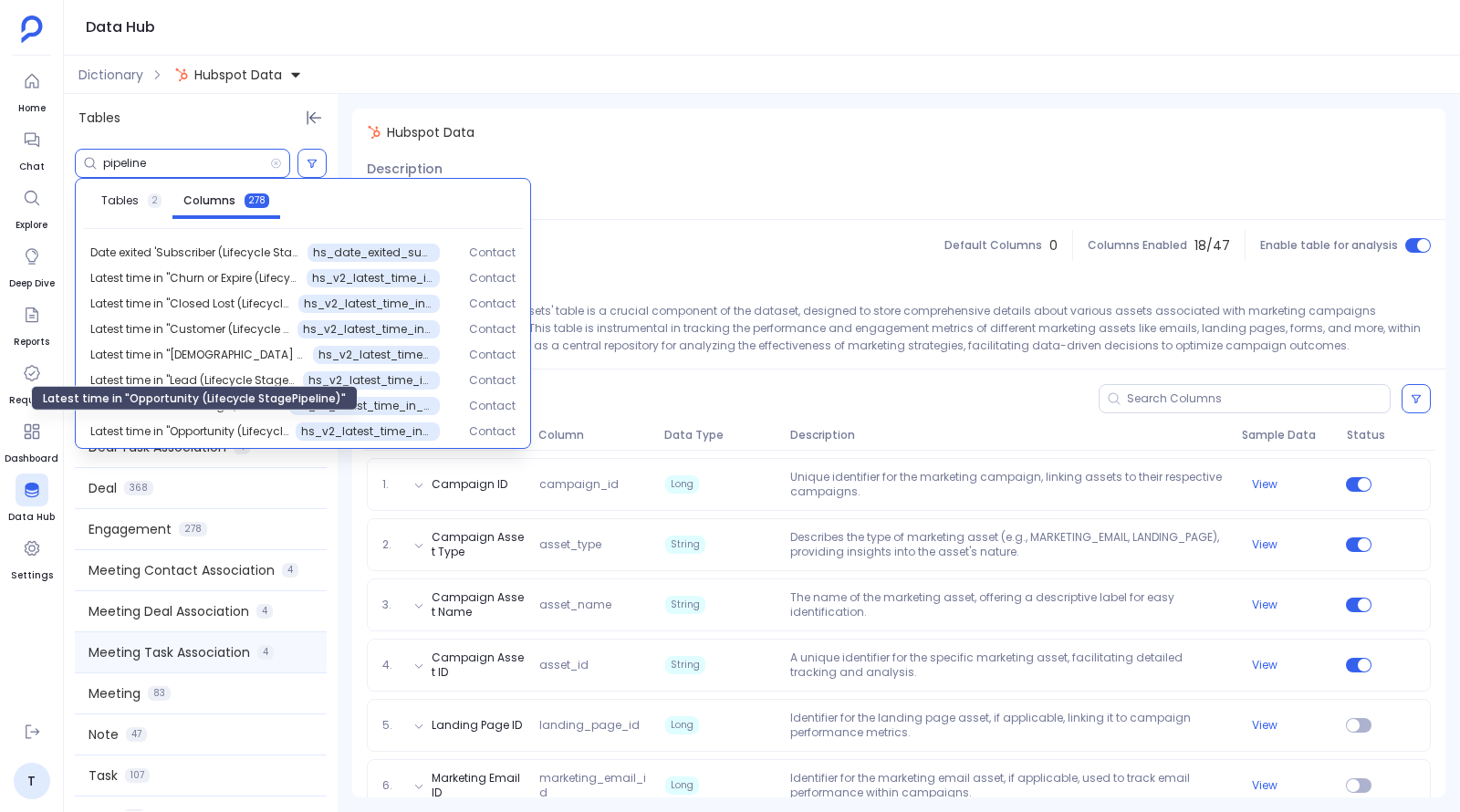
scroll to position [443, 0]
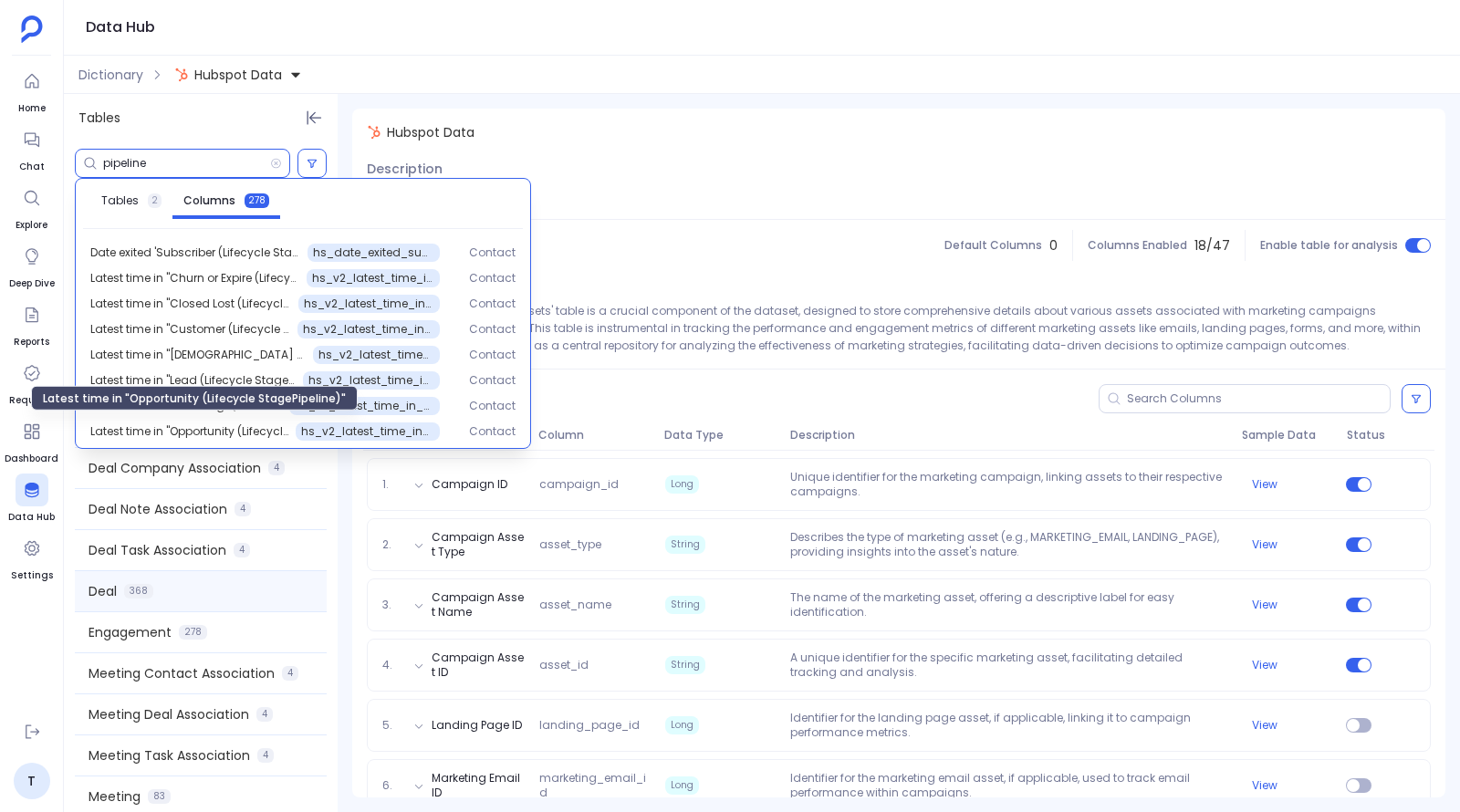
click at [131, 579] on div "Deal 368" at bounding box center [201, 591] width 252 height 40
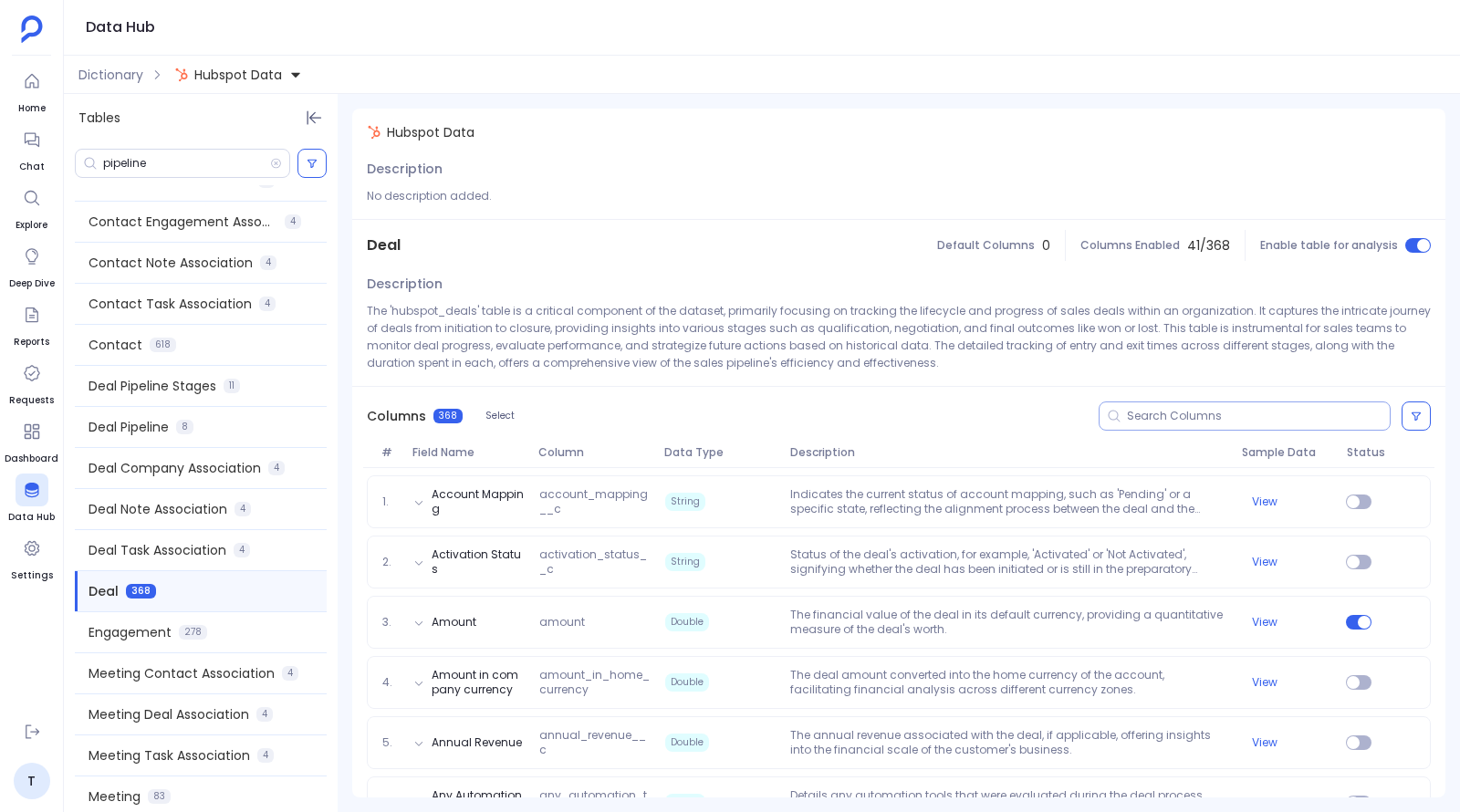
click at [1245, 410] on input at bounding box center [1258, 415] width 263 height 15
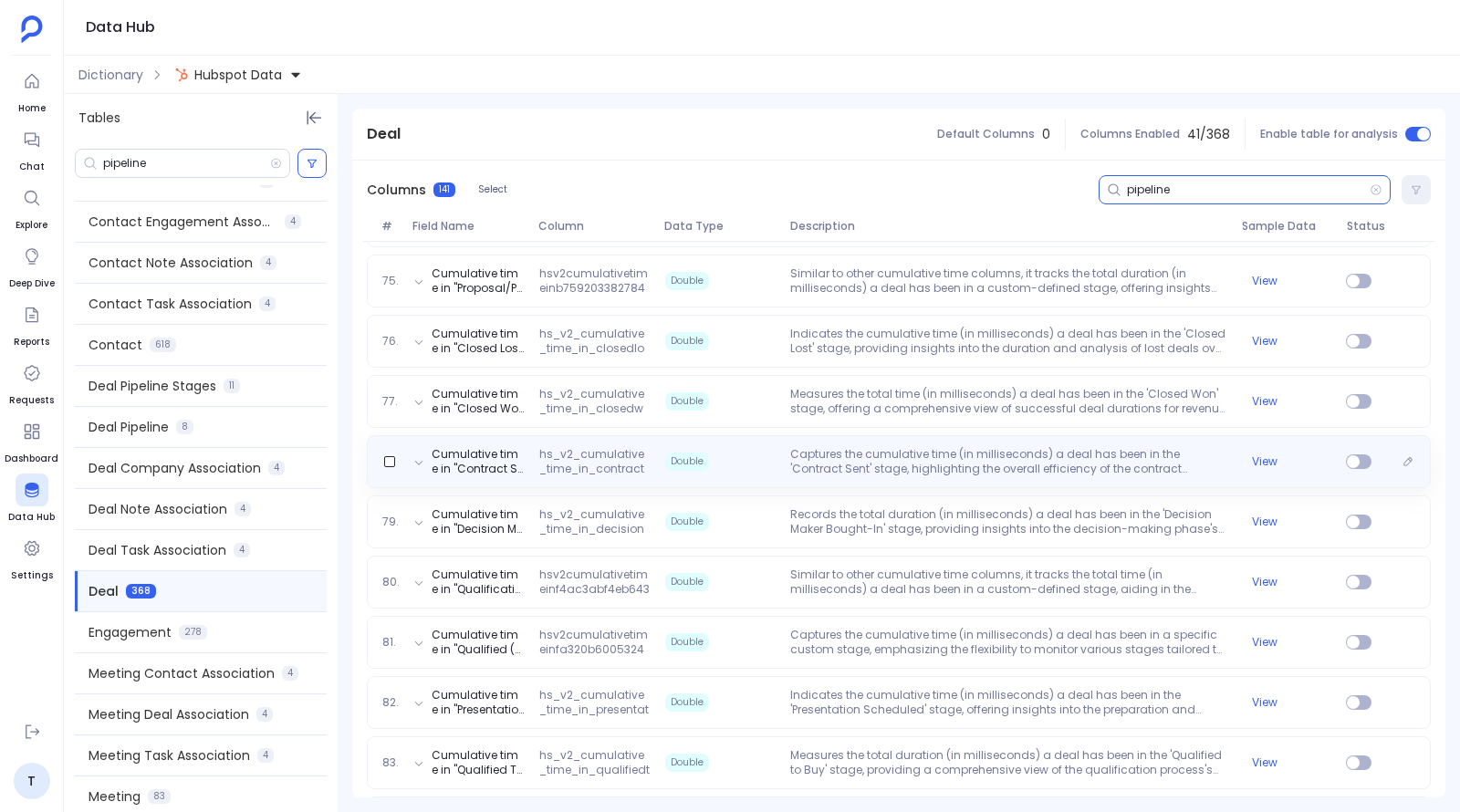
scroll to position [6068, 0]
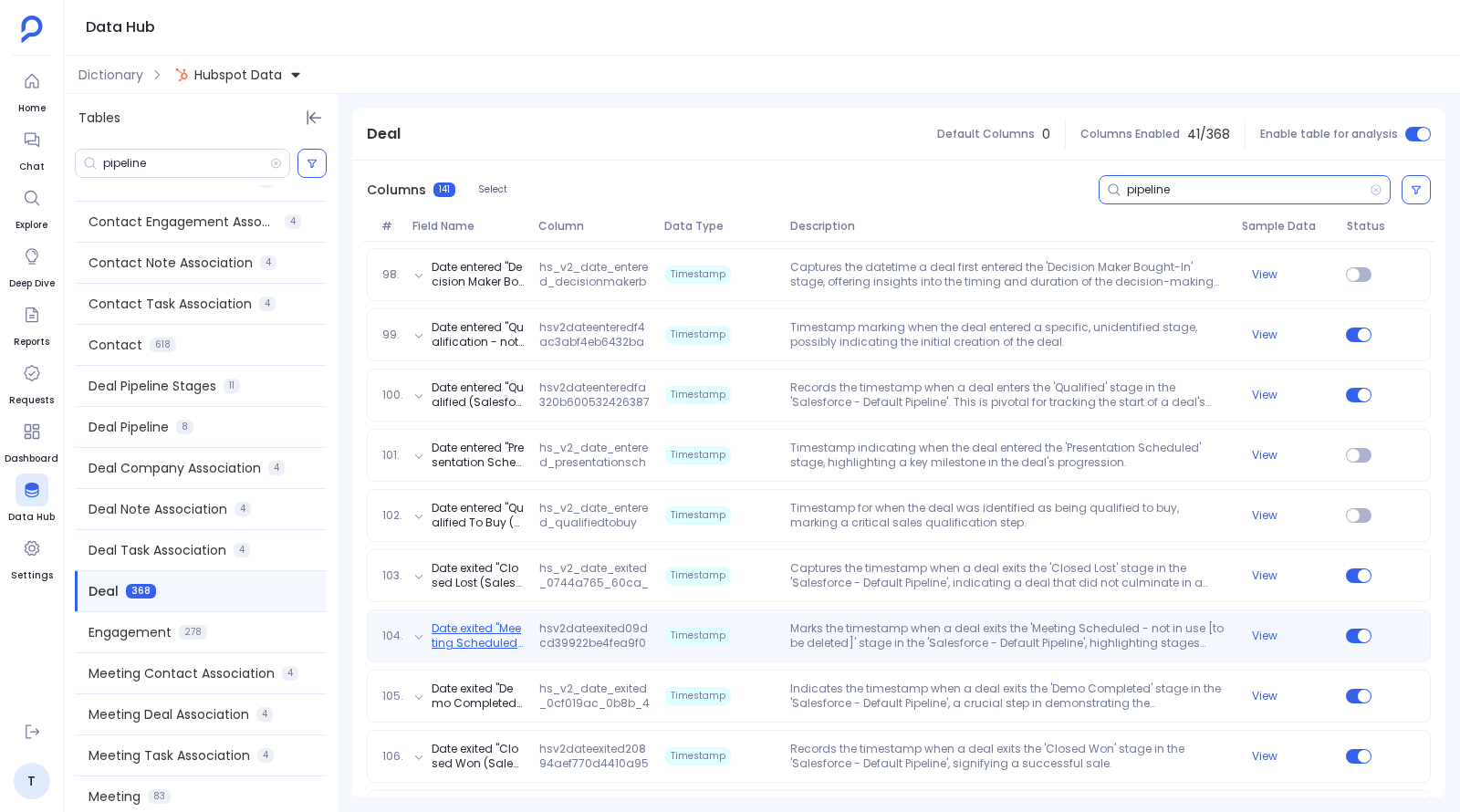
type input "pipeline"
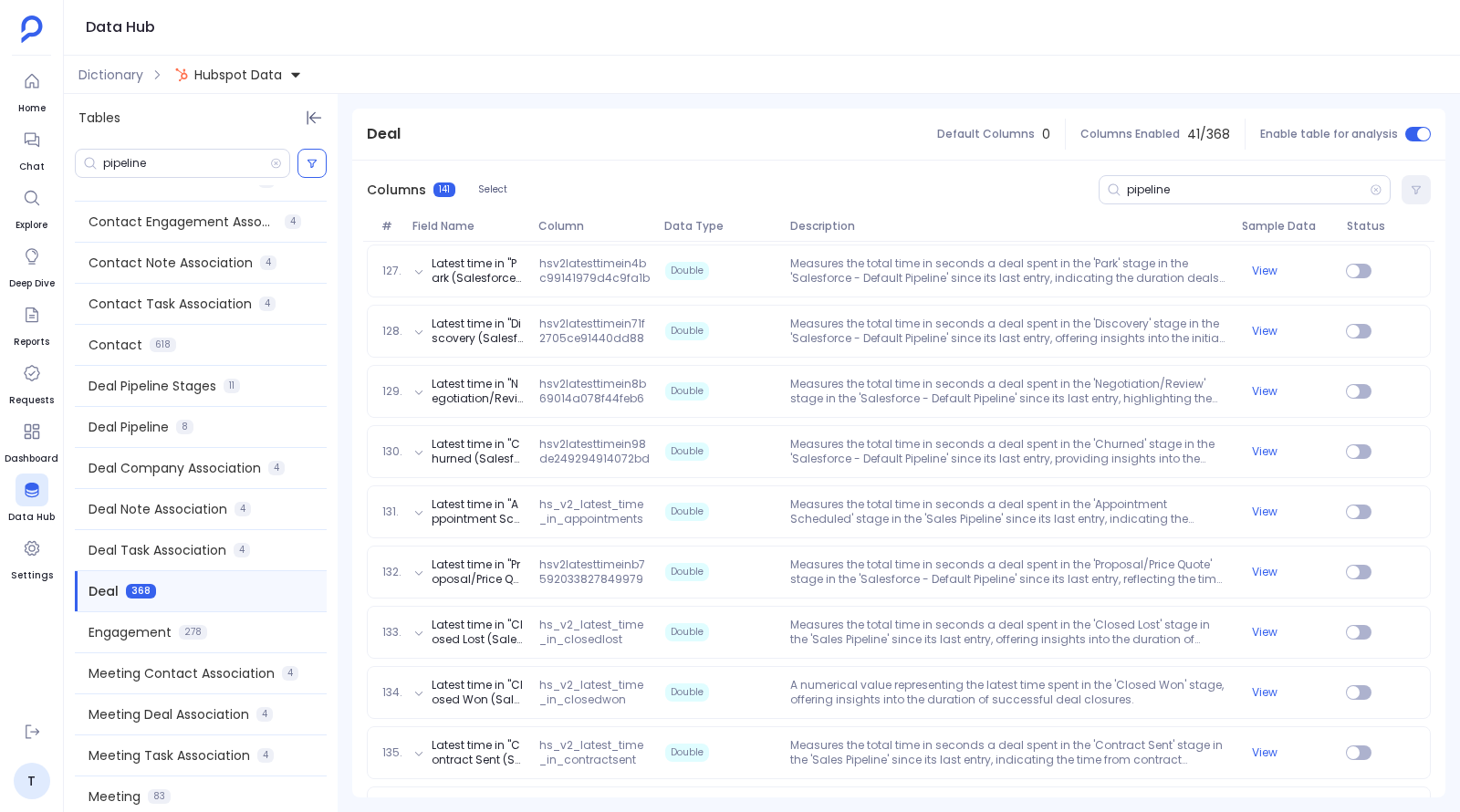
scroll to position [8173, 0]
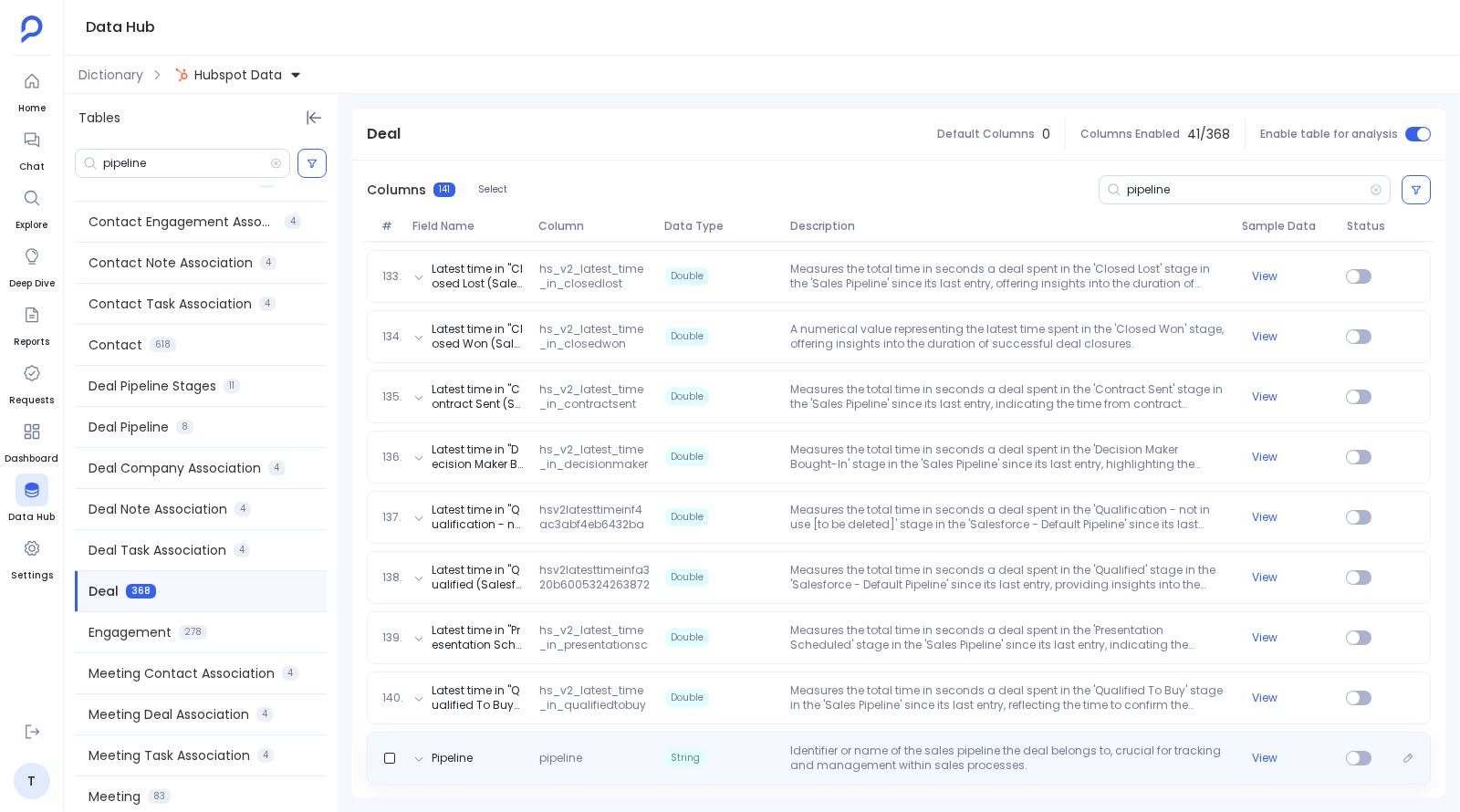
click at [848, 747] on p "Identifier or name of the sales pipeline the deal belongs to, crucial for track…" at bounding box center [1008, 758] width 451 height 30
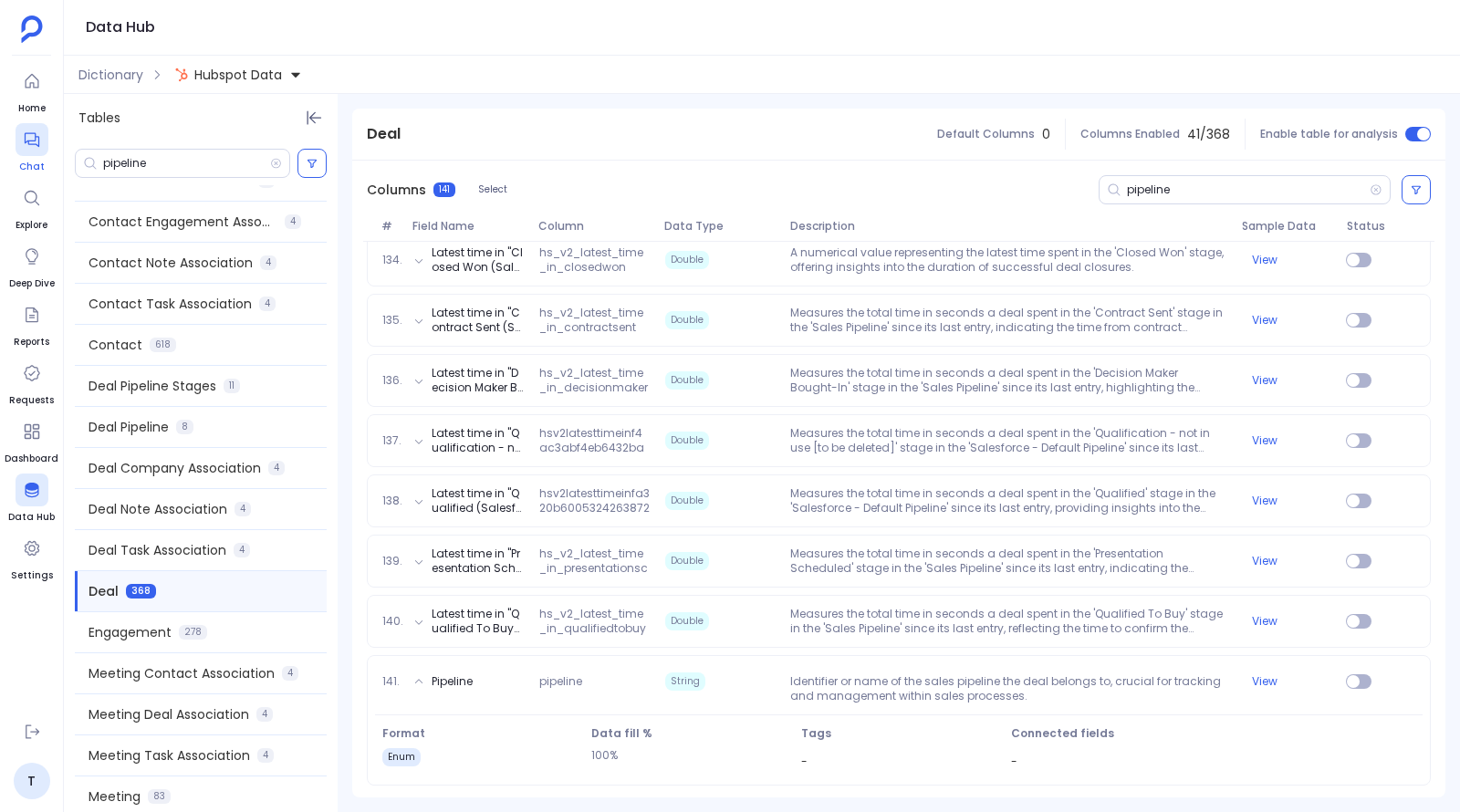
click at [43, 142] on div at bounding box center [32, 139] width 32 height 32
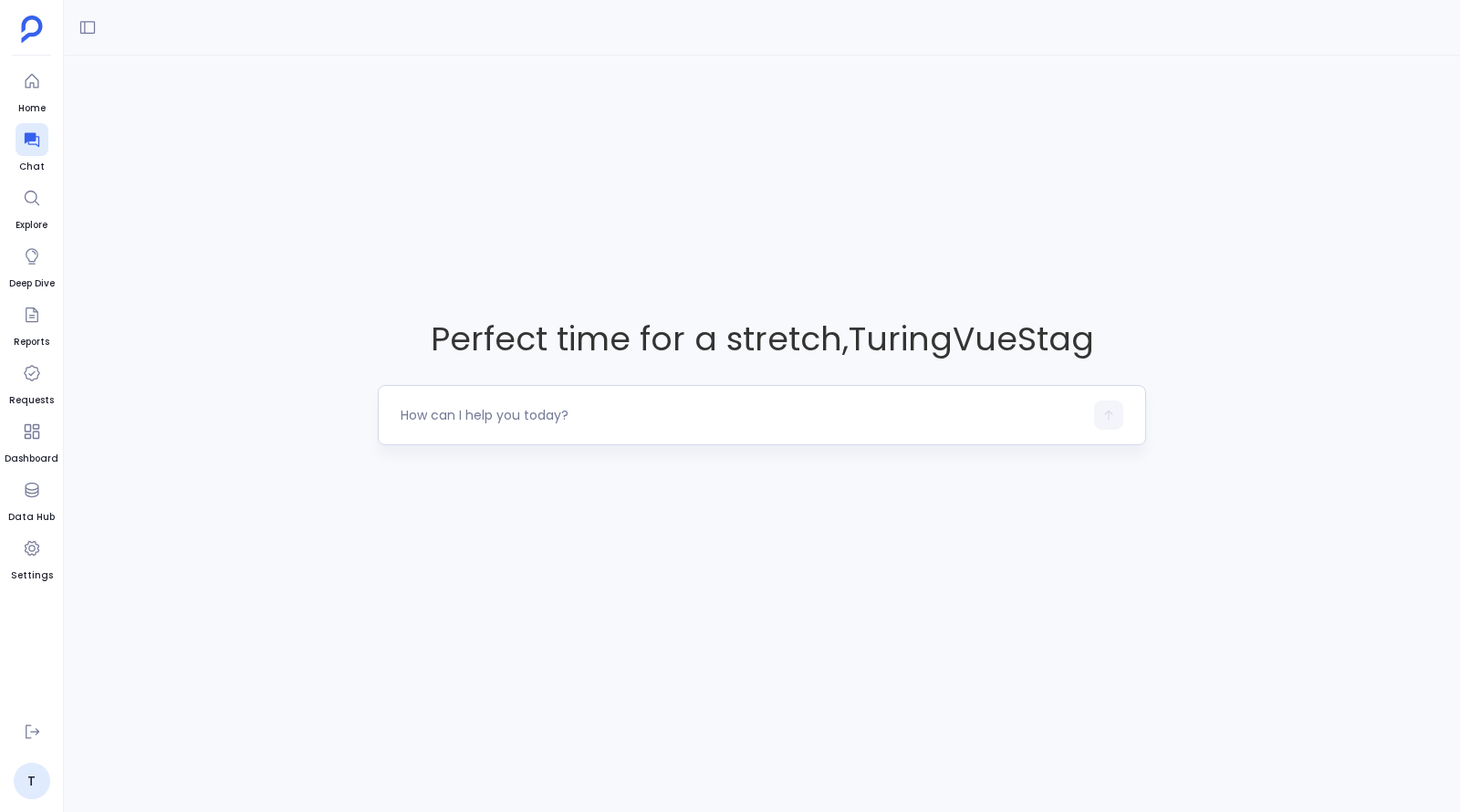
click at [515, 418] on textarea at bounding box center [741, 414] width 682 height 19
type textarea "Can you do a pipeline analysis using the pipeline field in the hubspot deals ta…"
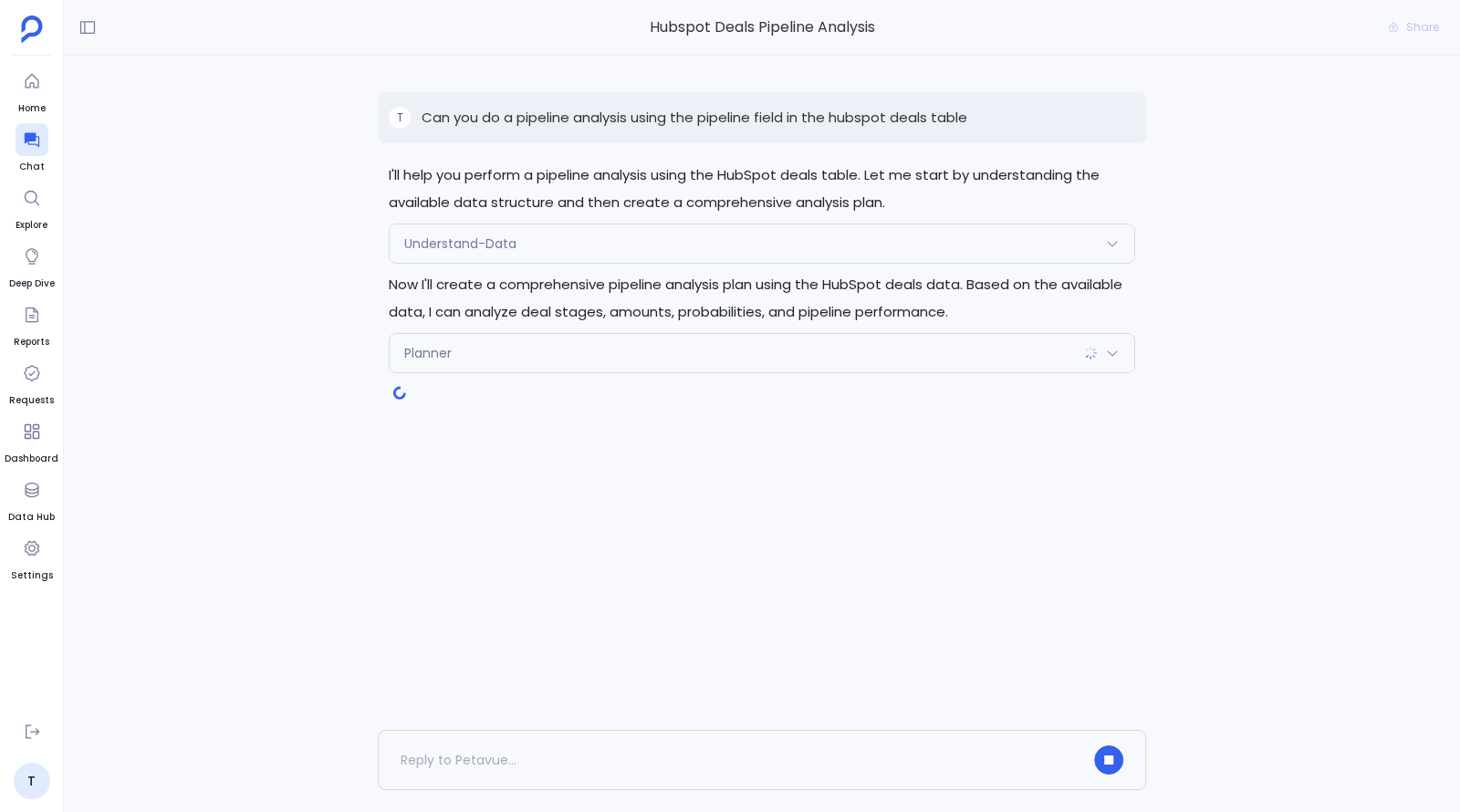
click at [960, 344] on div "Planner" at bounding box center [762, 352] width 744 height 38
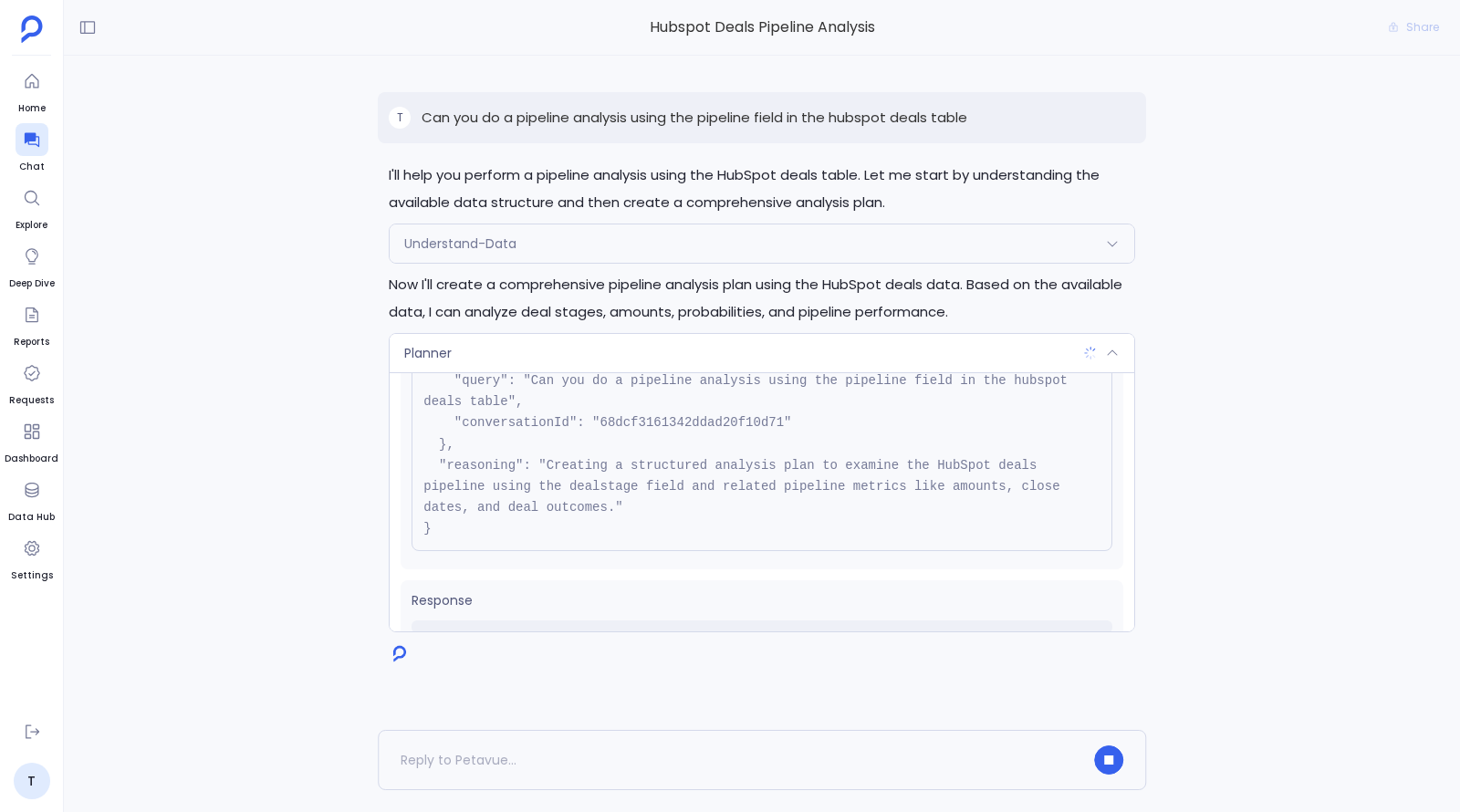
scroll to position [137, 0]
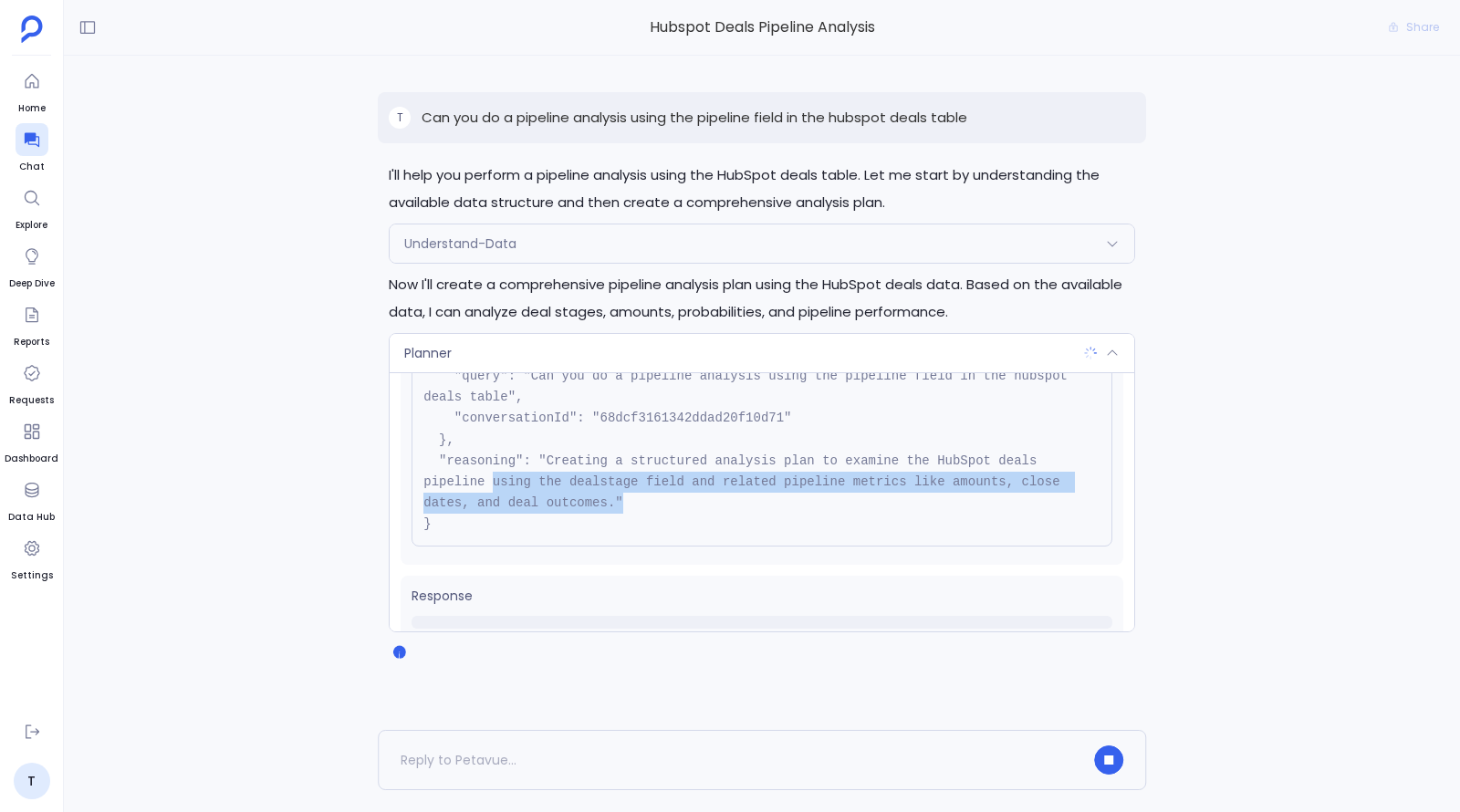
drag, startPoint x: 491, startPoint y: 480, endPoint x: 670, endPoint y: 502, distance: 180.3
click at [670, 502] on pre "{ "name": "Planner", "args": { "query": "Can you do a pipeline analysis using t…" at bounding box center [762, 419] width 701 height 256
drag, startPoint x: 663, startPoint y: 502, endPoint x: 509, endPoint y: 486, distance: 154.8
click at [509, 486] on pre "{ "name": "Planner", "args": { "query": "Can you do a pipeline analysis using t…" at bounding box center [762, 419] width 701 height 256
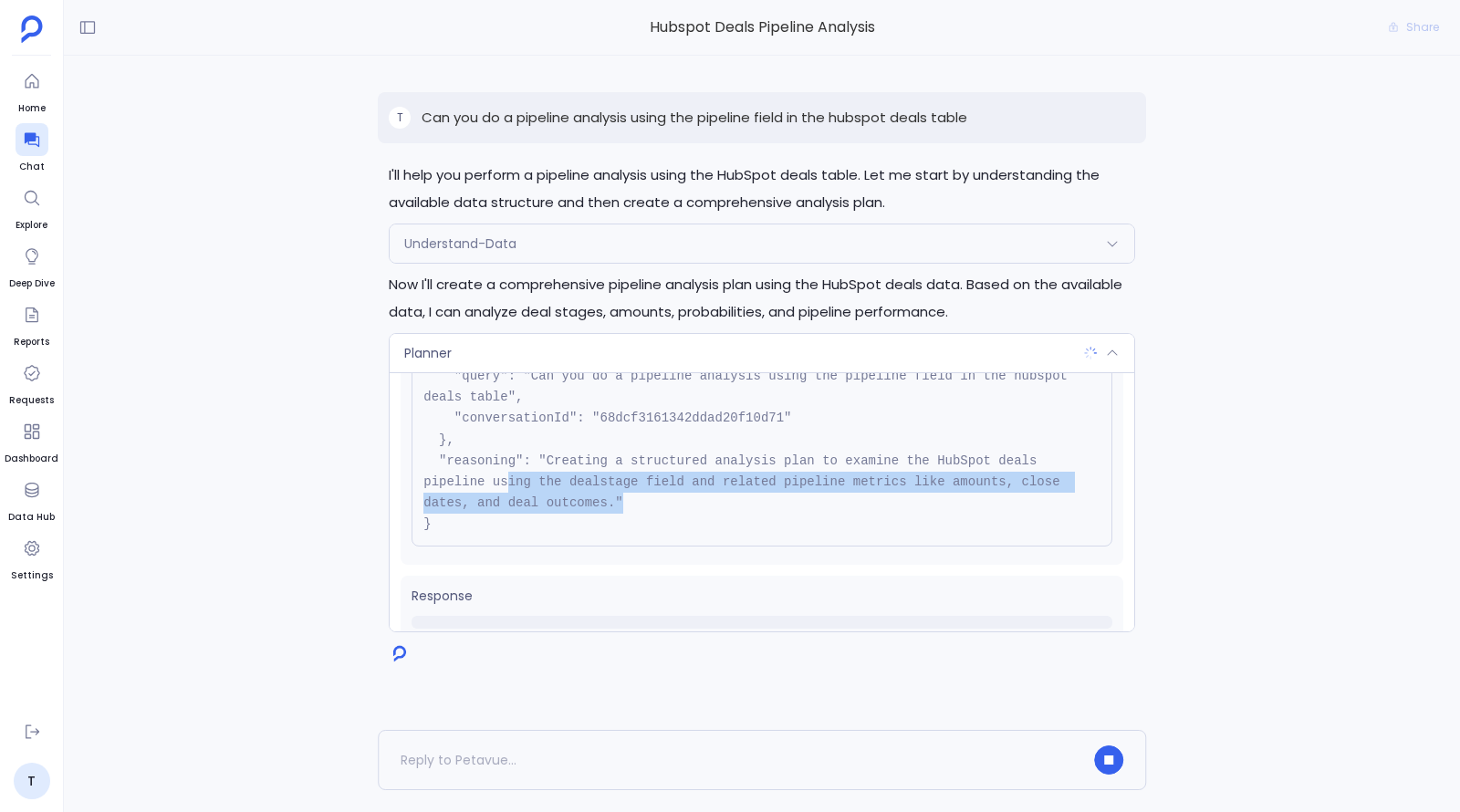
click at [509, 486] on pre "{ "name": "Planner", "args": { "query": "Can you do a pipeline analysis using t…" at bounding box center [762, 419] width 701 height 256
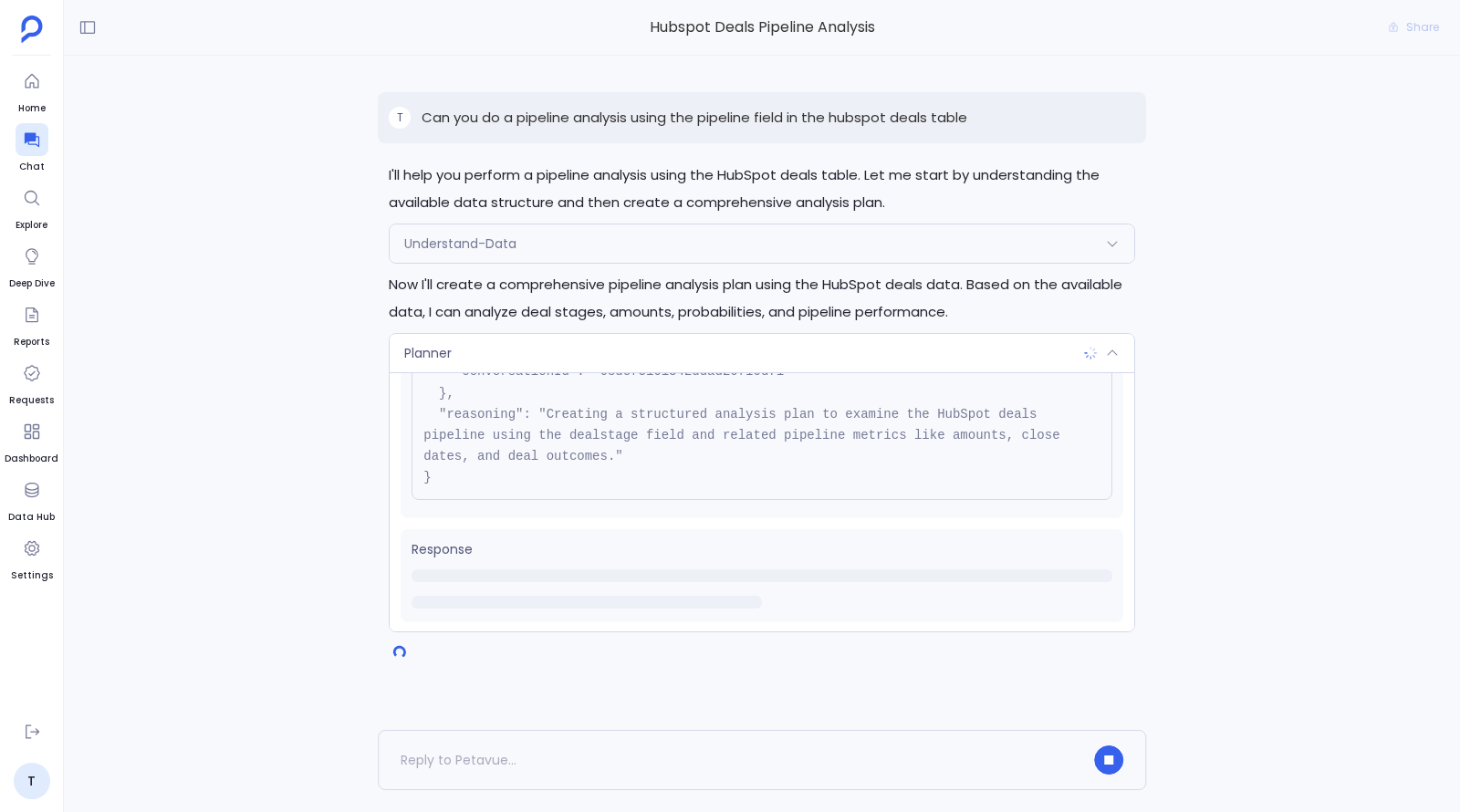
scroll to position [146, 0]
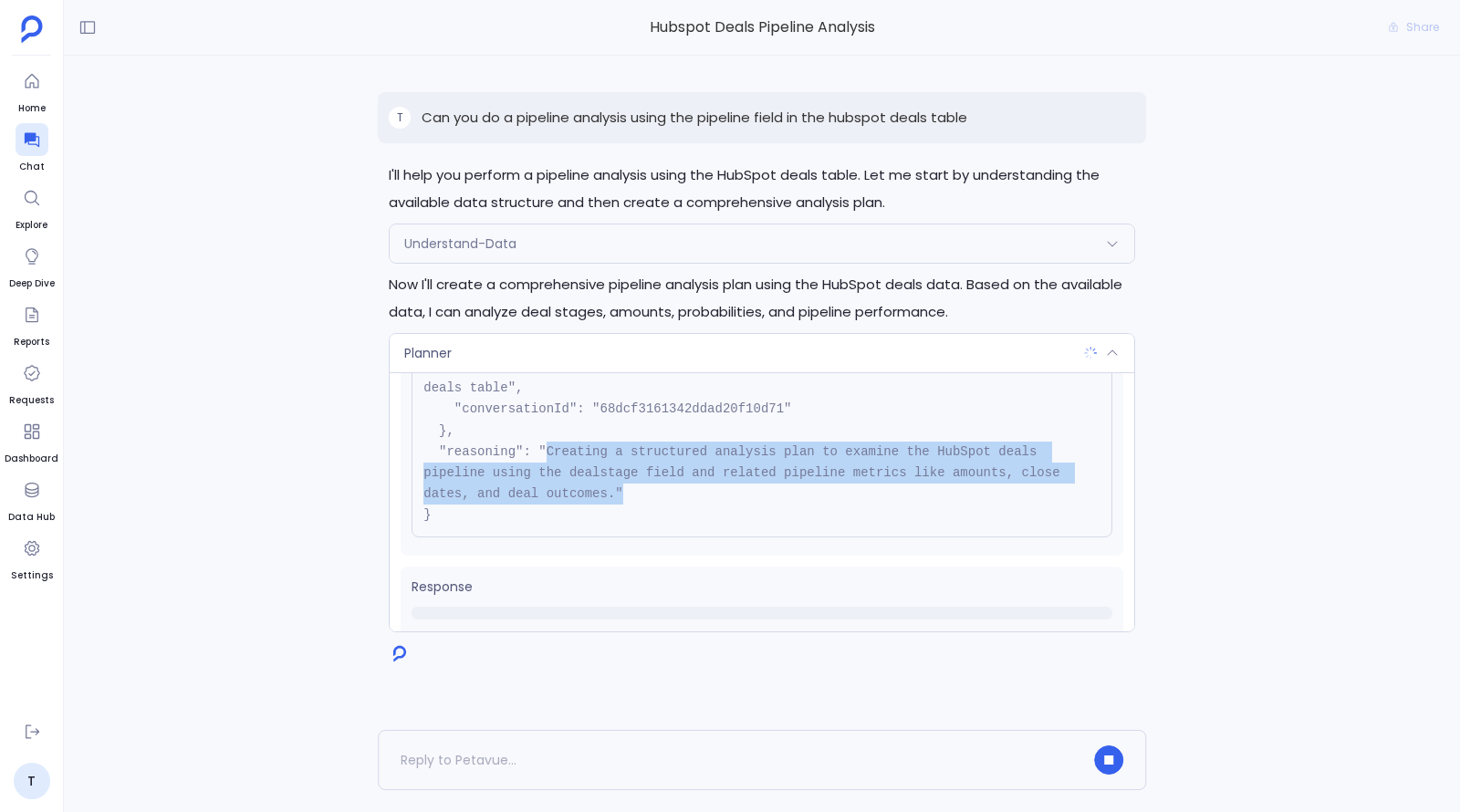
drag, startPoint x: 544, startPoint y: 451, endPoint x: 640, endPoint y: 484, distance: 101.5
click at [640, 484] on pre "{ "name": "Planner", "args": { "query": "Can you do a pipeline analysis using t…" at bounding box center [762, 409] width 701 height 256
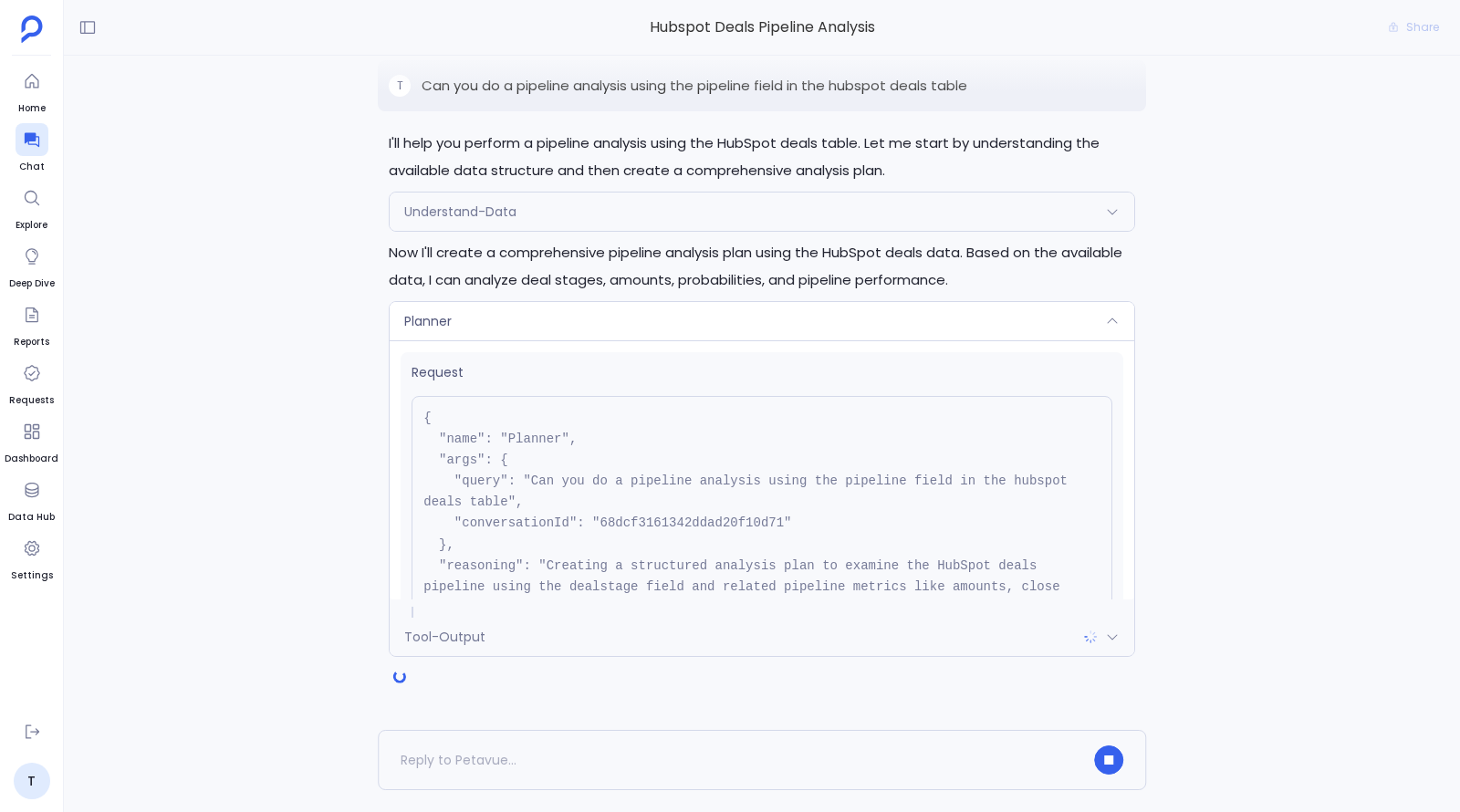
scroll to position [182, 0]
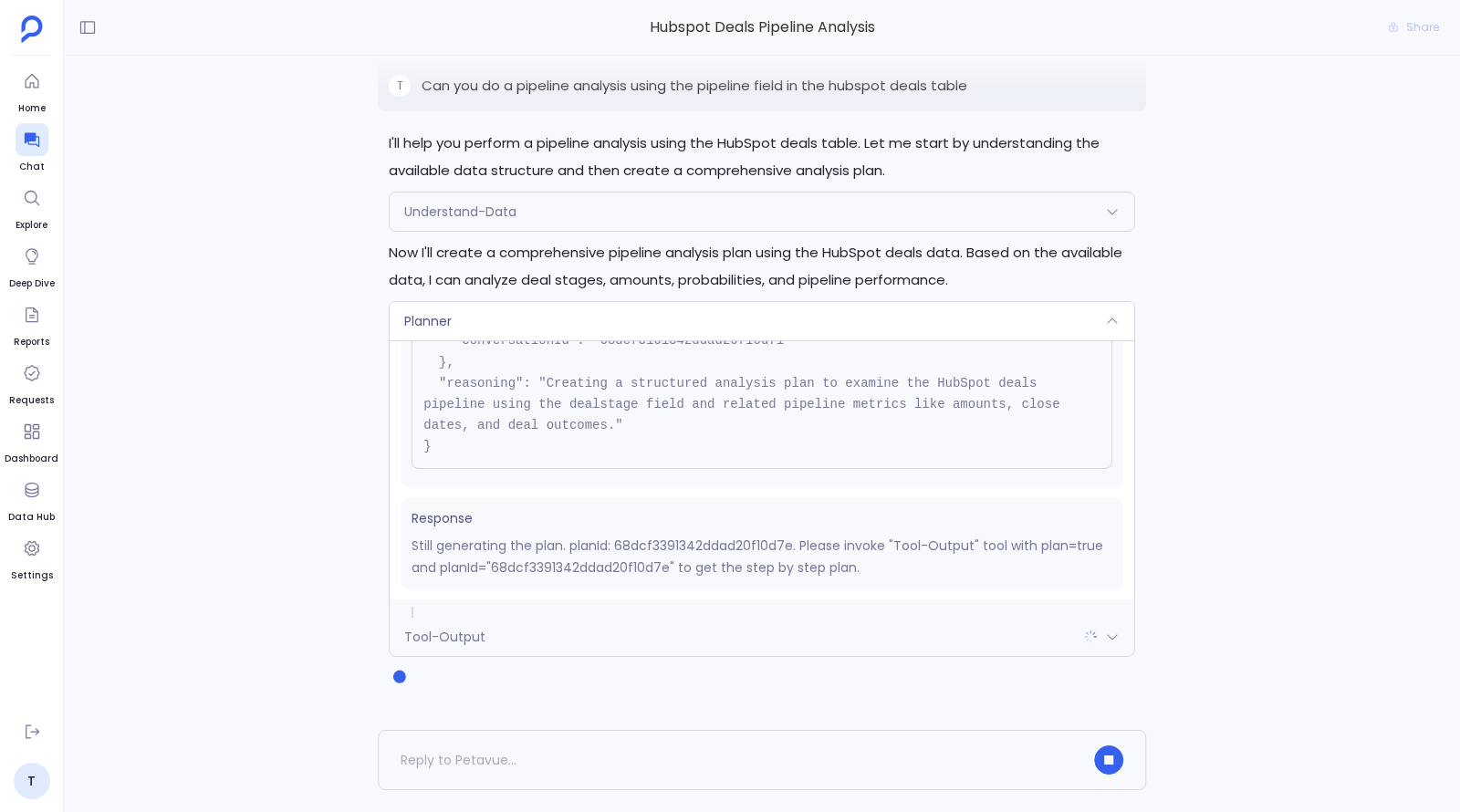
click at [1113, 637] on icon at bounding box center [1112, 637] width 15 height 15
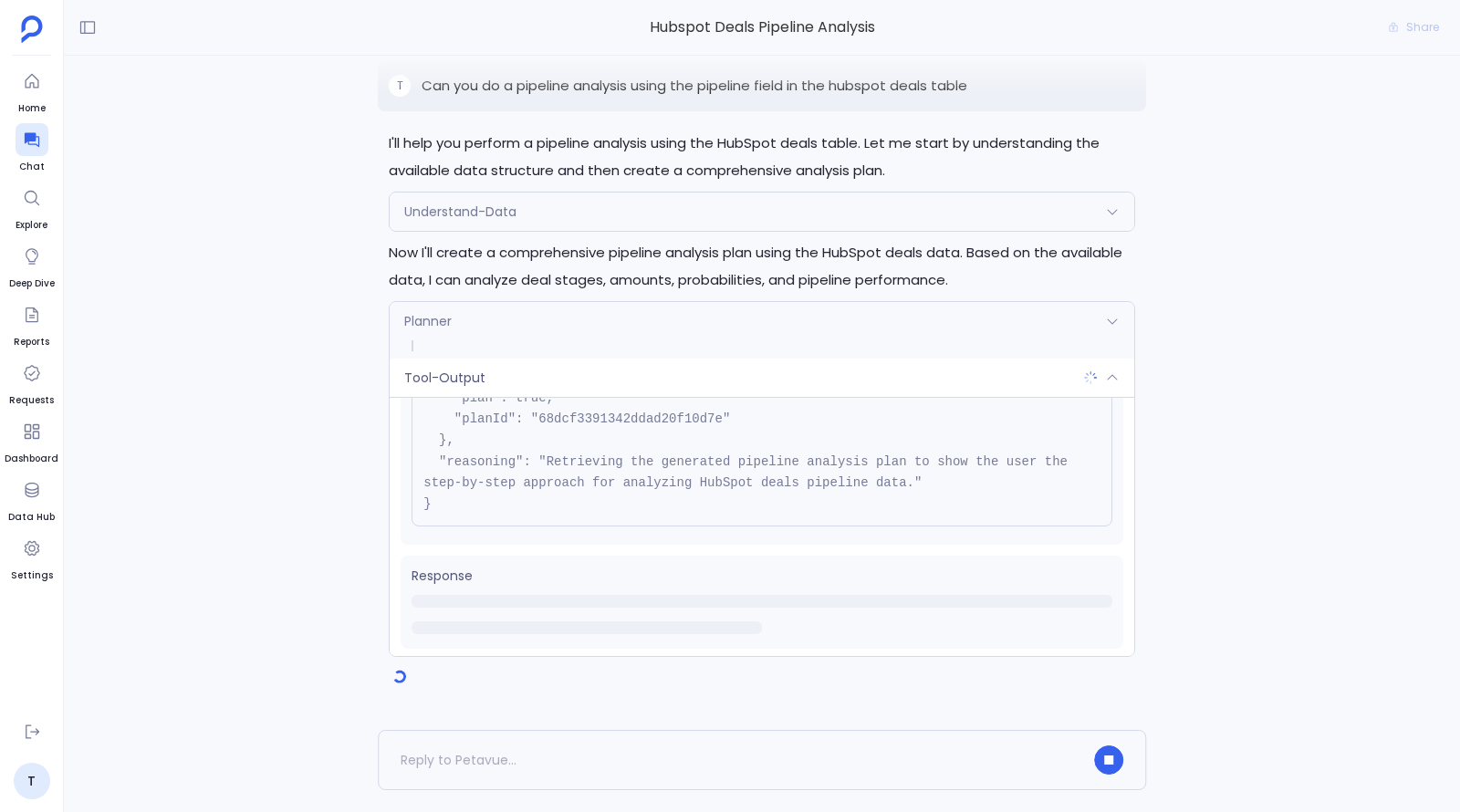
scroll to position [142, 0]
drag, startPoint x: 701, startPoint y: 481, endPoint x: 947, endPoint y: 484, distance: 246.0
click at [947, 484] on pre "{ "name": "Tool-Output", "args": { "plan": true, "planId": "68dcf3391342ddad20f…" at bounding box center [762, 417] width 701 height 214
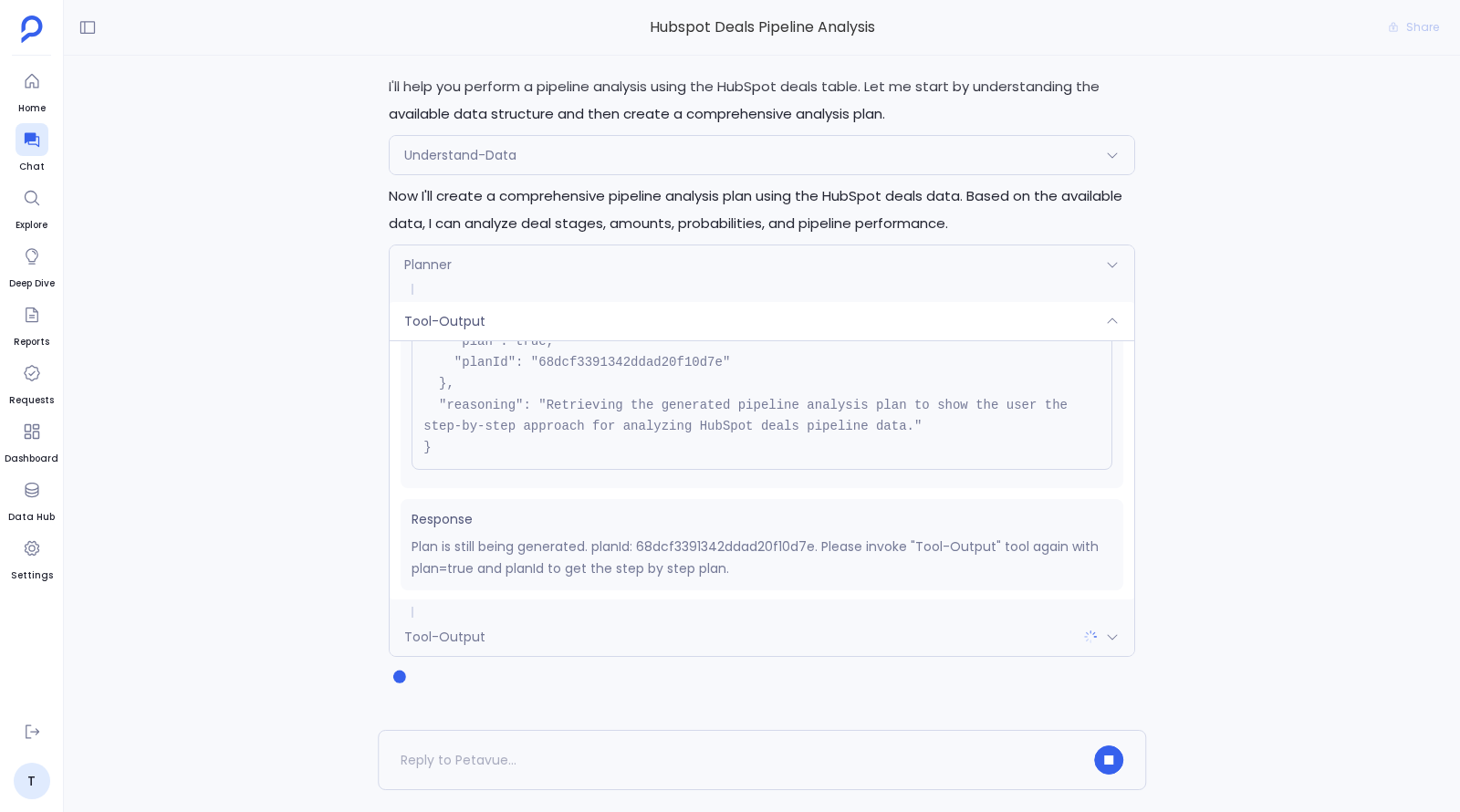
scroll to position [0, 0]
click at [743, 544] on p "Plan is still being generated. planId: 68dcf3391342ddad20f10d7e. Please invoke …" at bounding box center [762, 557] width 701 height 43
click at [747, 543] on p "Plan is still being generated. planId: 68dcf3391342ddad20f10d7e. Please invoke …" at bounding box center [762, 557] width 701 height 43
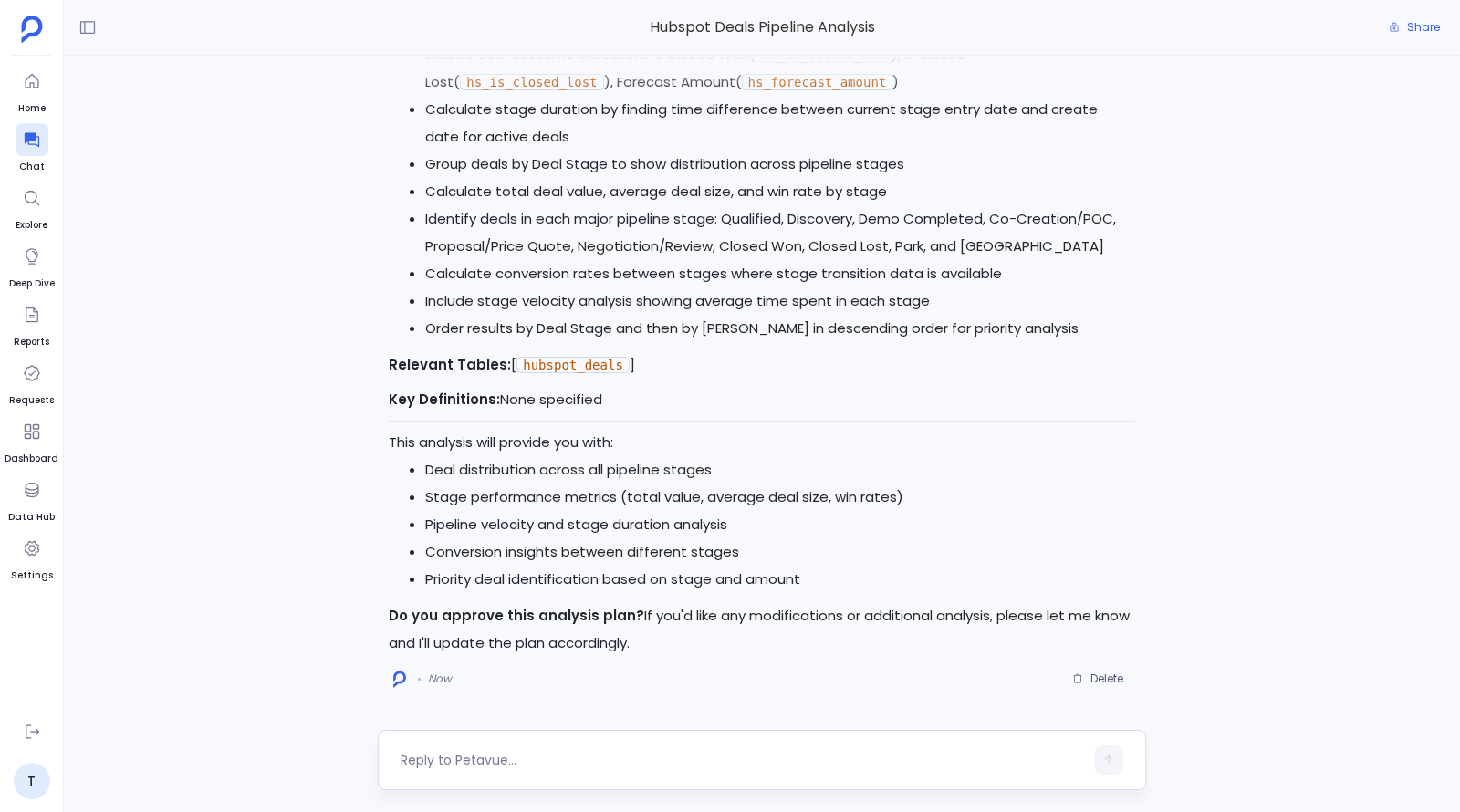
click at [603, 762] on textarea at bounding box center [741, 760] width 682 height 19
type textarea "Can you use the pipeline field from the hubspot_deals"
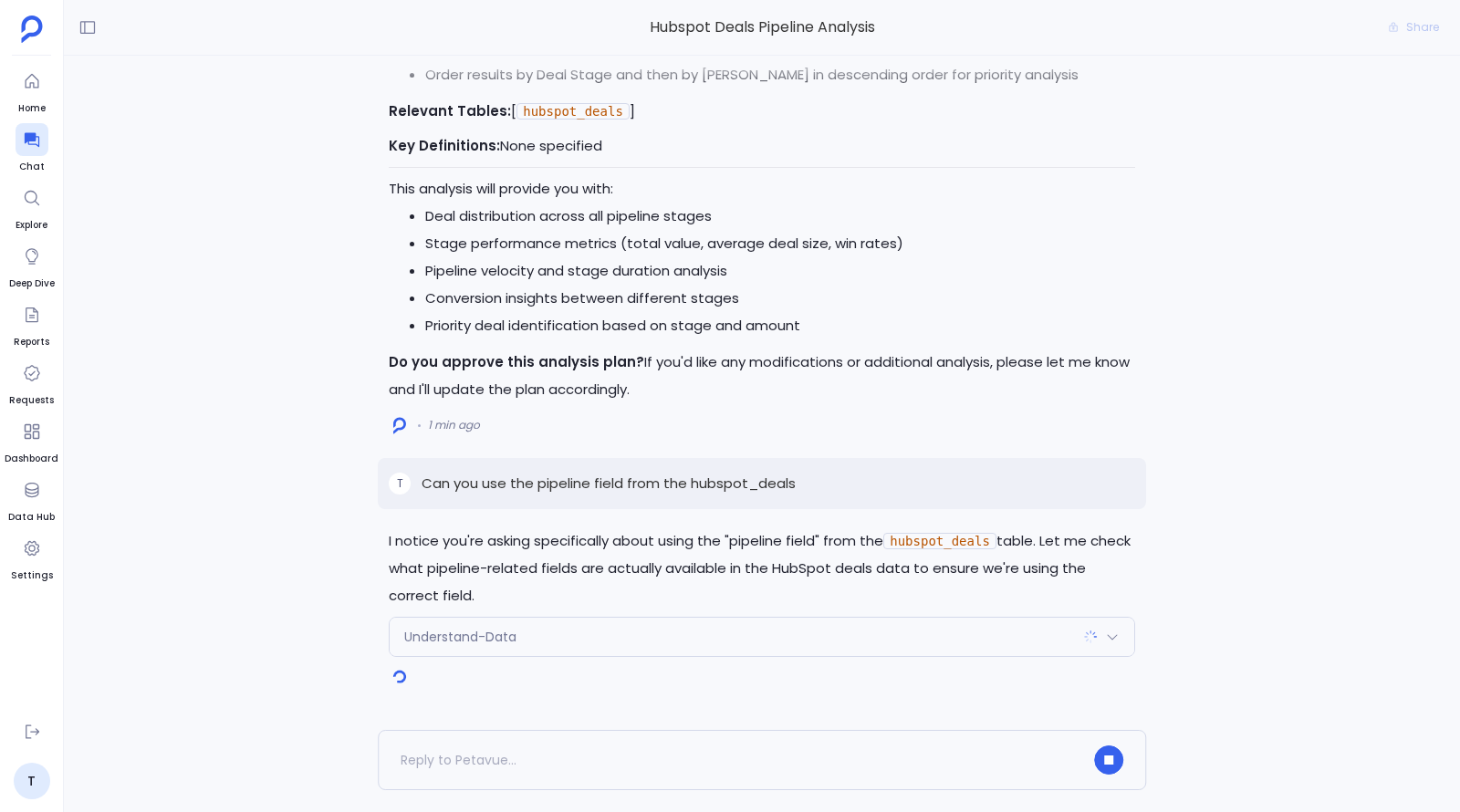
click at [577, 640] on div "Understand-Data" at bounding box center [762, 637] width 744 height 38
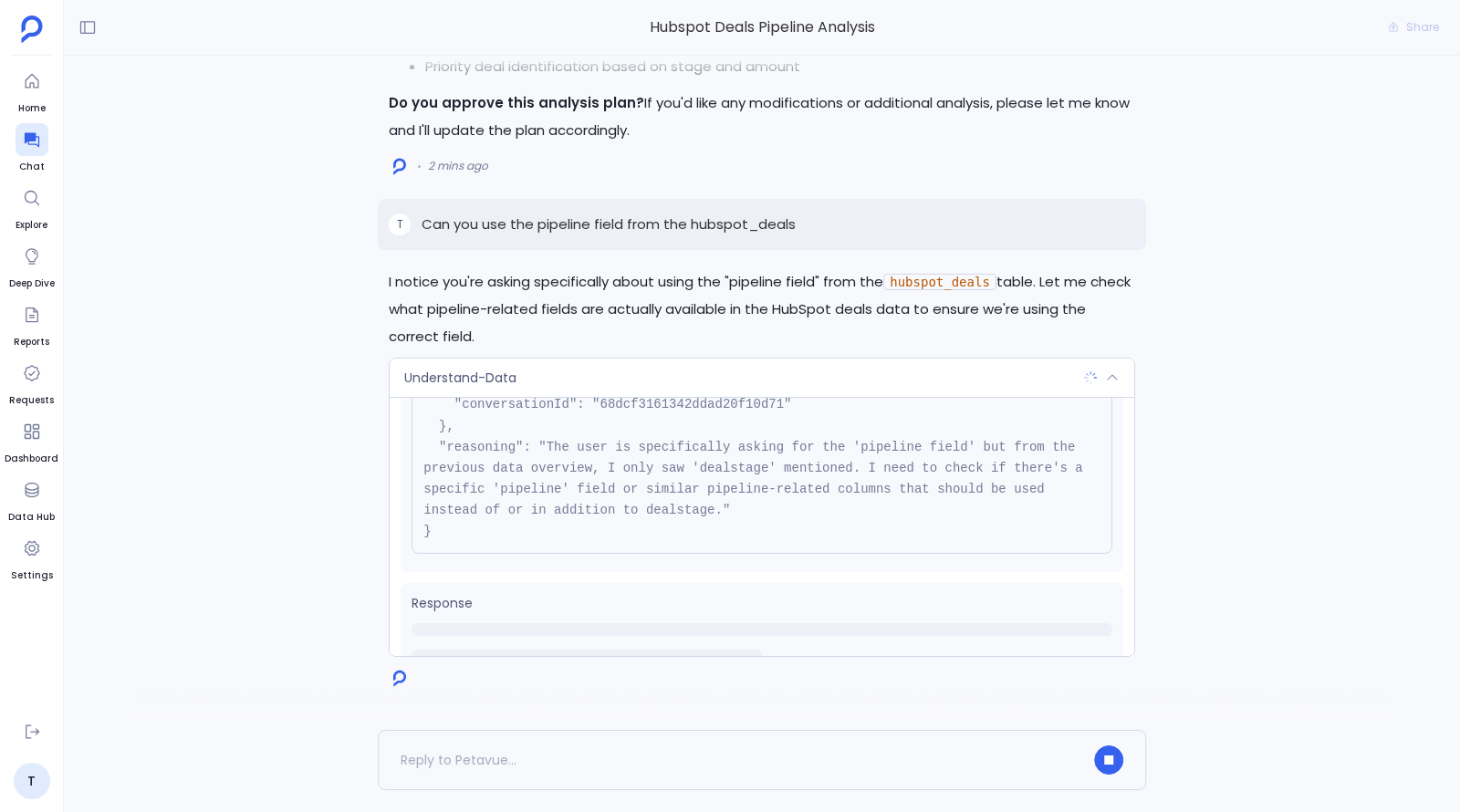
scroll to position [206, 0]
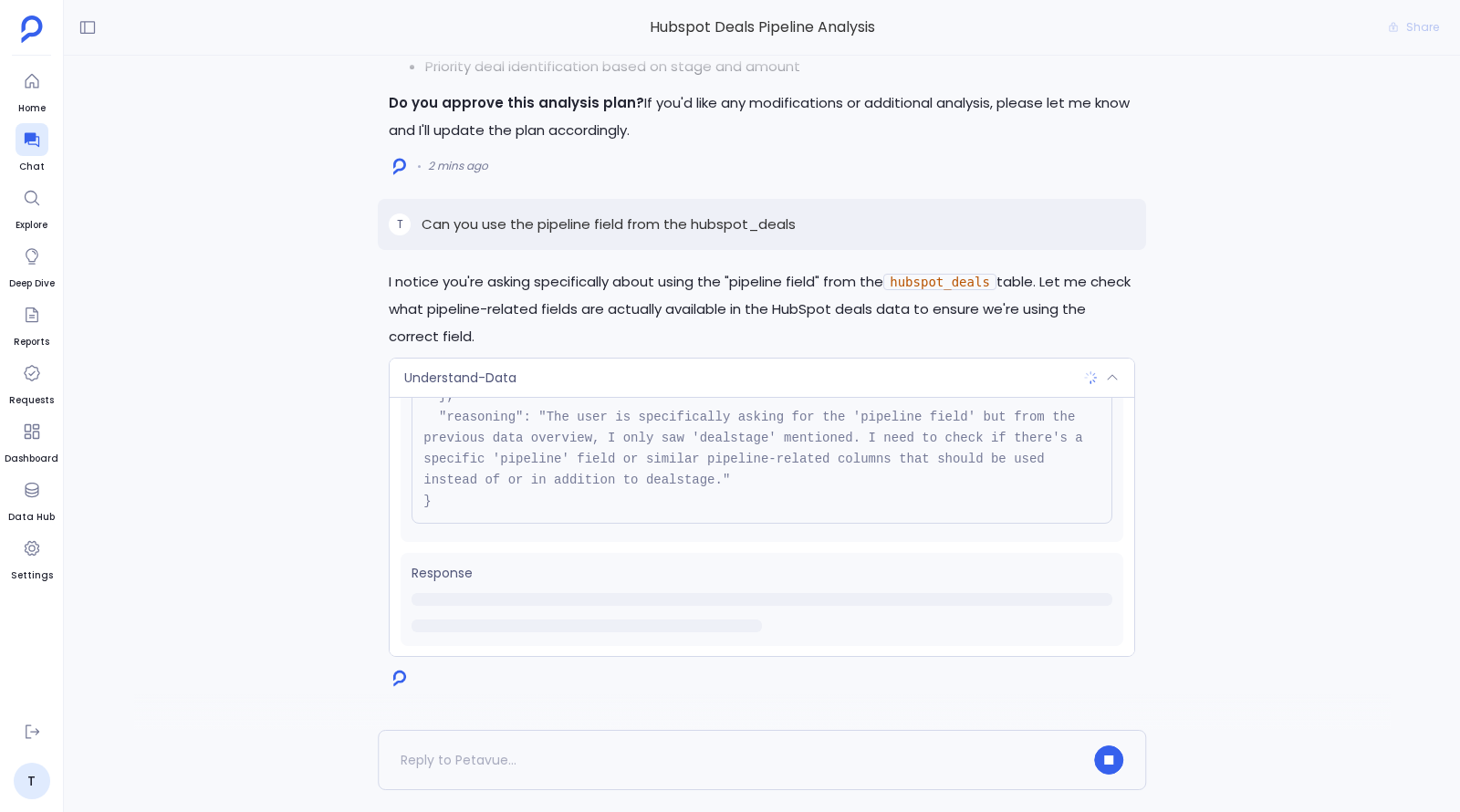
click at [1107, 377] on icon at bounding box center [1112, 377] width 15 height 15
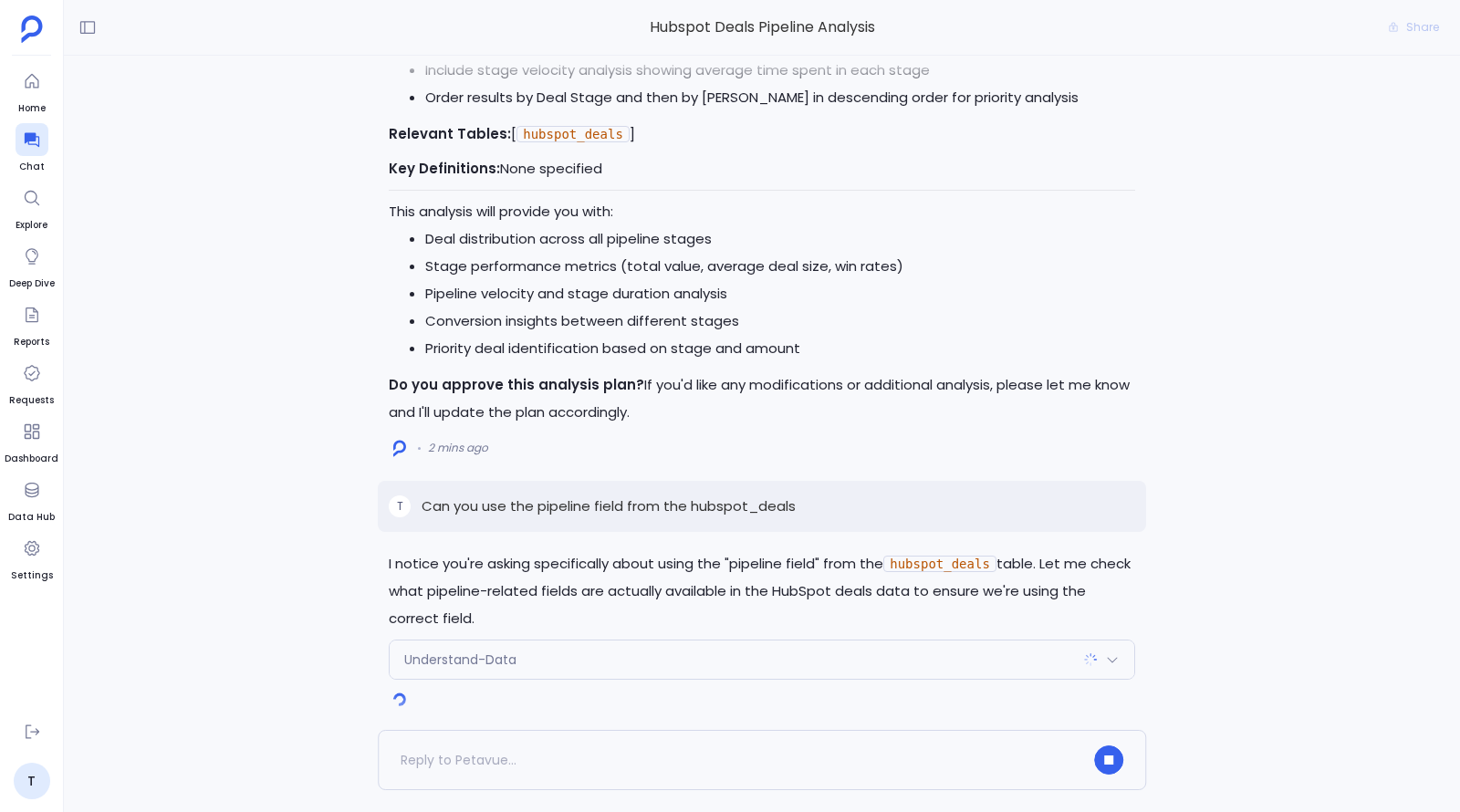
scroll to position [0, 0]
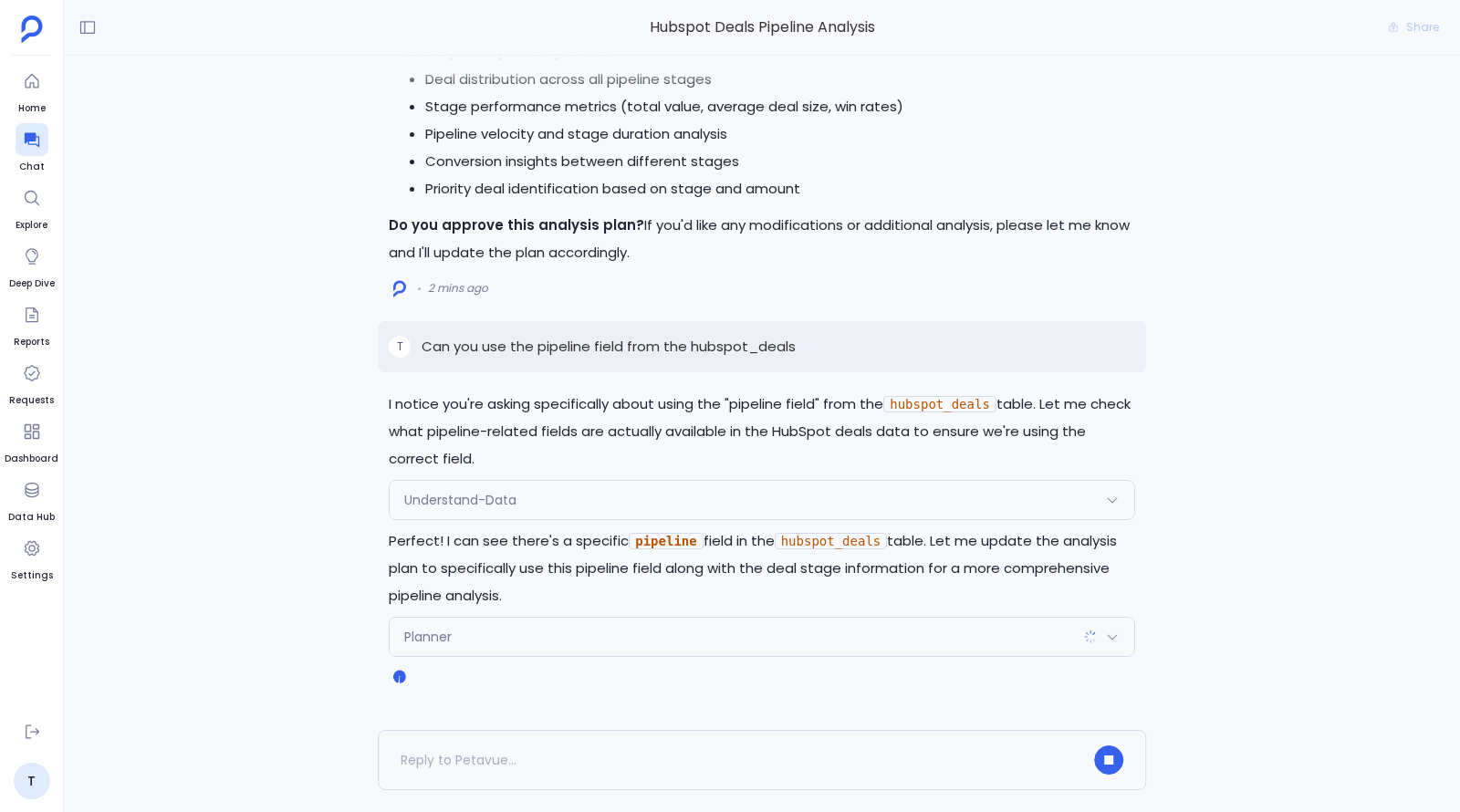
click at [590, 648] on div "Planner" at bounding box center [762, 637] width 744 height 38
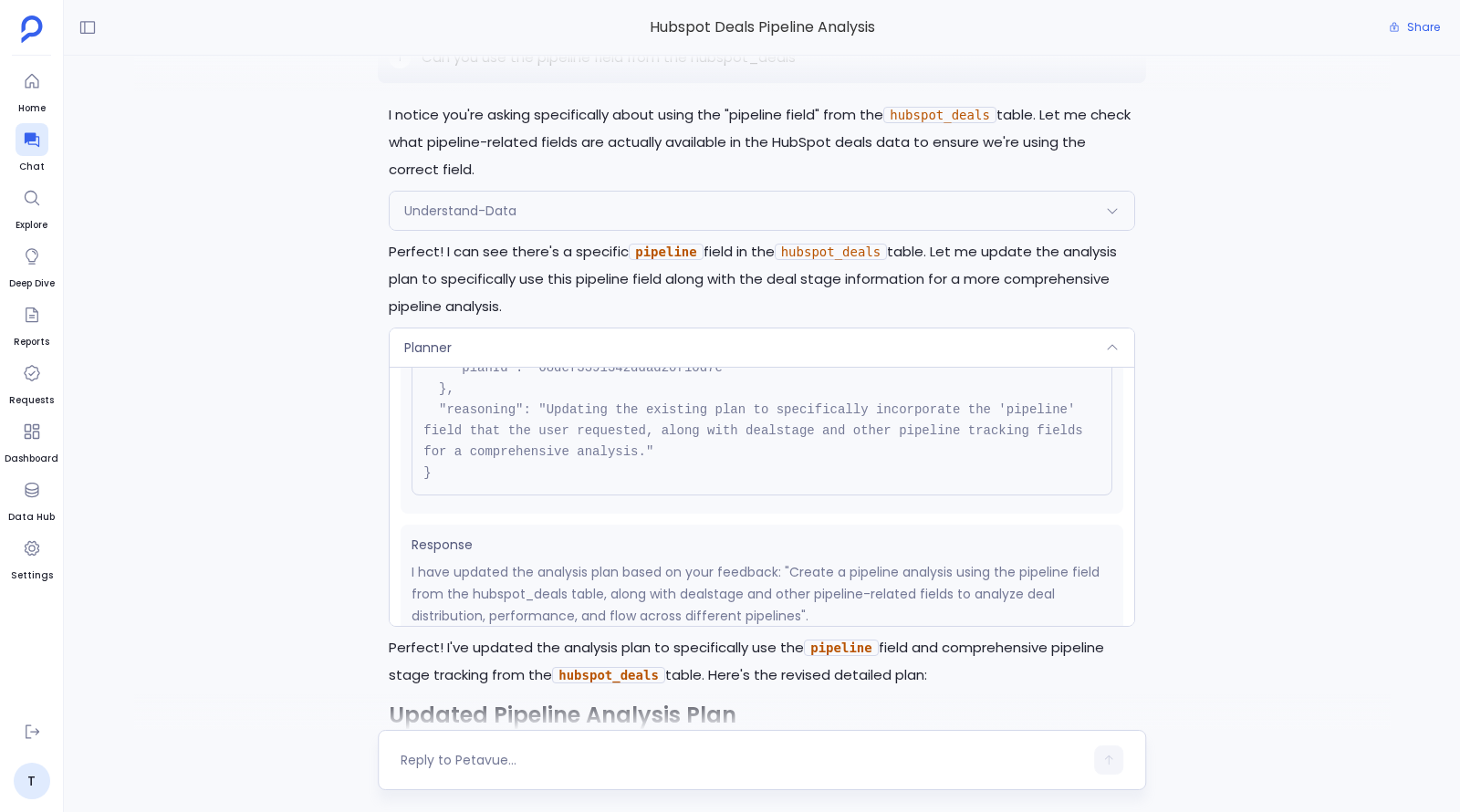
scroll to position [154, 0]
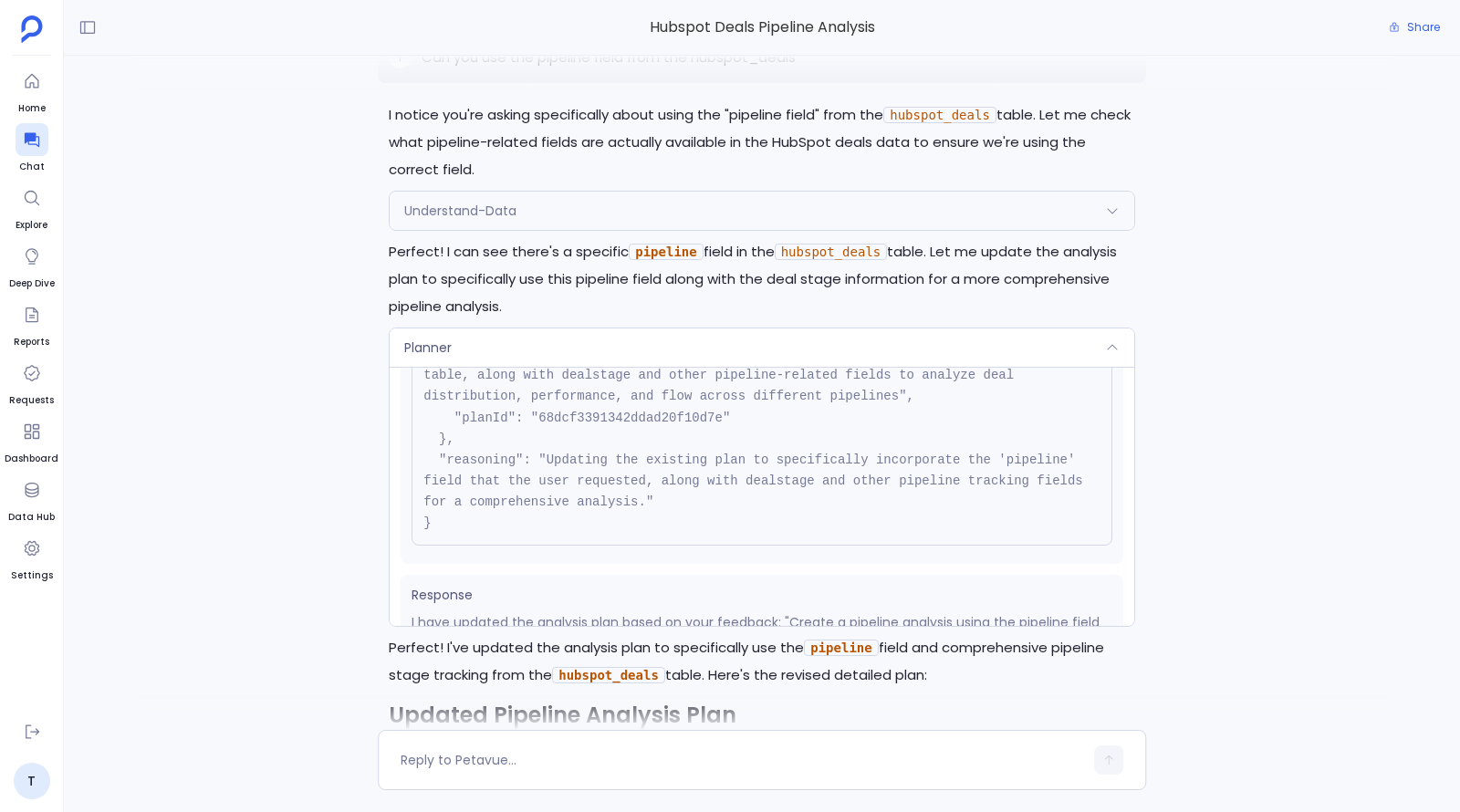
click at [1114, 209] on icon at bounding box center [1112, 211] width 15 height 15
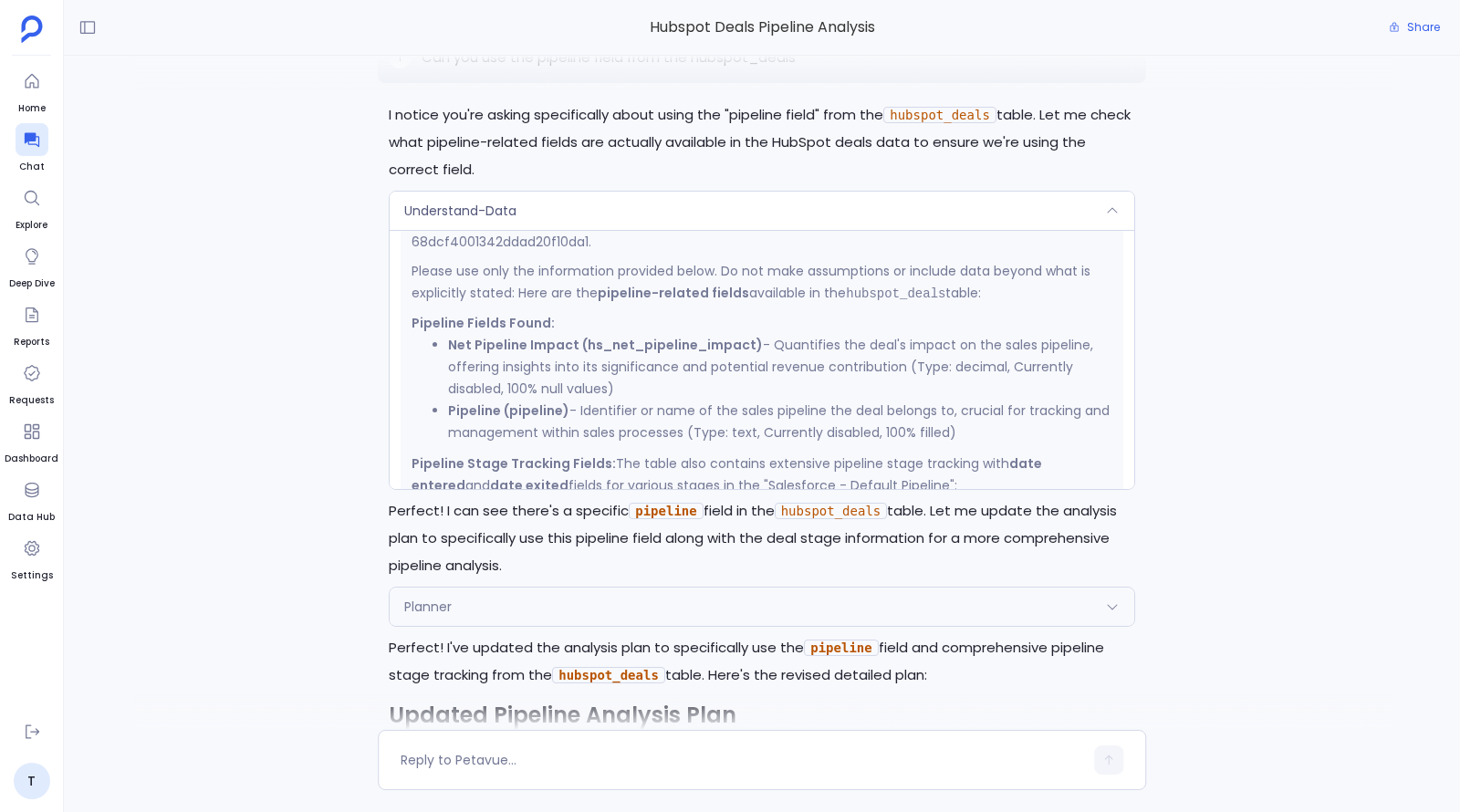
scroll to position [463, 0]
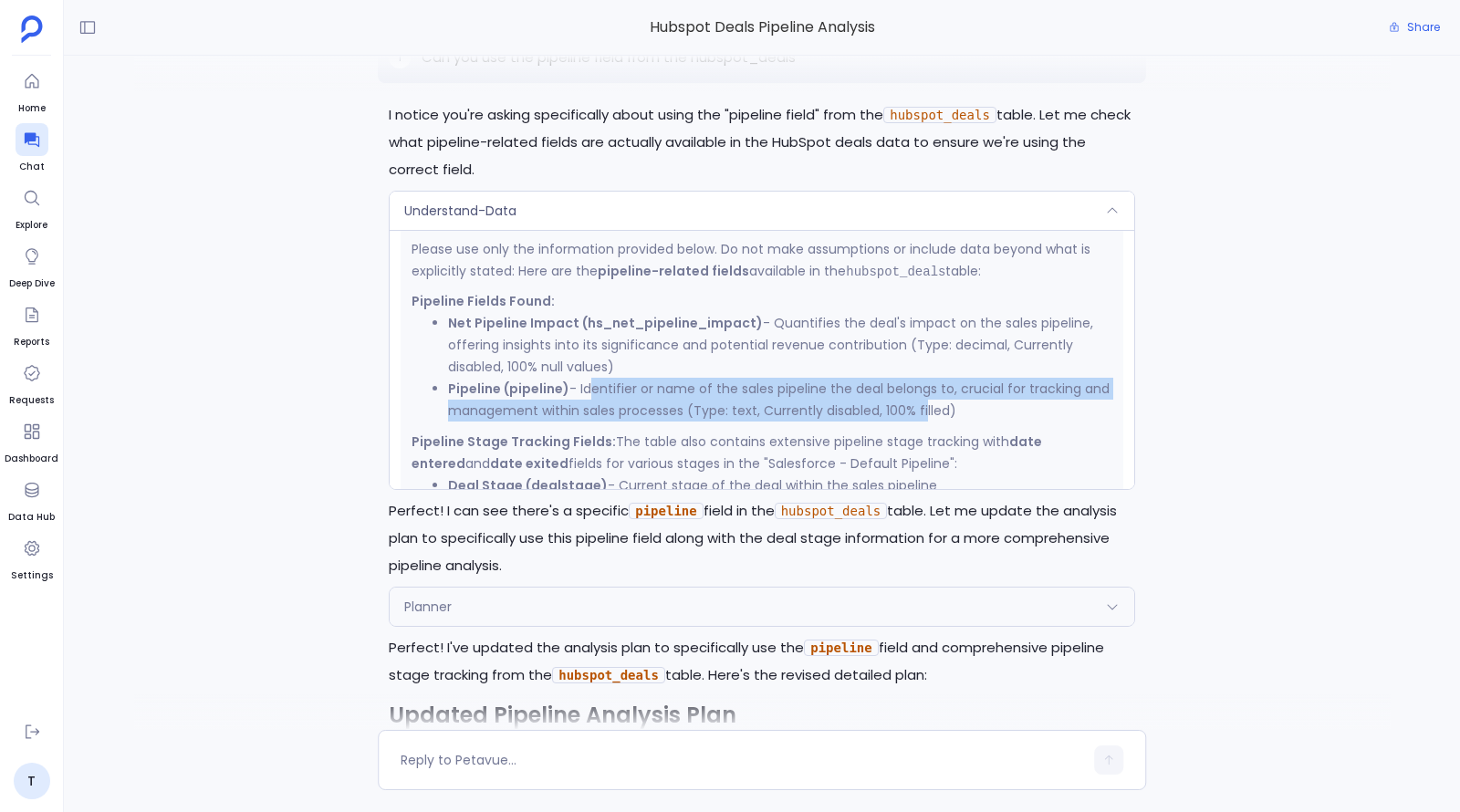
drag, startPoint x: 584, startPoint y: 393, endPoint x: 920, endPoint y: 419, distance: 337.0
click at [920, 419] on li "Pipeline (pipeline) - Identifier or name of the sales pipeline the deal belongs…" at bounding box center [780, 400] width 665 height 43
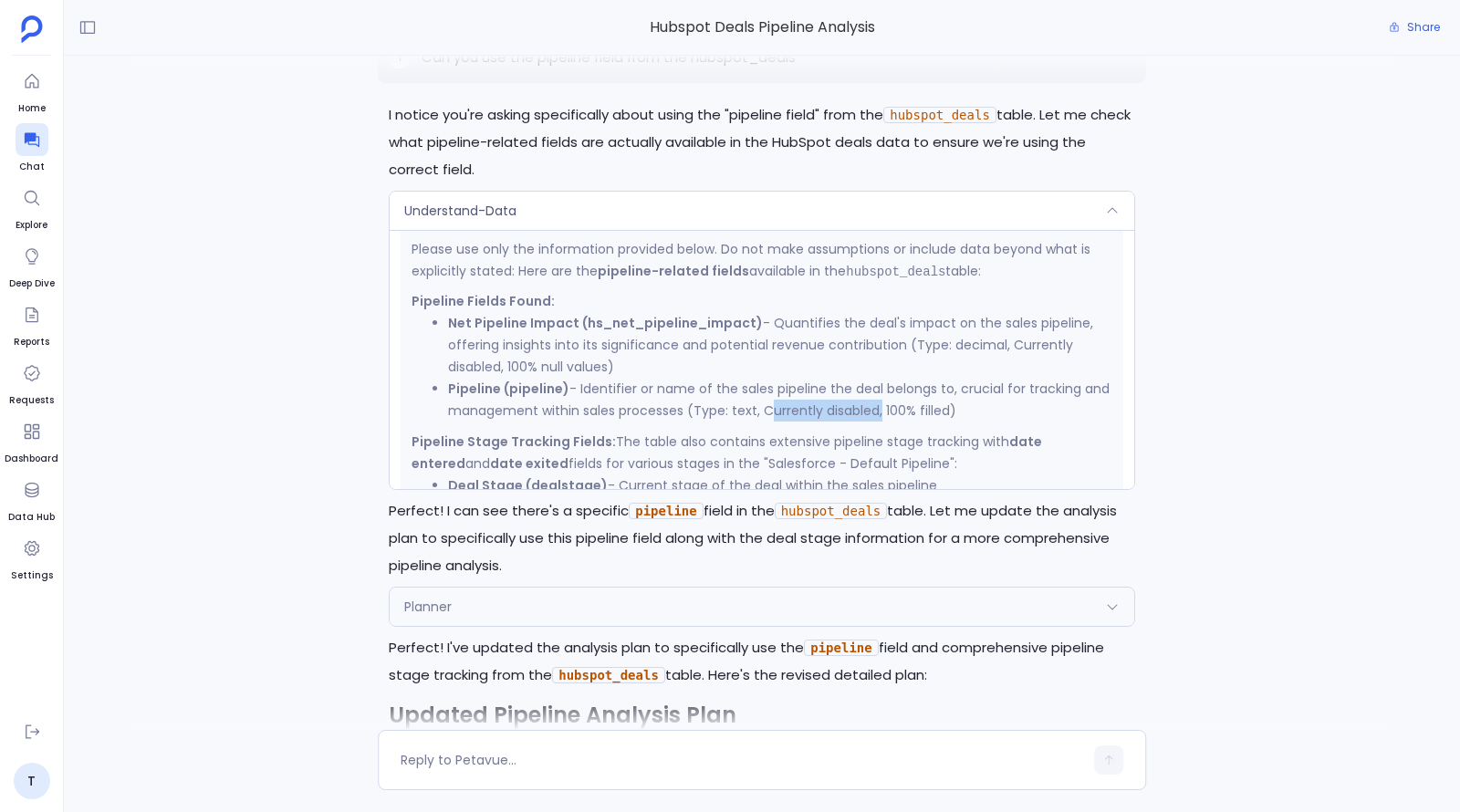
drag, startPoint x: 758, startPoint y: 411, endPoint x: 876, endPoint y: 408, distance: 118.0
click at [876, 408] on li "Pipeline (pipeline) - Identifier or name of the sales pipeline the deal belongs…" at bounding box center [780, 400] width 665 height 43
drag, startPoint x: 876, startPoint y: 408, endPoint x: 762, endPoint y: 408, distance: 114.0
click at [762, 408] on li "Pipeline (pipeline) - Identifier or name of the sales pipeline the deal belongs…" at bounding box center [780, 400] width 665 height 43
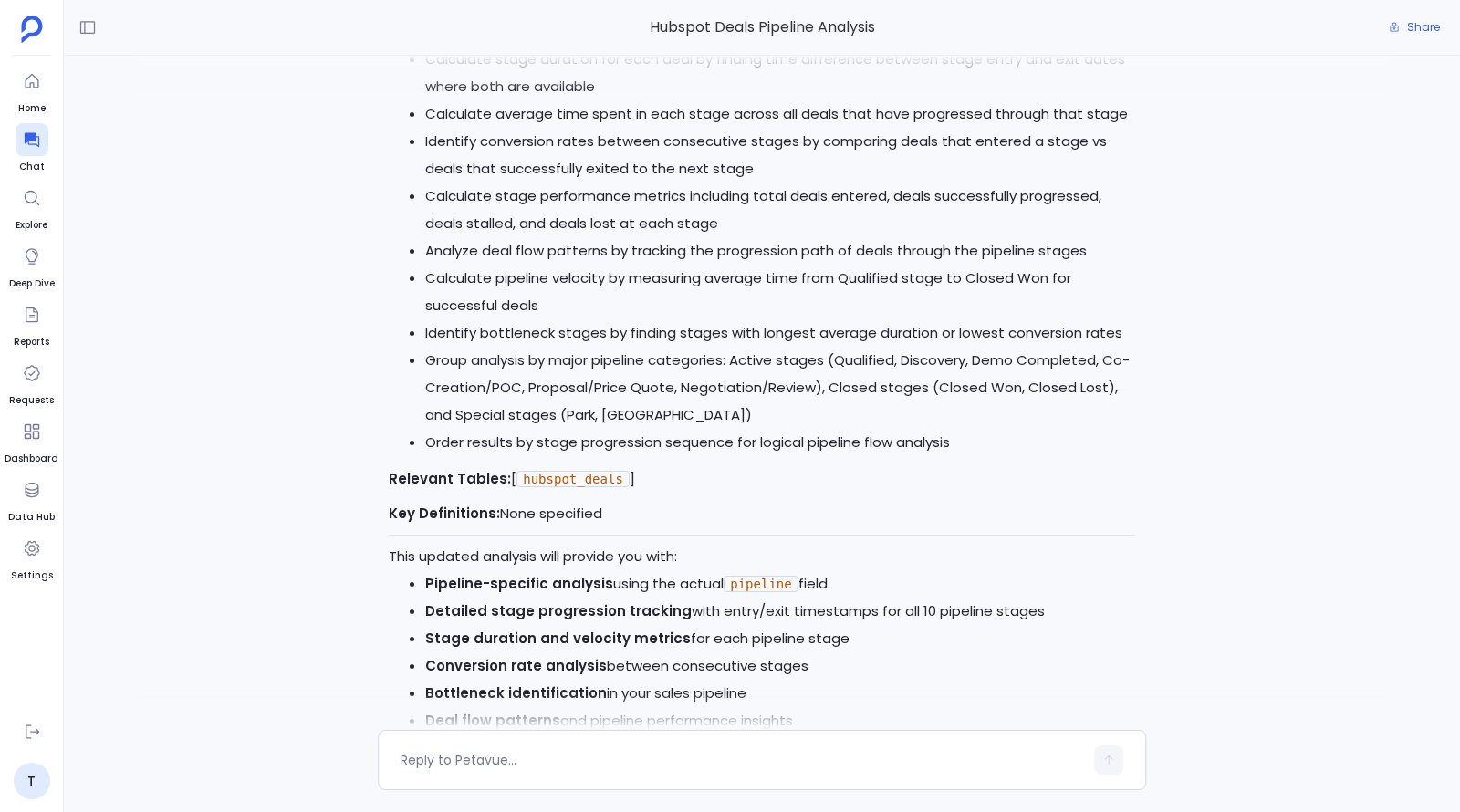
scroll to position [0, 0]
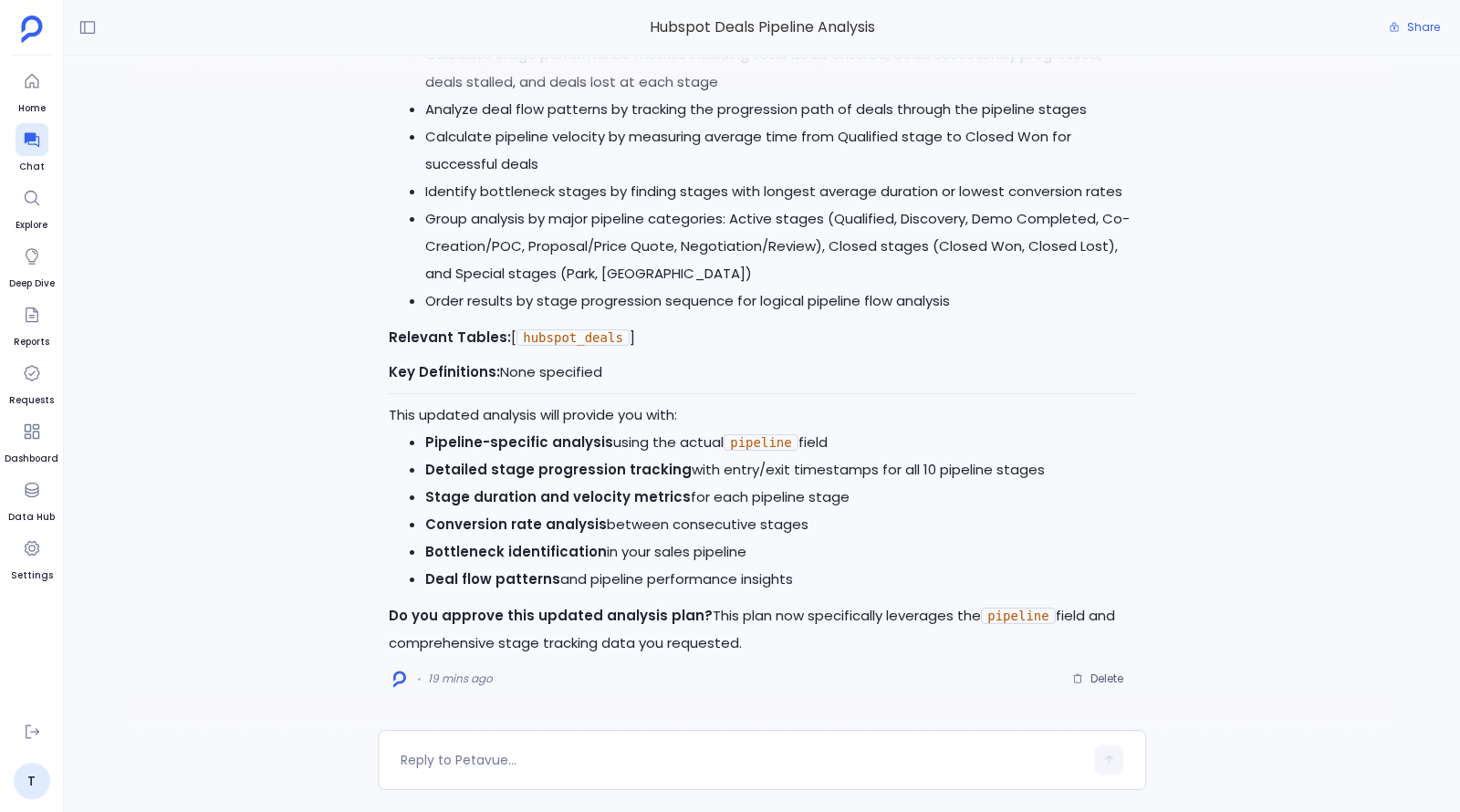
drag, startPoint x: 743, startPoint y: 643, endPoint x: 526, endPoint y: 452, distance: 289.1
click at [526, 452] on li "Pipeline-specific analysis using the actual pipeline field" at bounding box center [780, 443] width 710 height 28
click at [775, 444] on code "pipeline" at bounding box center [760, 442] width 74 height 17
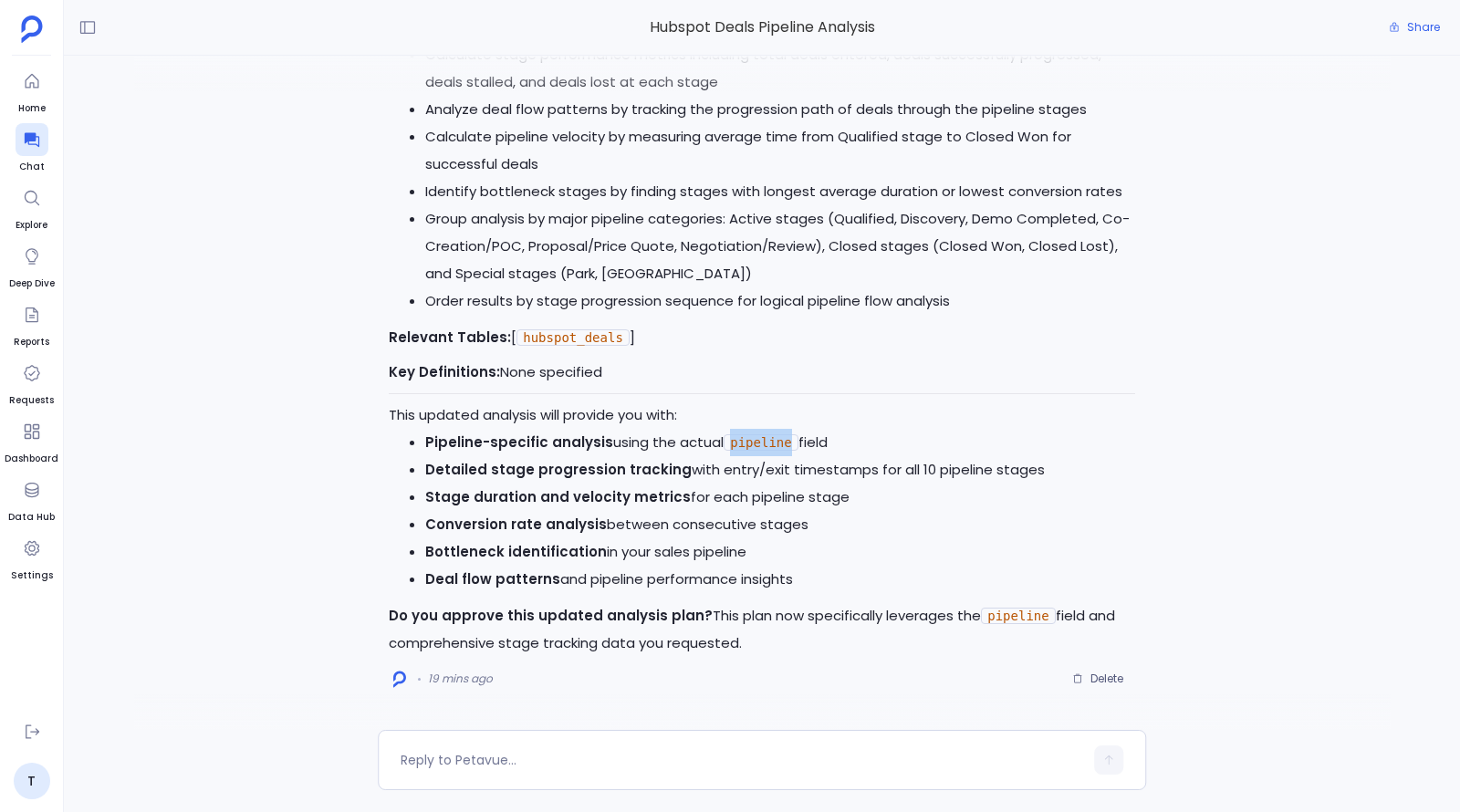
copy code "pipeline"
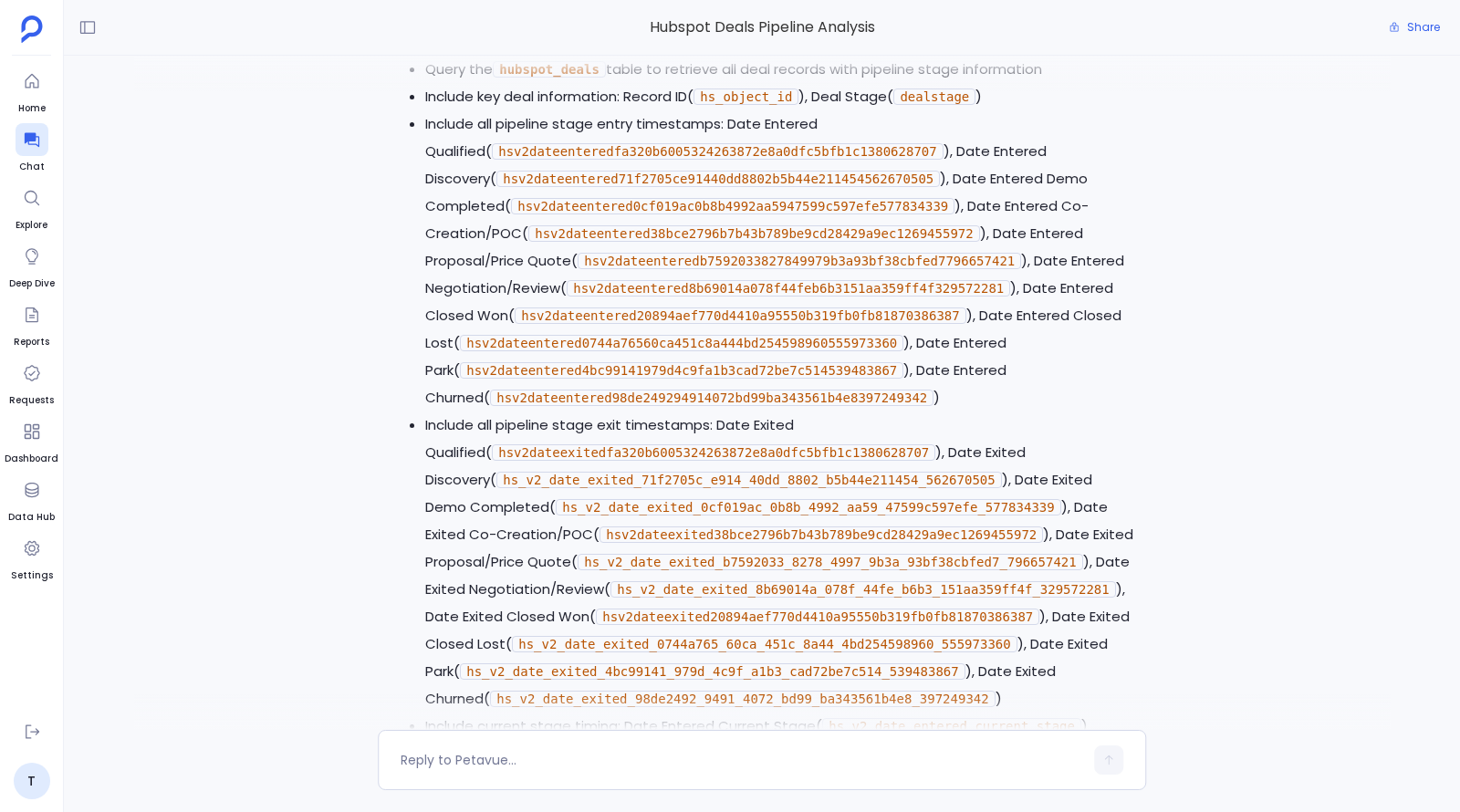
click at [1119, 381] on li "Include all pipeline stage entry timestamps: Date Entered Qualified( hsv2dateen…" at bounding box center [780, 261] width 710 height 301
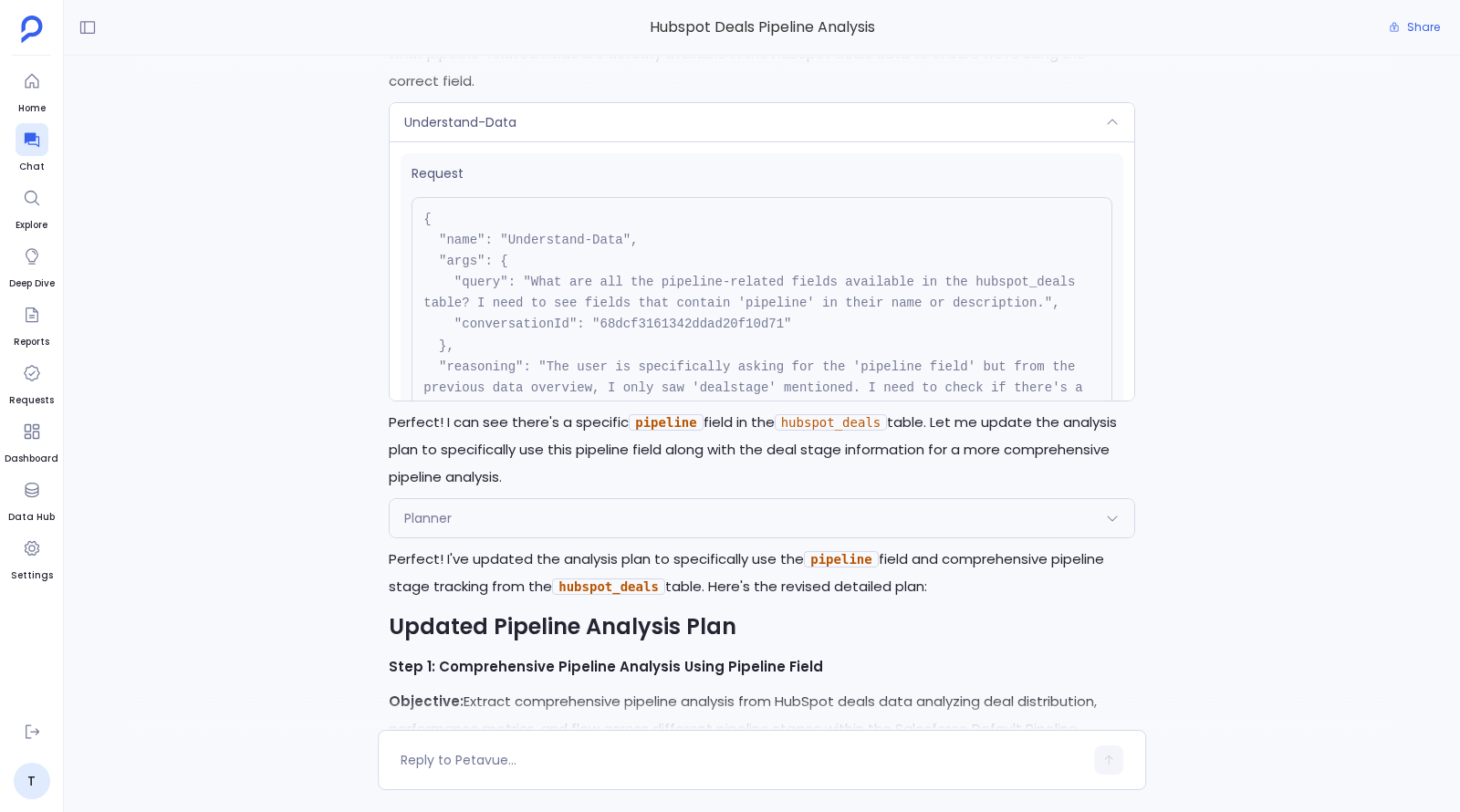
click at [1106, 134] on div "Understand-Data" at bounding box center [762, 122] width 744 height 38
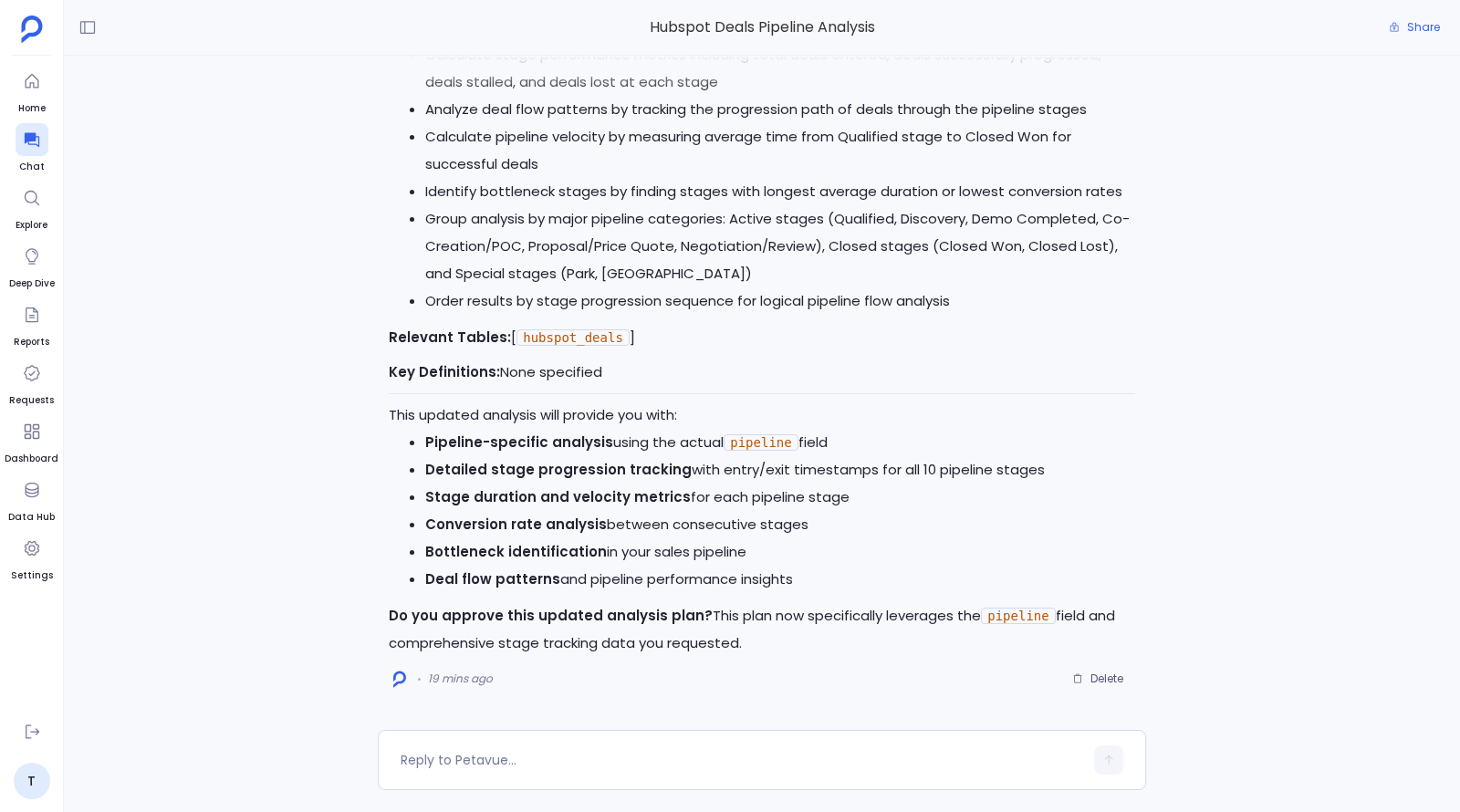
drag, startPoint x: 751, startPoint y: 643, endPoint x: 392, endPoint y: 606, distance: 360.9
click at [392, 606] on p "Do you approve this updated analysis plan? This plan now specifically leverages…" at bounding box center [762, 630] width 746 height 55
click at [392, 606] on strong "Do you approve this updated analysis plan?" at bounding box center [550, 614] width 324 height 19
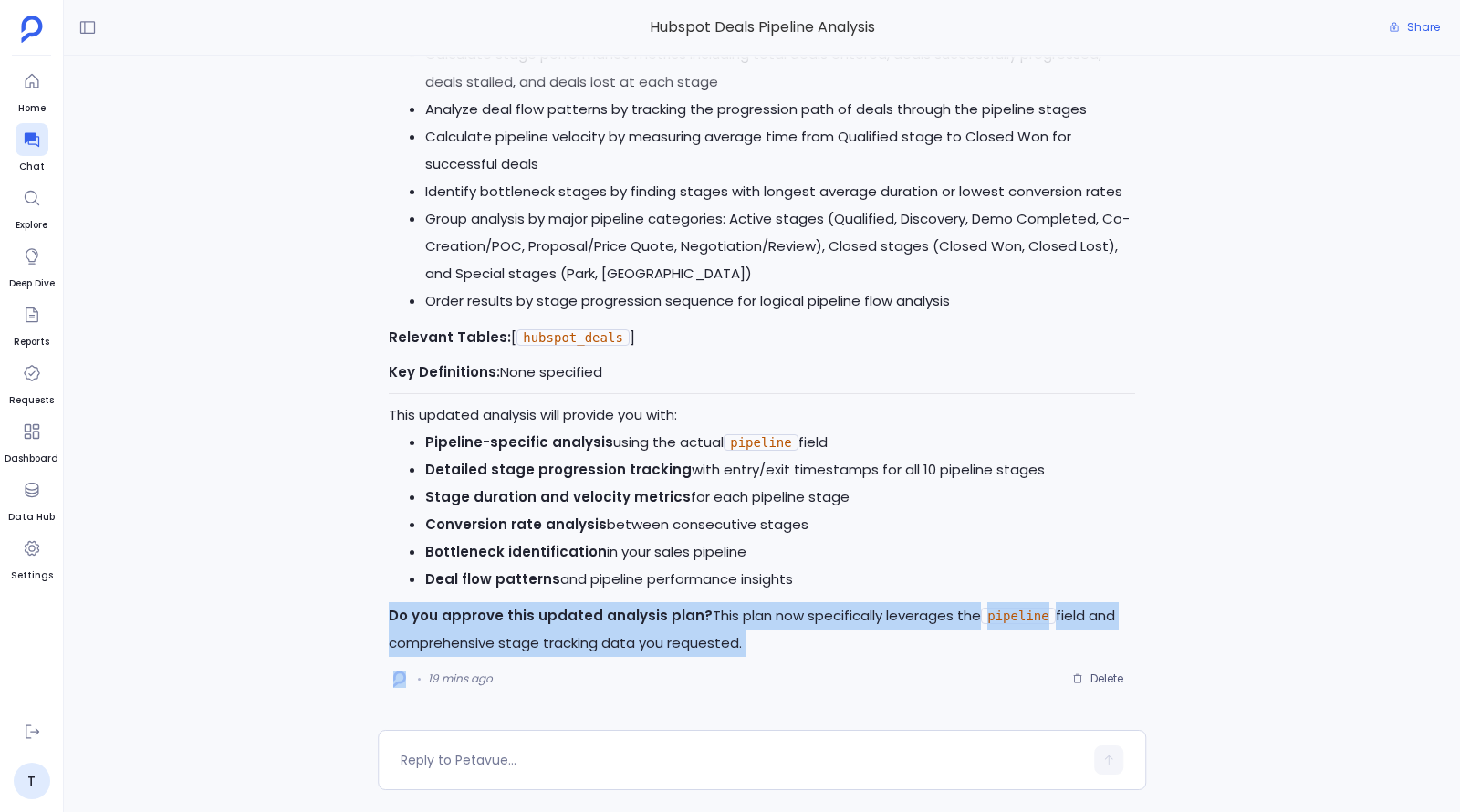
drag, startPoint x: 392, startPoint y: 606, endPoint x: 804, endPoint y: 636, distance: 413.1
click at [804, 636] on p "Do you approve this updated analysis plan? This plan now specifically leverages…" at bounding box center [762, 630] width 746 height 55
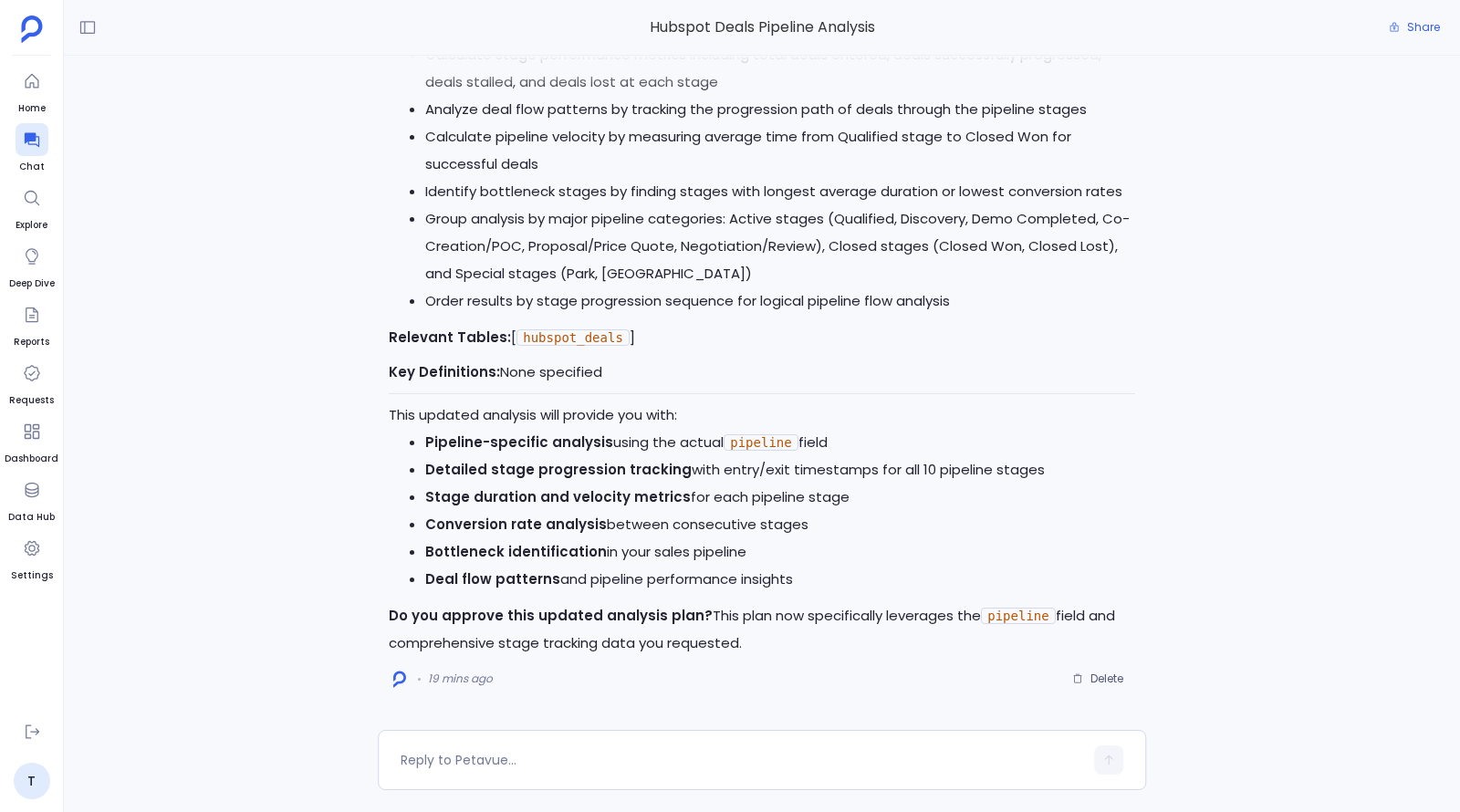
drag, startPoint x: 804, startPoint y: 636, endPoint x: 699, endPoint y: 616, distance: 106.9
click at [699, 616] on p "Do you approve this updated analysis plan? This plan now specifically leverages…" at bounding box center [762, 630] width 746 height 55
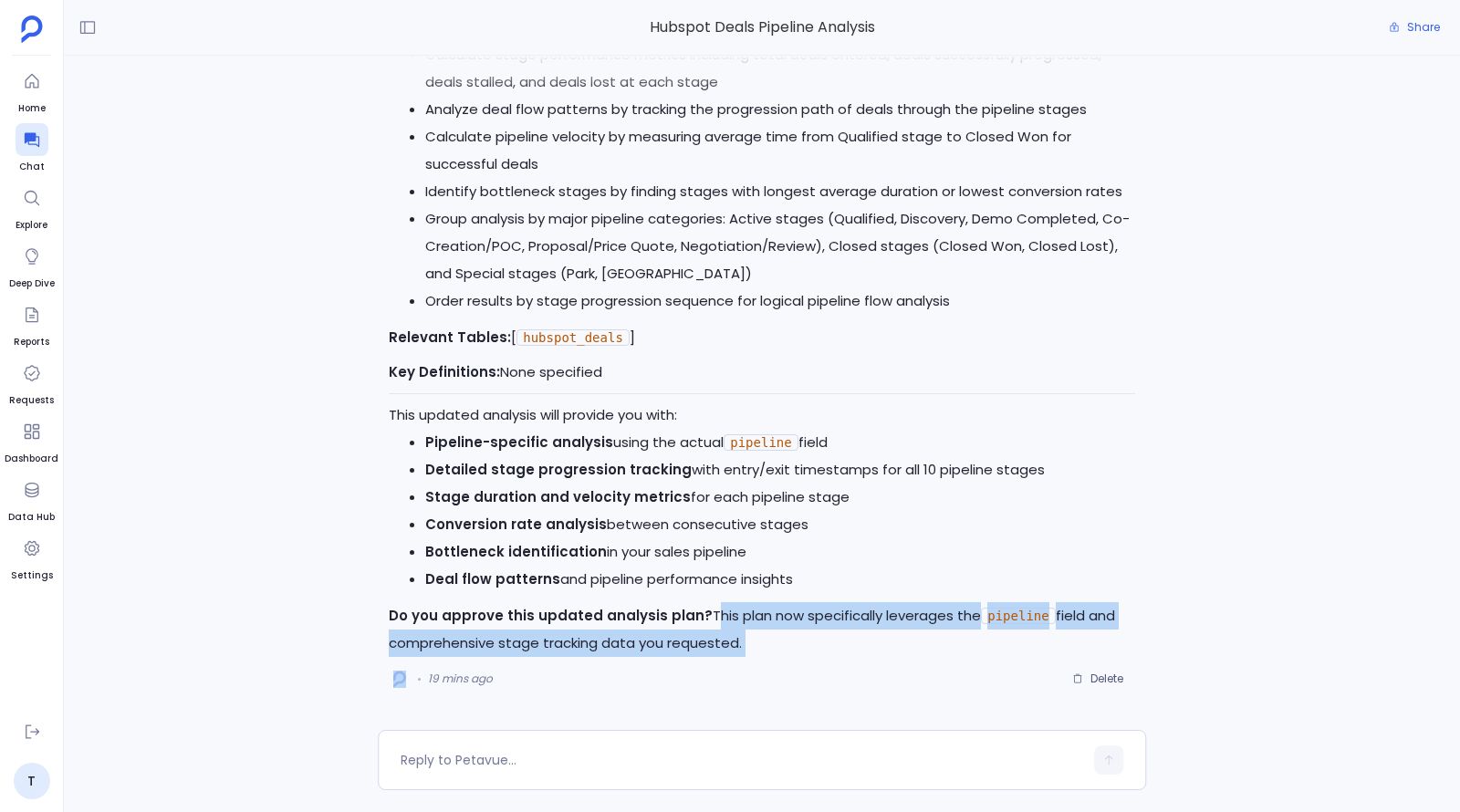
drag, startPoint x: 699, startPoint y: 616, endPoint x: 742, endPoint y: 651, distance: 55.4
click at [742, 651] on p "Do you approve this updated analysis plan? This plan now specifically leverages…" at bounding box center [762, 630] width 746 height 55
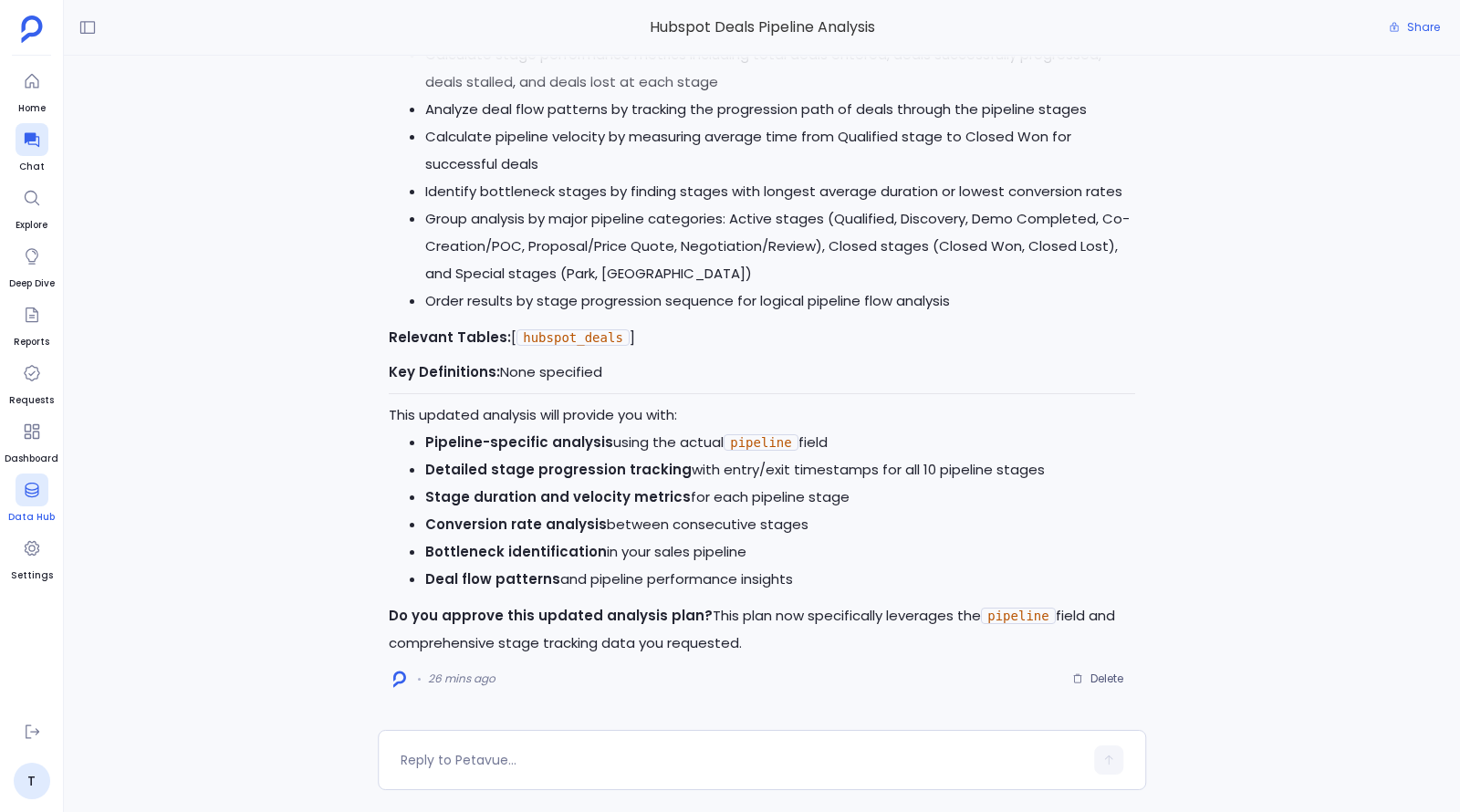
click at [14, 486] on link "Data Hub" at bounding box center [31, 499] width 46 height 51
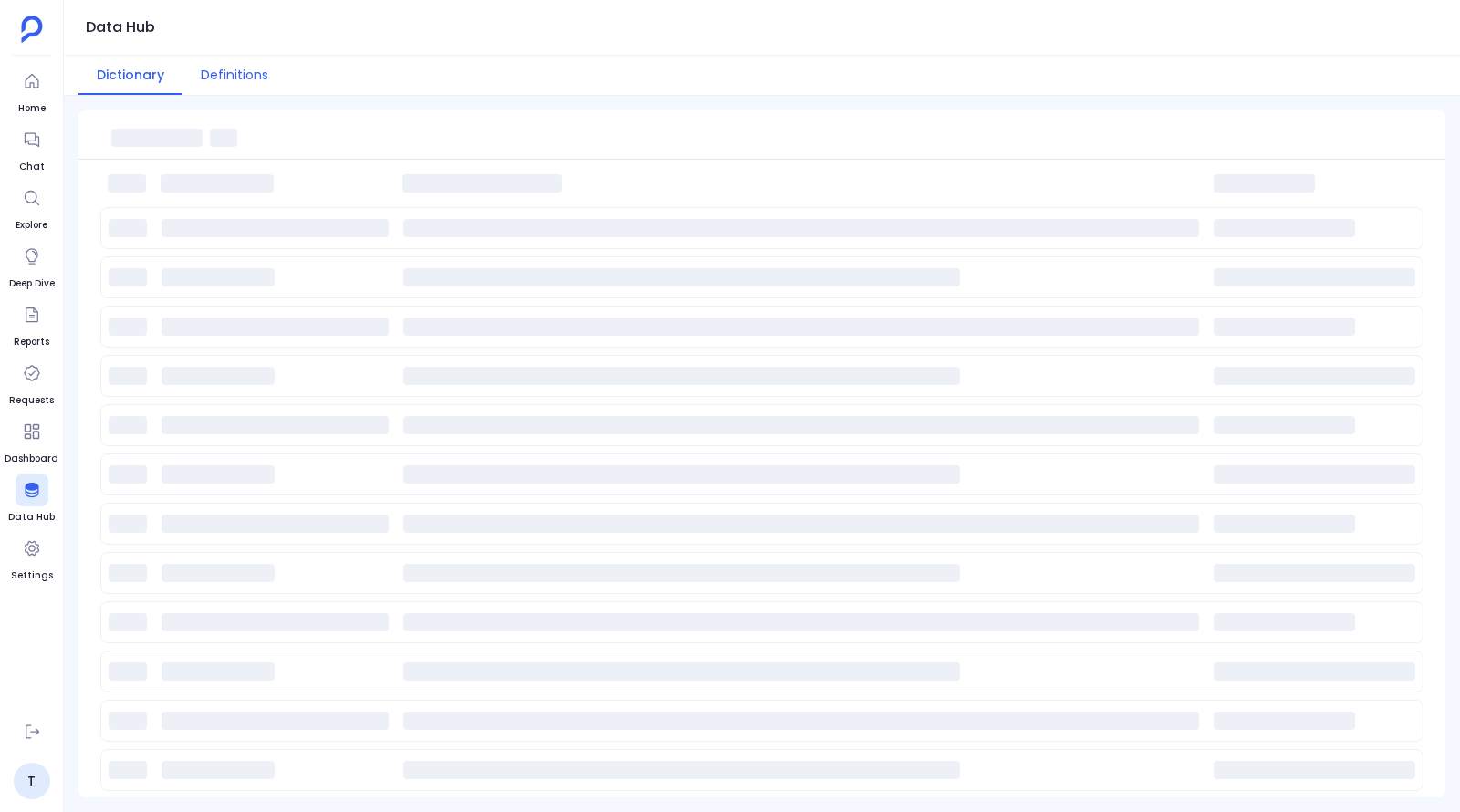
click at [245, 92] on button "Definitions" at bounding box center [234, 76] width 104 height 39
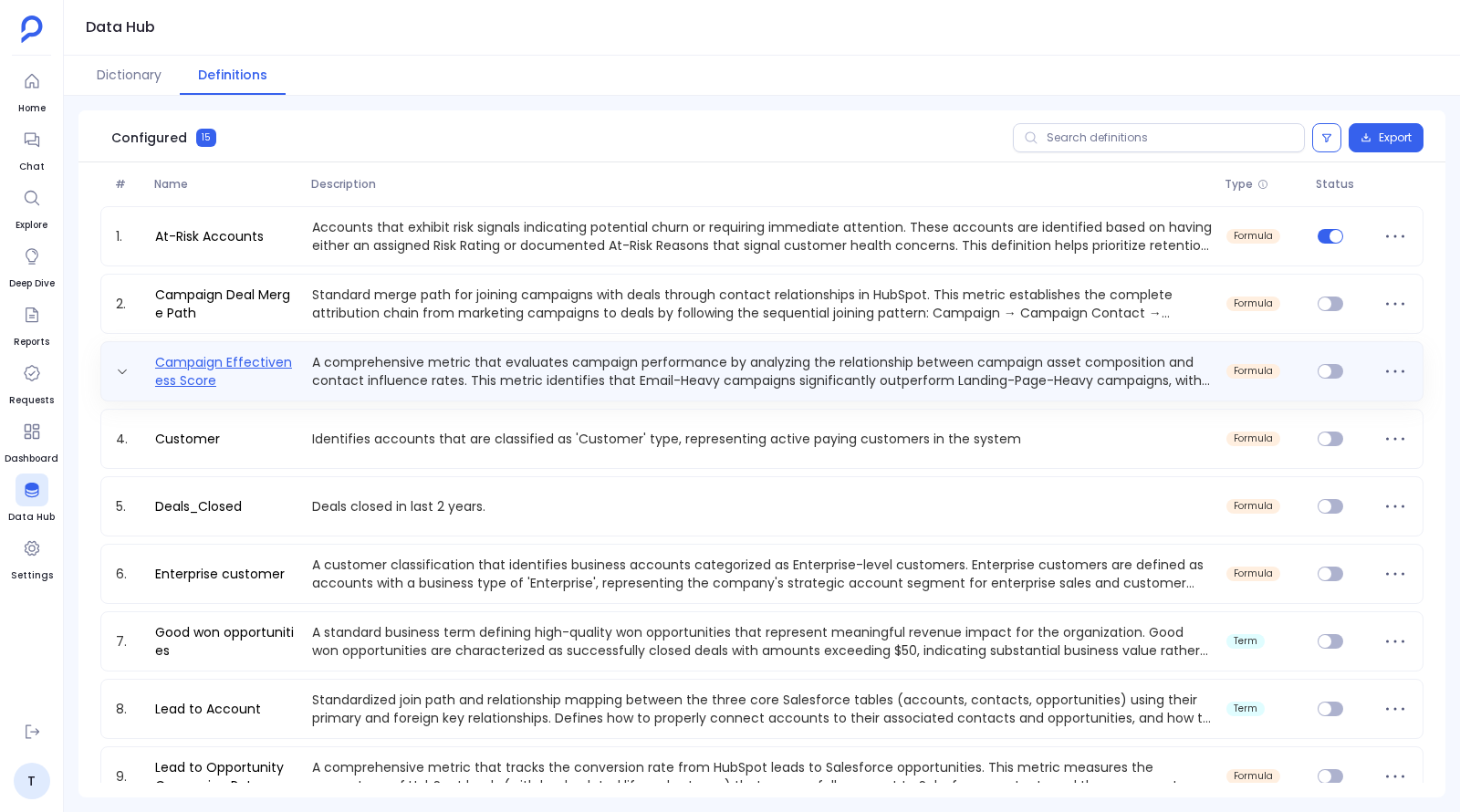
click at [222, 373] on link "Campaign Effectiveness Score" at bounding box center [225, 371] width 157 height 36
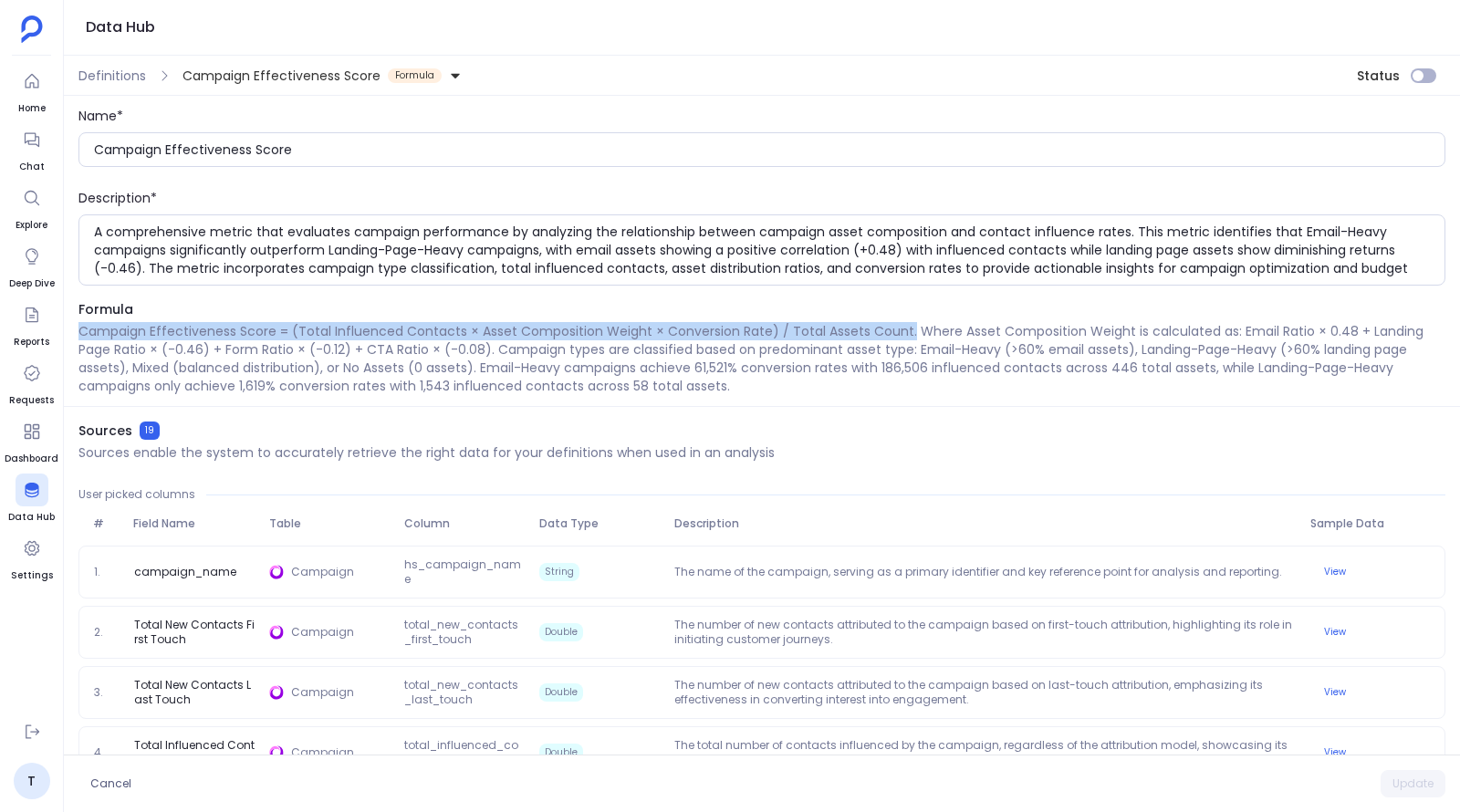
drag, startPoint x: 78, startPoint y: 336, endPoint x: 903, endPoint y: 335, distance: 825.0
click at [903, 335] on p "Campaign Effectiveness Score = (Total Influenced Contacts × Asset Composition W…" at bounding box center [762, 358] width 1367 height 73
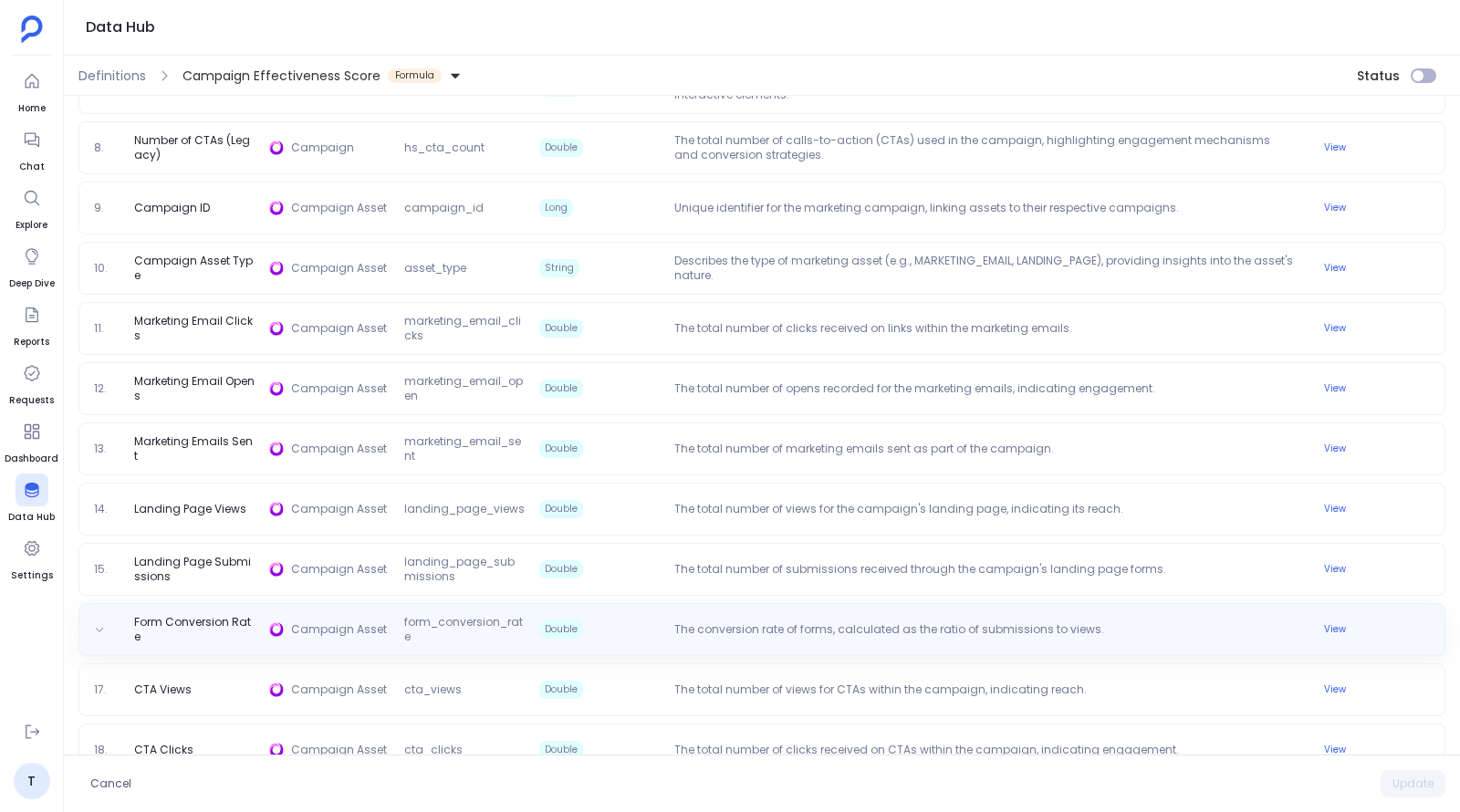
scroll to position [941, 0]
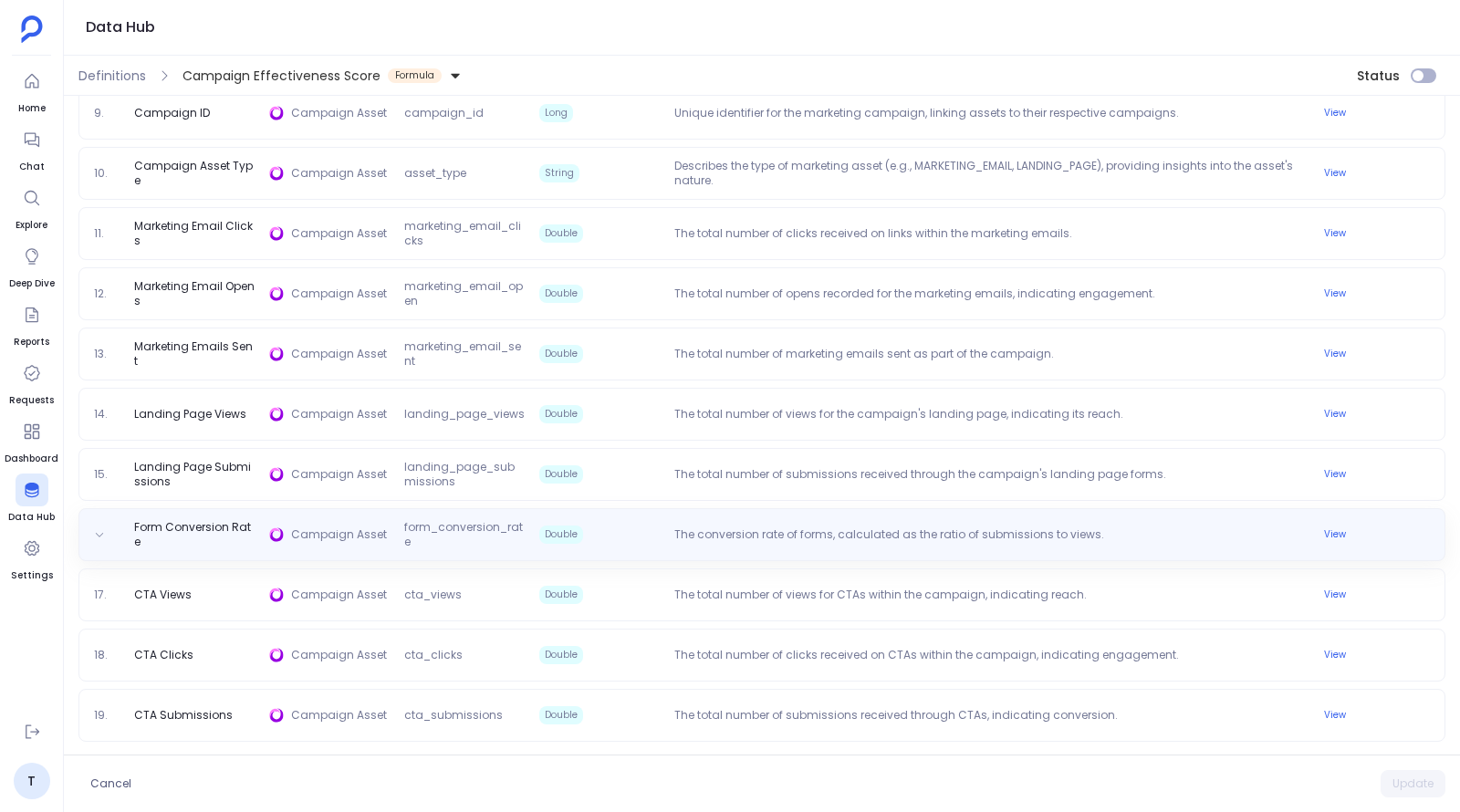
click at [470, 528] on span "form_conversion_rate" at bounding box center [464, 534] width 135 height 30
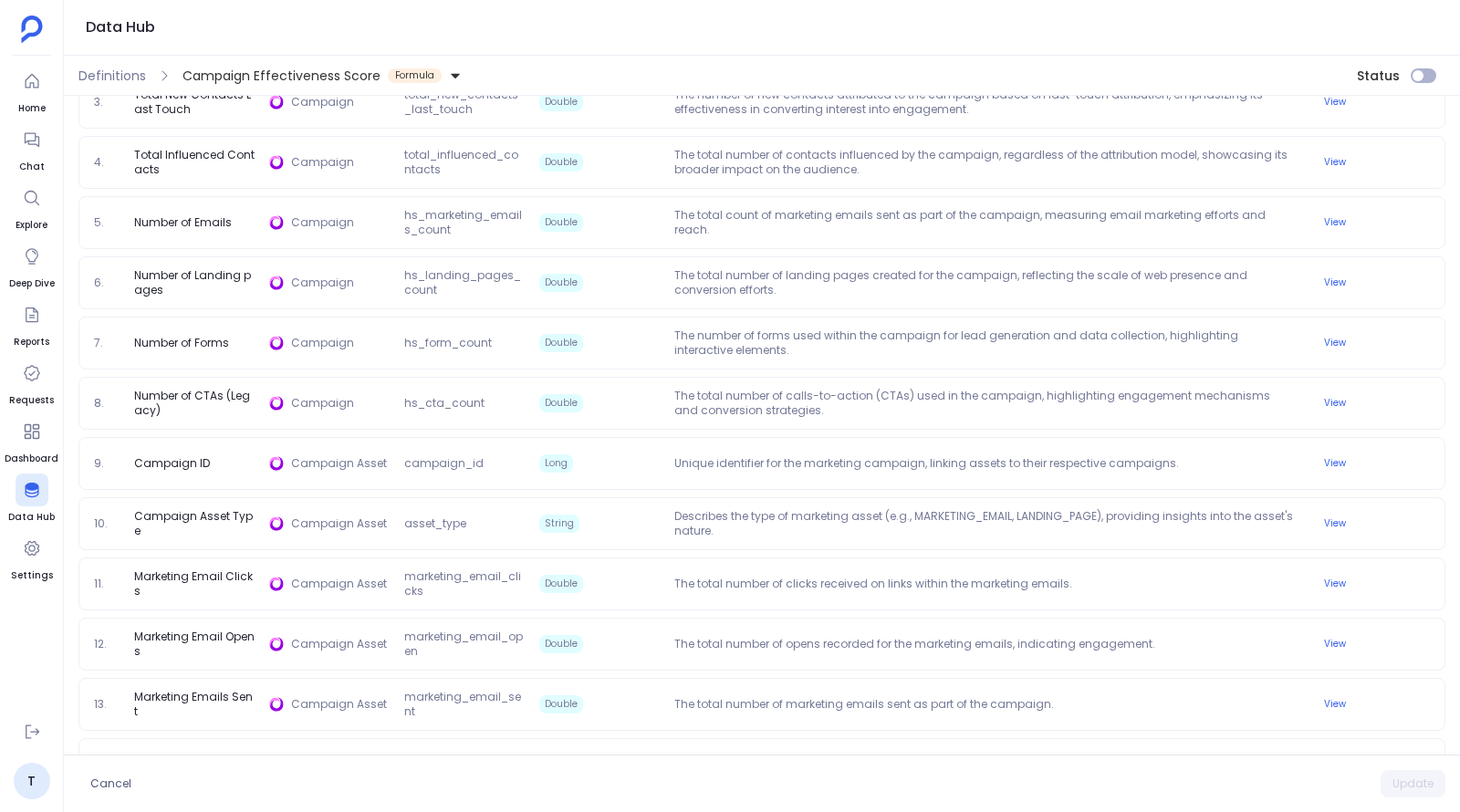
scroll to position [0, 0]
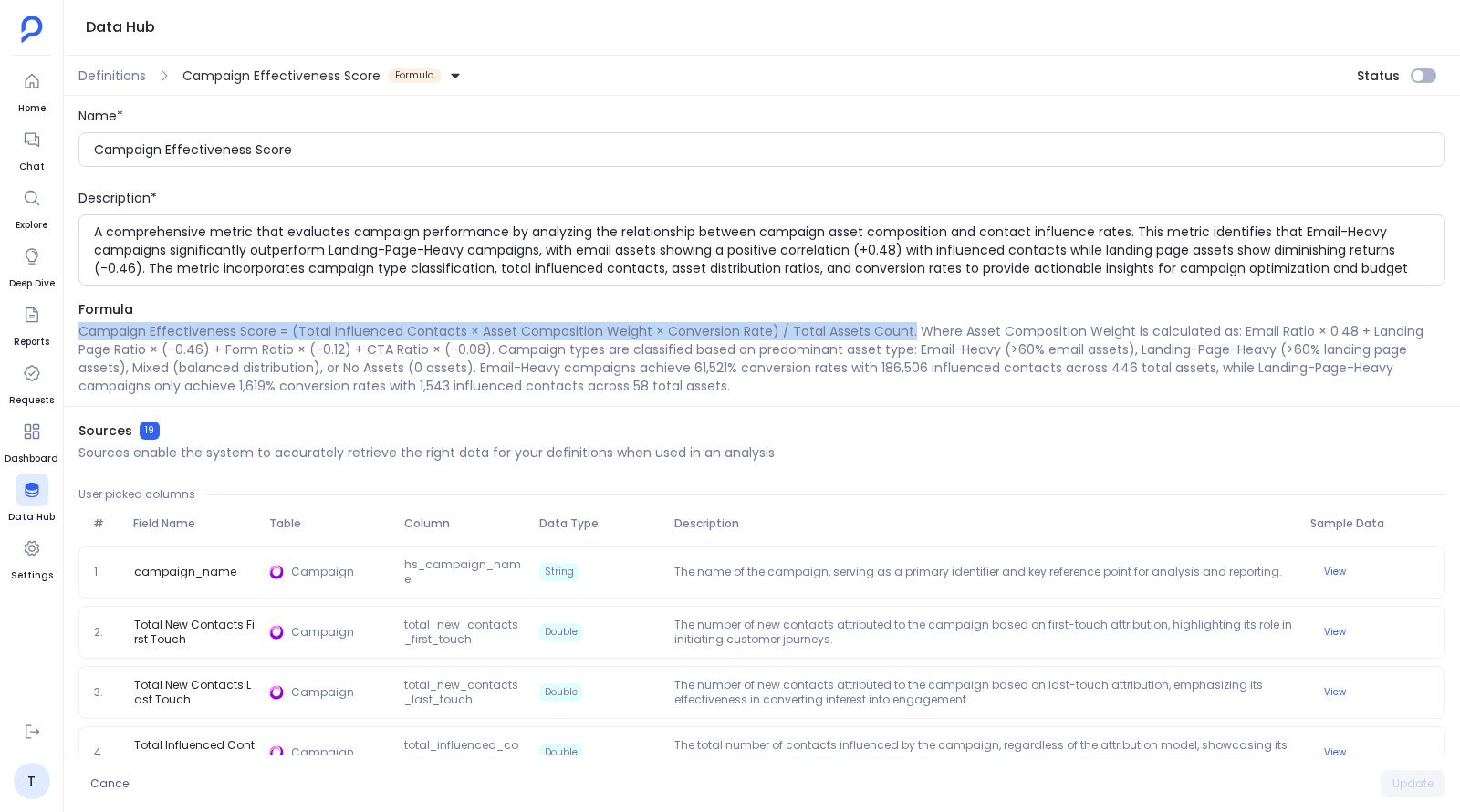
drag, startPoint x: 903, startPoint y: 329, endPoint x: 69, endPoint y: 332, distance: 834.0
click at [69, 332] on div "Formula Campaign Effectiveness Score = (Total Influenced Contacts × Asset Compo…" at bounding box center [762, 353] width 1396 height 106
copy p "Campaign Effectiveness Score = (Total Influenced Contacts × Asset Composition W…"
